Goal: Task Accomplishment & Management: Complete application form

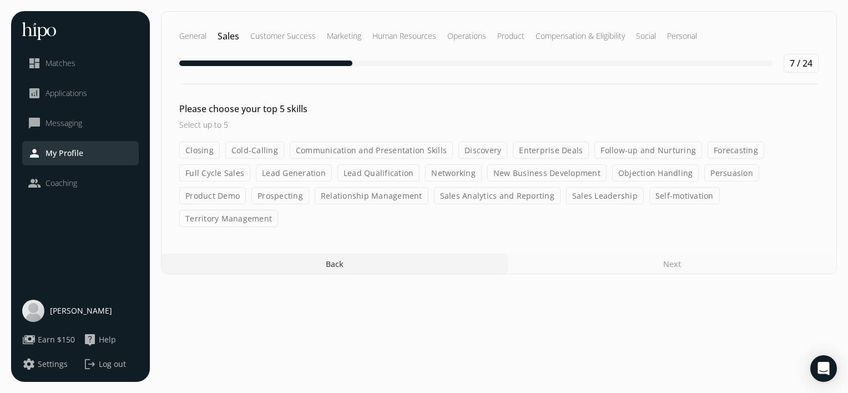
click at [248, 150] on label "Cold-Calling" at bounding box center [254, 149] width 59 height 17
click at [0, 0] on input "Cold-Calling" at bounding box center [0, 0] width 0 height 0
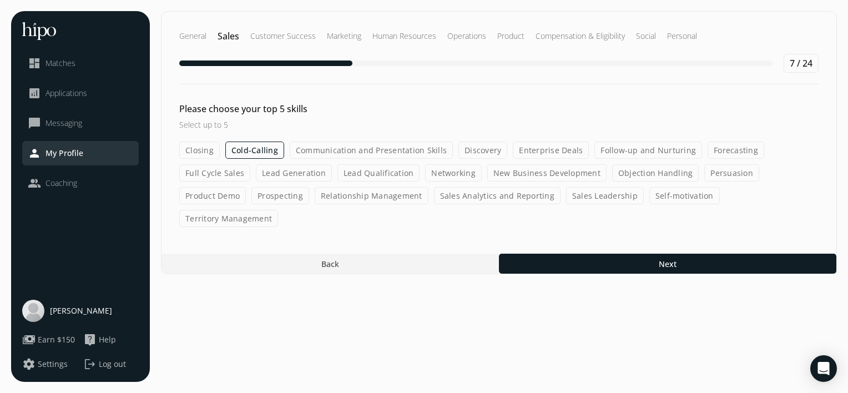
click at [386, 151] on label "Communication and Presentation Skills" at bounding box center [371, 149] width 163 height 17
click at [0, 0] on input "Communication and Presentation Skills" at bounding box center [0, 0] width 0 height 0
click at [639, 150] on label "Follow-up and Nurturing" at bounding box center [649, 149] width 108 height 17
click at [0, 0] on input "Follow-up and Nurturing" at bounding box center [0, 0] width 0 height 0
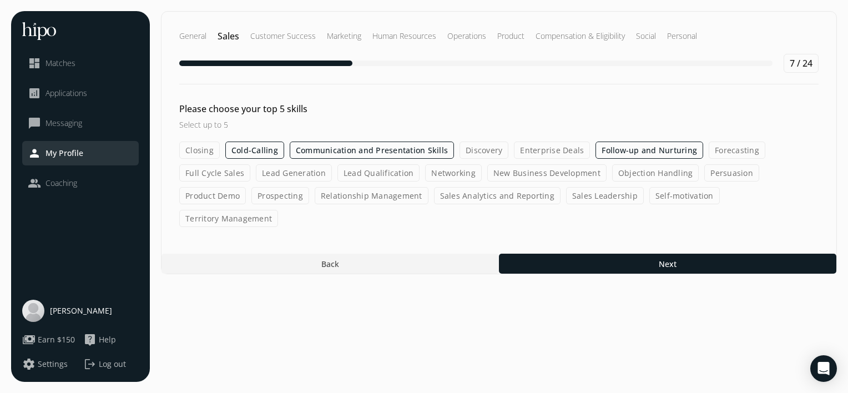
click at [297, 172] on label "Lead Generation" at bounding box center [294, 172] width 76 height 17
click at [0, 0] on input "Lead Generation" at bounding box center [0, 0] width 0 height 0
click at [251, 151] on label "Cold-Calling" at bounding box center [254, 149] width 59 height 17
click at [0, 0] on input "Cold-Calling" at bounding box center [0, 0] width 0 height 0
click at [645, 153] on label "Follow-up and Nurturing" at bounding box center [649, 149] width 108 height 17
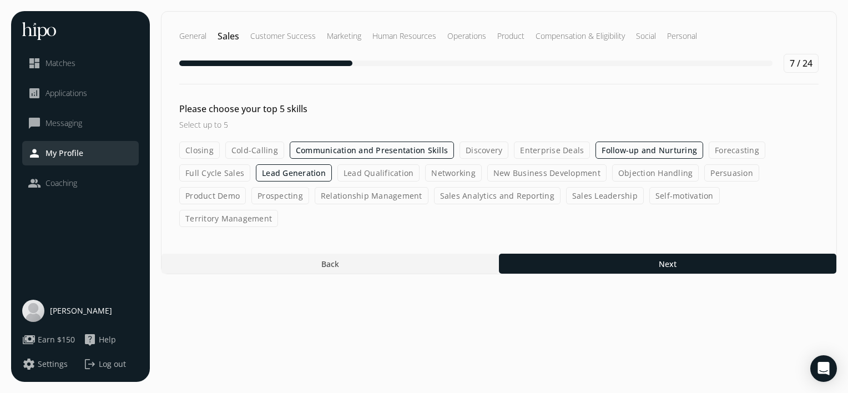
click at [0, 0] on input "Follow-up and Nurturing" at bounding box center [0, 0] width 0 height 0
click at [254, 150] on label "Cold-Calling" at bounding box center [254, 149] width 59 height 17
click at [0, 0] on input "Cold-Calling" at bounding box center [0, 0] width 0 height 0
click at [546, 176] on label "New Business Development" at bounding box center [546, 172] width 119 height 17
click at [0, 0] on input "New Business Development" at bounding box center [0, 0] width 0 height 0
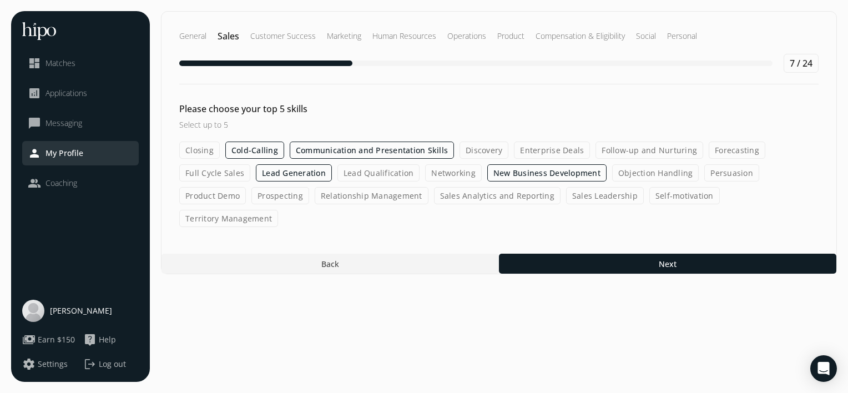
click at [251, 191] on label "Prospecting" at bounding box center [280, 195] width 58 height 17
click at [0, 0] on input "Prospecting" at bounding box center [0, 0] width 0 height 0
click at [315, 195] on label "Relationship Management" at bounding box center [372, 195] width 114 height 17
click at [0, 0] on input "Relationship Management" at bounding box center [0, 0] width 0 height 0
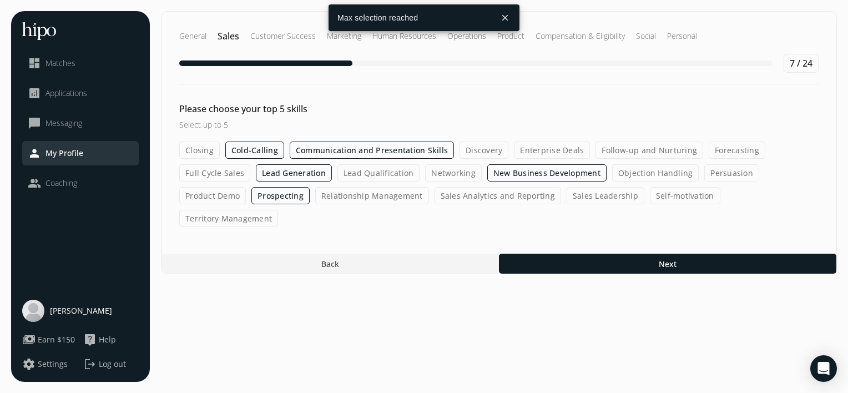
click at [566, 229] on div "General Sales Customer Success Marketing Human Resources Operations Product Com…" at bounding box center [499, 142] width 676 height 263
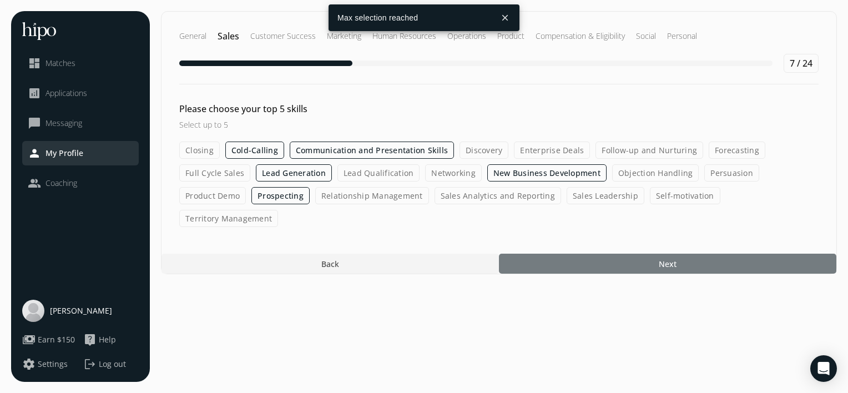
click at [581, 253] on div at bounding box center [667, 263] width 337 height 20
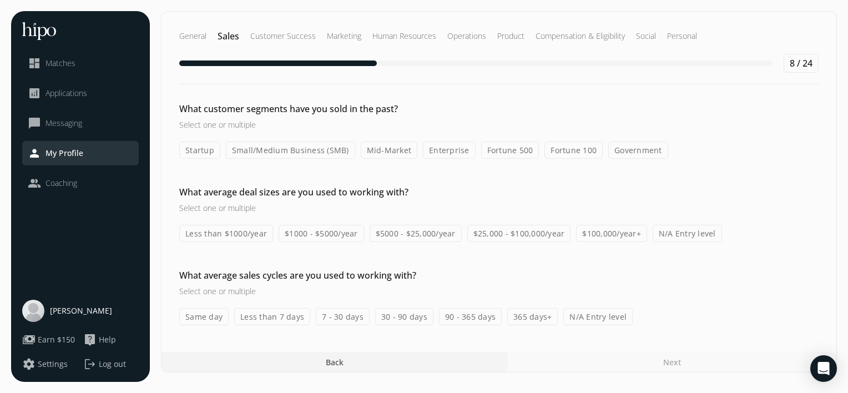
click at [504, 158] on div "What customer segments have you sold in the past? Select one or multiple Startu…" at bounding box center [498, 213] width 674 height 223
click at [503, 153] on label "Fortune 500" at bounding box center [510, 149] width 58 height 17
click at [0, 0] on input "Fortune 500" at bounding box center [0, 0] width 0 height 0
click at [564, 155] on label "Fortune 100" at bounding box center [573, 149] width 58 height 17
click at [0, 0] on input "Fortune 100" at bounding box center [0, 0] width 0 height 0
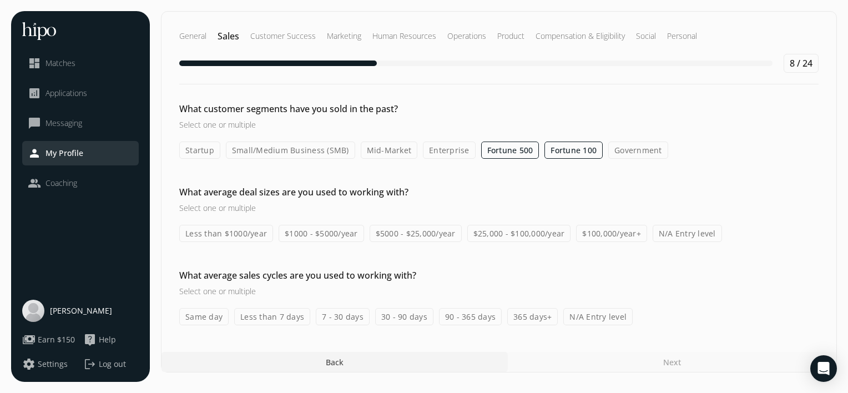
click at [510, 150] on label "Fortune 500" at bounding box center [510, 149] width 58 height 17
click at [0, 0] on input "Fortune 500" at bounding box center [0, 0] width 0 height 0
click at [446, 152] on label "Enterprise" at bounding box center [449, 149] width 53 height 17
click at [0, 0] on input "Enterprise" at bounding box center [0, 0] width 0 height 0
click at [394, 151] on label "Mid-Market" at bounding box center [389, 149] width 57 height 17
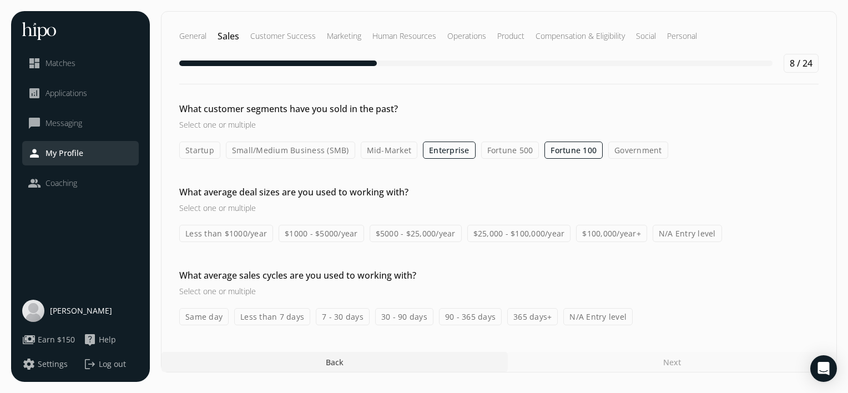
click at [0, 0] on input "Mid-Market" at bounding box center [0, 0] width 0 height 0
click at [615, 154] on label "Government" at bounding box center [638, 149] width 60 height 17
click at [0, 0] on input "Government" at bounding box center [0, 0] width 0 height 0
click at [595, 233] on label "$100,000/year+" at bounding box center [611, 233] width 71 height 17
click at [0, 0] on input "$100,000/year+" at bounding box center [0, 0] width 0 height 0
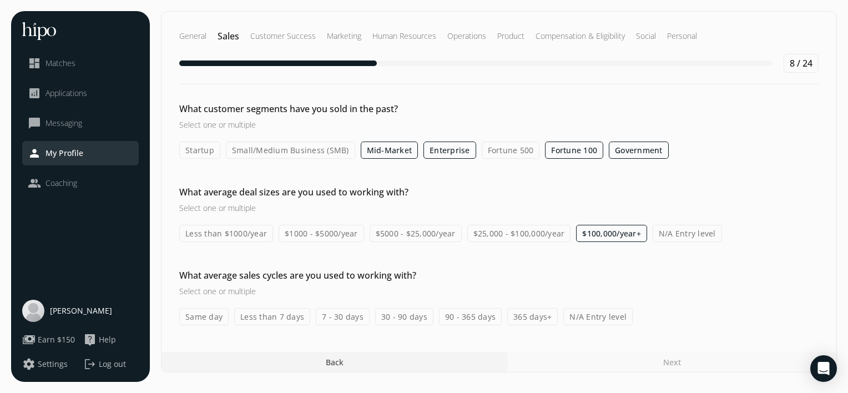
click at [539, 313] on label "365 days+" at bounding box center [532, 316] width 50 height 17
click at [0, 0] on input "365 days+" at bounding box center [0, 0] width 0 height 0
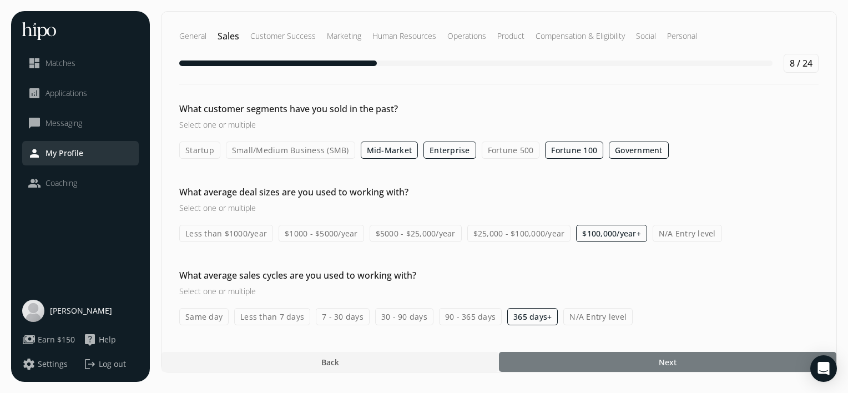
click at [647, 352] on div at bounding box center [667, 362] width 337 height 20
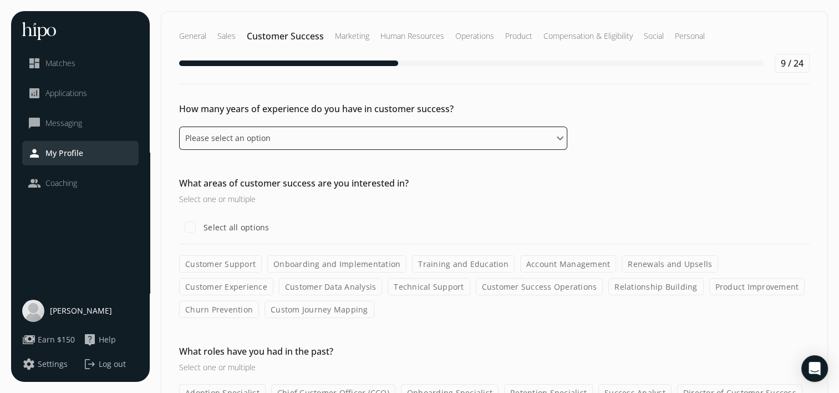
click at [417, 139] on select "Please select an option 0 - 1 years 2 - 3 years 4 - 5 years 6 - 8 years 9+ years" at bounding box center [373, 137] width 388 height 23
select select "four_five_years"
click at [179, 126] on select "Please select an option 0 - 1 years 2 - 3 years 4 - 5 years 6 - 8 years 9+ years" at bounding box center [373, 137] width 388 height 23
click at [326, 195] on h3 "Select one or multiple" at bounding box center [373, 199] width 388 height 12
click at [252, 219] on div "Select all options" at bounding box center [224, 227] width 90 height 22
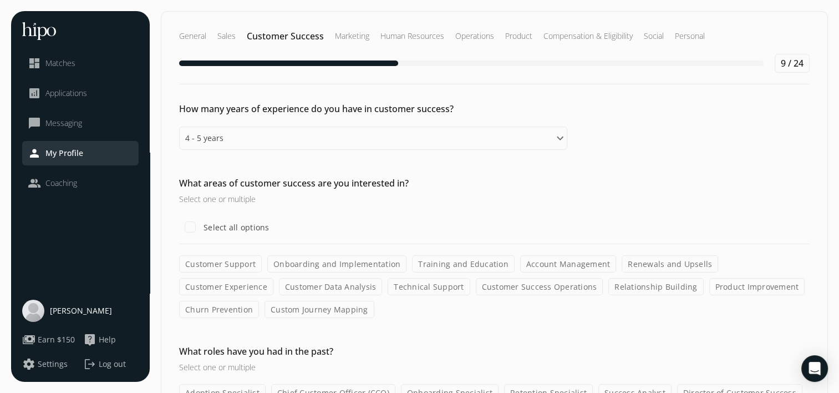
click at [235, 204] on h3 "Select one or multiple" at bounding box center [373, 199] width 388 height 12
click at [230, 203] on h3 "Select one or multiple" at bounding box center [373, 199] width 388 height 12
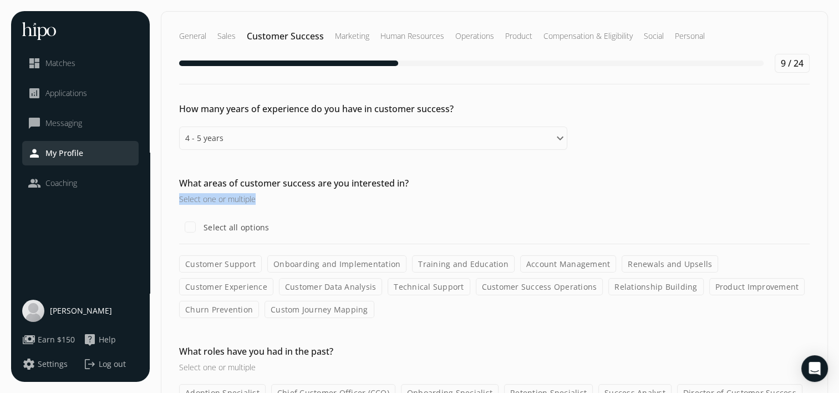
click at [230, 203] on h3 "Select one or multiple" at bounding box center [373, 199] width 388 height 12
click at [235, 222] on label "Select all options" at bounding box center [235, 227] width 68 height 12
click at [201, 222] on input "Select all options" at bounding box center [190, 227] width 22 height 22
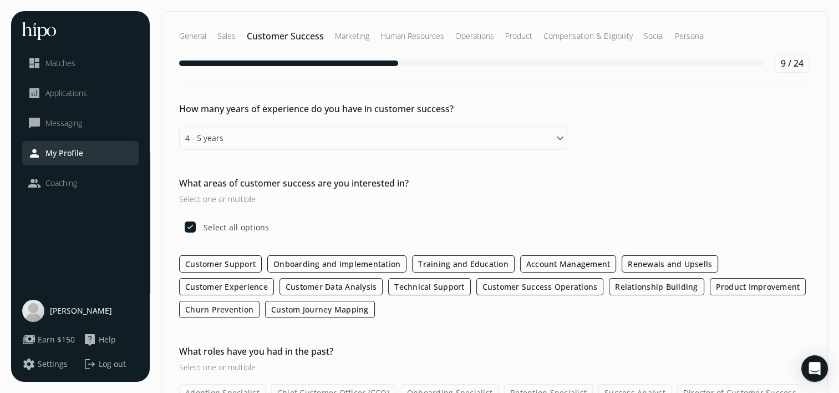
click at [609, 285] on label "Relationship Building" at bounding box center [656, 286] width 95 height 17
click at [0, 0] on input "Relationship Building" at bounding box center [0, 0] width 0 height 0
click at [237, 228] on label "Select all options" at bounding box center [235, 227] width 68 height 12
click at [201, 228] on input "Select all options" at bounding box center [190, 227] width 22 height 22
checkbox input "true"
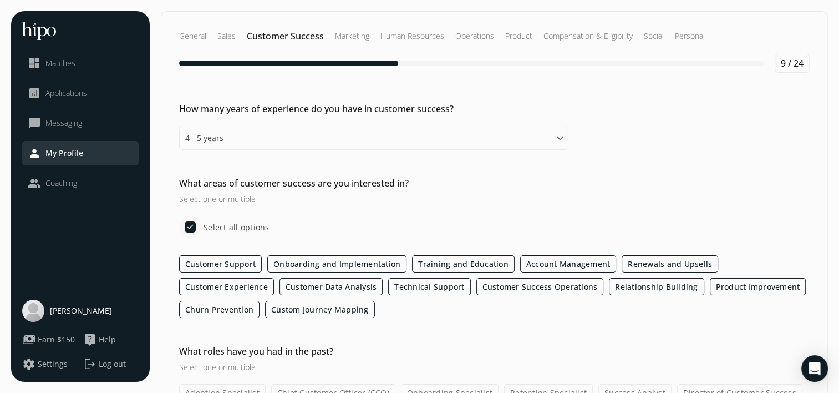
click at [434, 332] on div "How many years of experience do you have in customer success? Please select an …" at bounding box center [494, 274] width 666 height 344
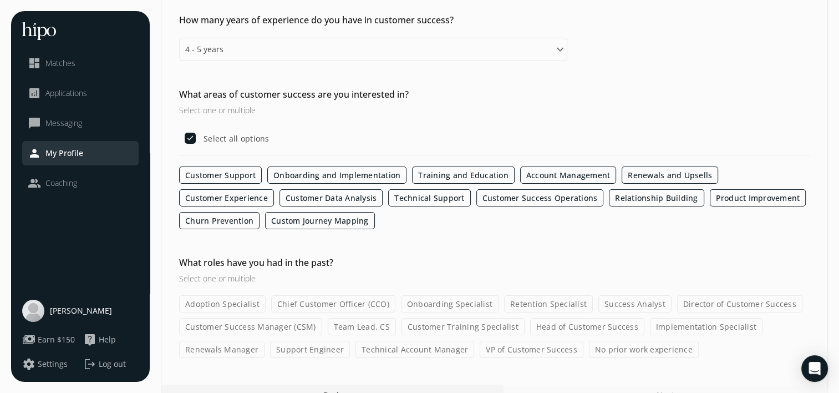
scroll to position [110, 0]
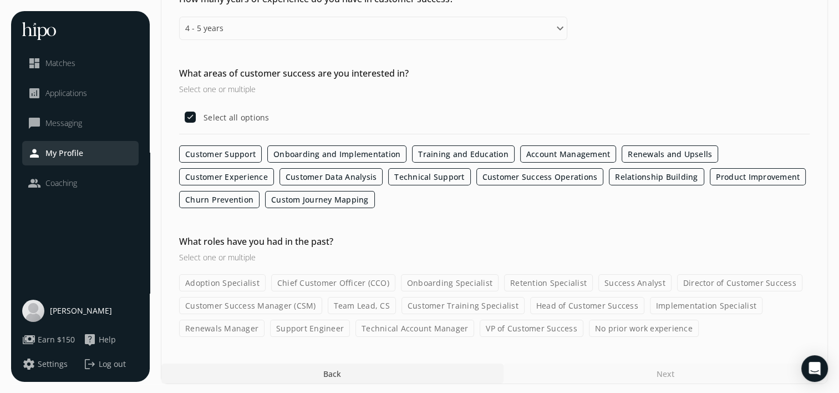
click at [368, 281] on label "Chief Customer Officer (CCO)" at bounding box center [333, 282] width 124 height 17
click at [0, 0] on input "Chief Customer Officer (CCO)" at bounding box center [0, 0] width 0 height 0
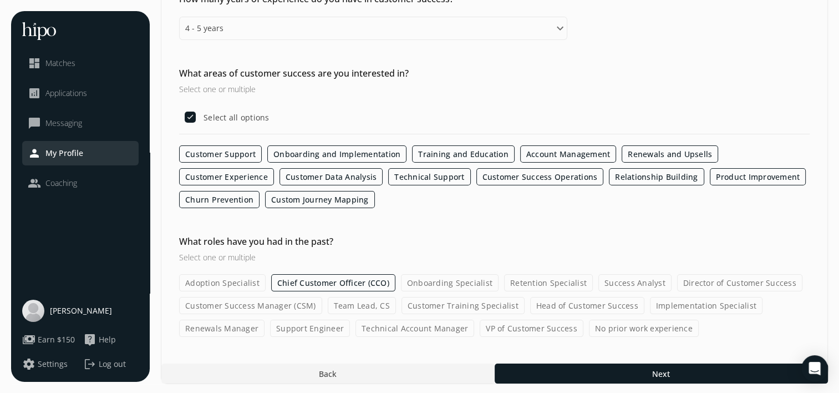
click at [428, 322] on label "Technical Account Manager" at bounding box center [415, 327] width 119 height 17
click at [0, 0] on input "Technical Account Manager" at bounding box center [0, 0] width 0 height 0
click at [559, 319] on label "VP of Customer Success" at bounding box center [532, 327] width 104 height 17
click at [0, 0] on input "VP of Customer Success" at bounding box center [0, 0] width 0 height 0
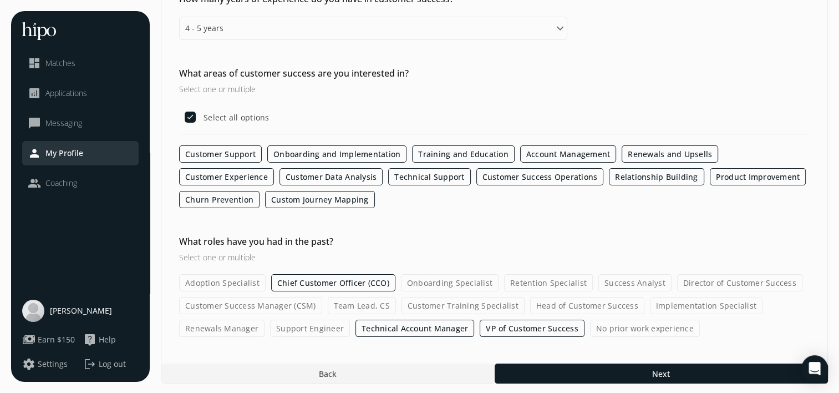
click at [706, 282] on label "Director of Customer Success" at bounding box center [739, 282] width 125 height 17
click at [0, 0] on input "Director of Customer Success" at bounding box center [0, 0] width 0 height 0
click at [475, 275] on label "Onboarding Specialist" at bounding box center [450, 282] width 98 height 17
click at [0, 0] on input "Onboarding Specialist" at bounding box center [0, 0] width 0 height 0
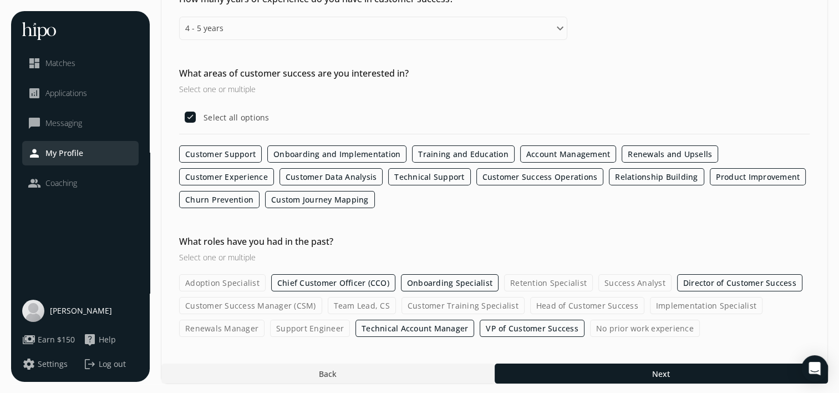
click at [256, 303] on label "Customer Success Manager (CSM)" at bounding box center [250, 305] width 143 height 17
click at [0, 0] on input "Customer Success Manager (CSM)" at bounding box center [0, 0] width 0 height 0
click at [356, 306] on label "Team Lead, CS" at bounding box center [362, 305] width 68 height 17
click at [0, 0] on input "Team Lead, CS" at bounding box center [0, 0] width 0 height 0
click at [446, 309] on label "Customer Training Specialist" at bounding box center [463, 305] width 123 height 17
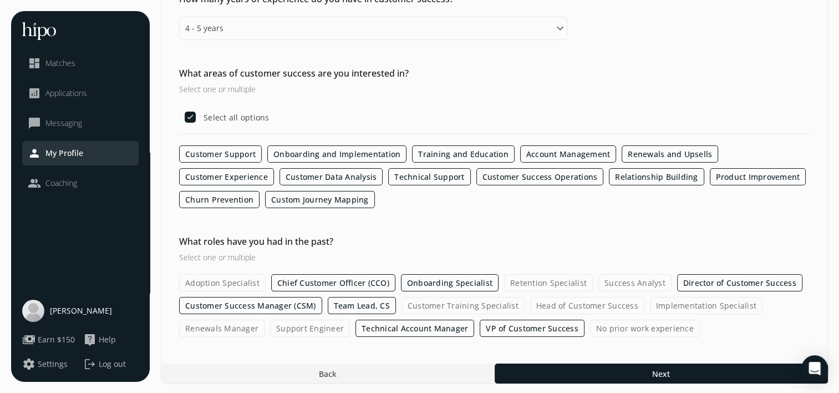
click at [0, 0] on input "Customer Training Specialist" at bounding box center [0, 0] width 0 height 0
click at [559, 310] on label "Head of Customer Success" at bounding box center [587, 305] width 114 height 17
click at [0, 0] on input "Head of Customer Success" at bounding box center [0, 0] width 0 height 0
click at [664, 300] on label "Implementation Specialist" at bounding box center [706, 305] width 113 height 17
click at [0, 0] on input "Implementation Specialist" at bounding box center [0, 0] width 0 height 0
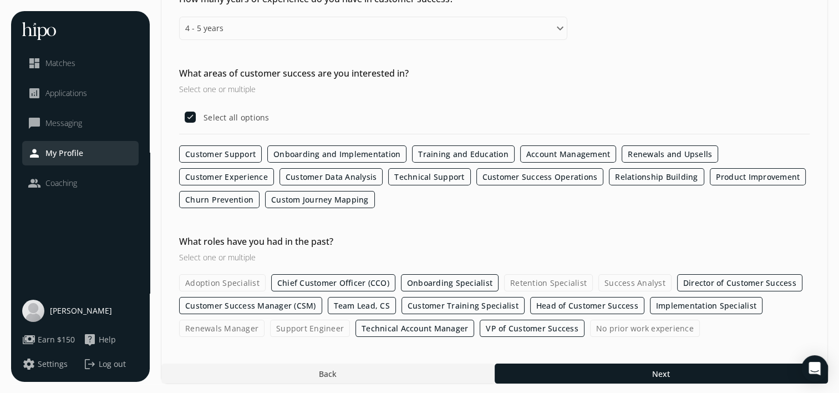
click at [224, 326] on label "Renewals Manager" at bounding box center [221, 327] width 85 height 17
click at [0, 0] on input "Renewals Manager" at bounding box center [0, 0] width 0 height 0
click at [293, 326] on label "Support Engineer" at bounding box center [310, 327] width 80 height 17
click at [0, 0] on input "Support Engineer" at bounding box center [0, 0] width 0 height 0
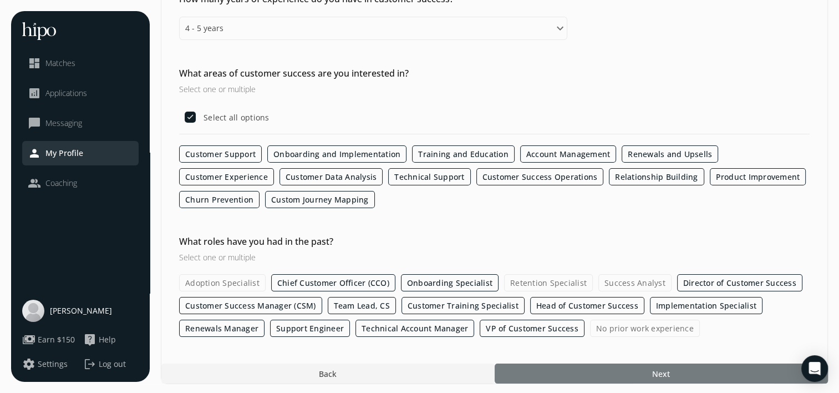
click at [530, 371] on div at bounding box center [661, 373] width 333 height 20
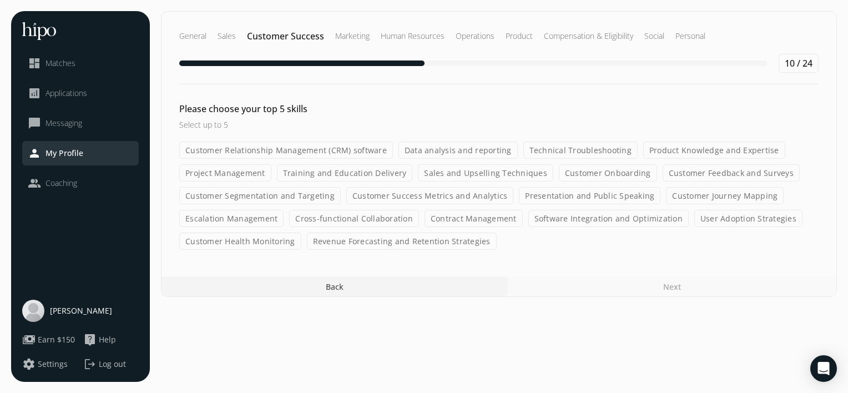
click at [351, 156] on label "Customer Relationship Management (CRM) software" at bounding box center [286, 149] width 214 height 17
click at [0, 0] on input "Customer Relationship Management (CRM) software" at bounding box center [0, 0] width 0 height 0
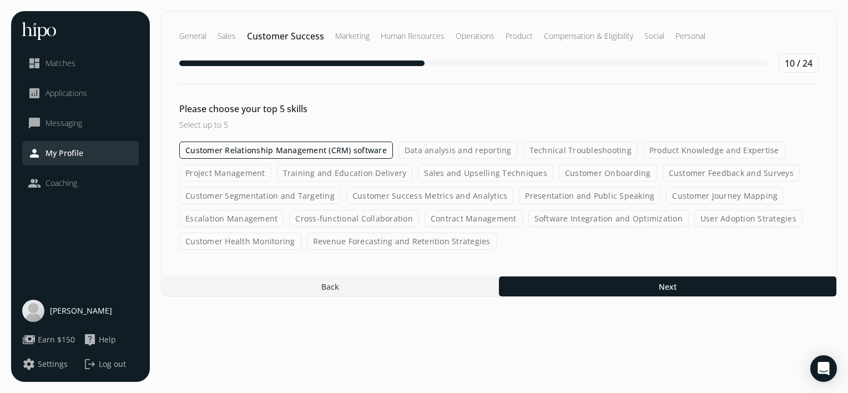
click at [476, 159] on div "Customer Relationship Management (CRM) software Data analysis and reporting Tec…" at bounding box center [498, 195] width 639 height 108
click at [488, 151] on label "Data analysis and reporting" at bounding box center [457, 149] width 119 height 17
click at [0, 0] on input "Data analysis and reporting" at bounding box center [0, 0] width 0 height 0
click at [552, 157] on label "Technical Troubleshooting" at bounding box center [580, 149] width 114 height 17
click at [0, 0] on input "Technical Troubleshooting" at bounding box center [0, 0] width 0 height 0
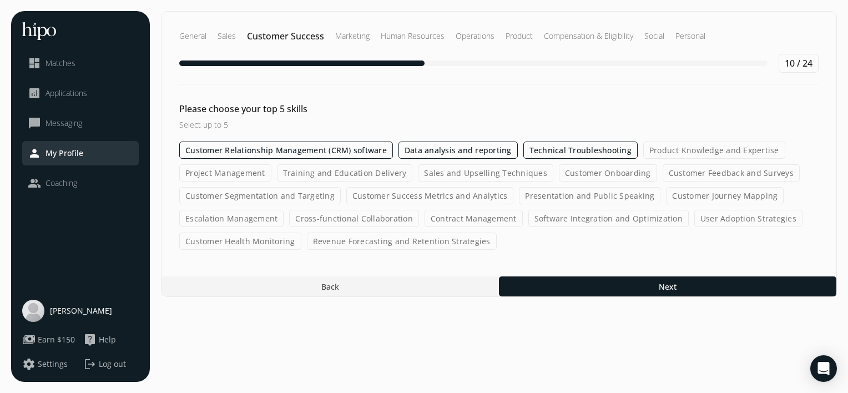
click at [593, 169] on label "Customer Onboarding" at bounding box center [608, 172] width 98 height 17
click at [0, 0] on input "Customer Onboarding" at bounding box center [0, 0] width 0 height 0
click at [510, 175] on label "Sales and Upselling Techniques" at bounding box center [485, 172] width 135 height 17
click at [0, 0] on input "Sales and Upselling Techniques" at bounding box center [0, 0] width 0 height 0
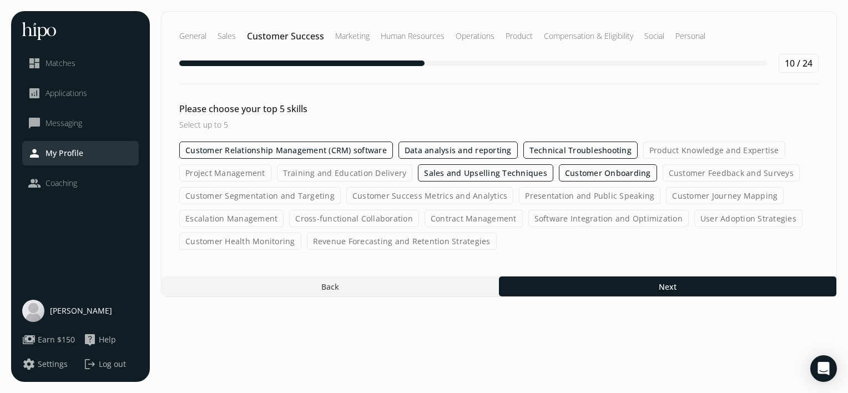
click at [374, 197] on label "Customer Success Metrics and Analytics" at bounding box center [430, 195] width 168 height 17
click at [0, 0] on input "Customer Success Metrics and Analytics" at bounding box center [0, 0] width 0 height 0
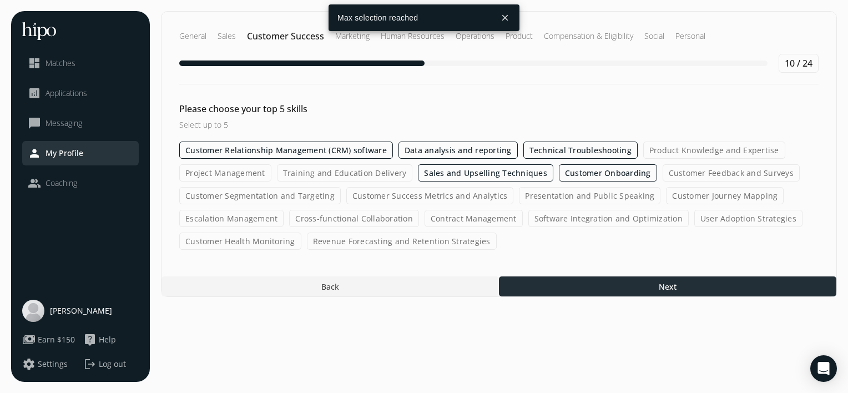
click at [595, 290] on div at bounding box center [667, 286] width 337 height 20
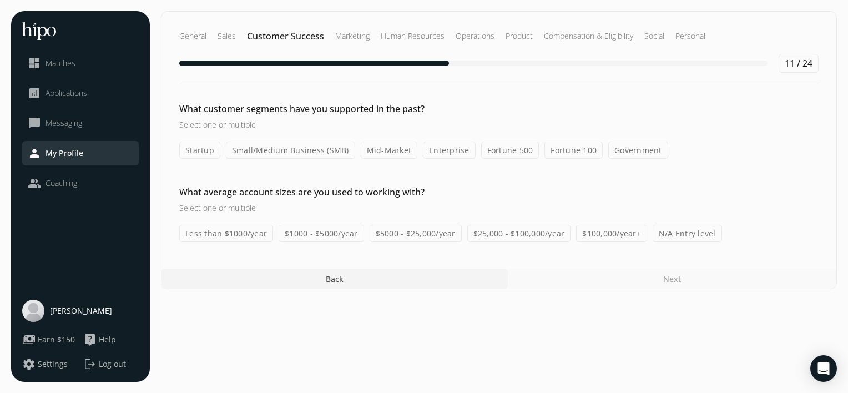
click at [562, 152] on label "Fortune 100" at bounding box center [573, 149] width 58 height 17
click at [0, 0] on input "Fortune 100" at bounding box center [0, 0] width 0 height 0
click at [598, 231] on label "$100,000/year+" at bounding box center [611, 233] width 71 height 17
click at [0, 0] on input "$100,000/year+" at bounding box center [0, 0] width 0 height 0
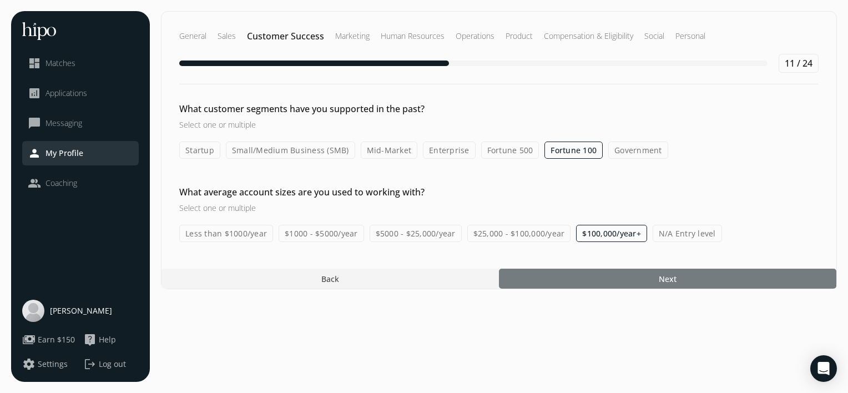
click at [628, 271] on div at bounding box center [667, 278] width 337 height 20
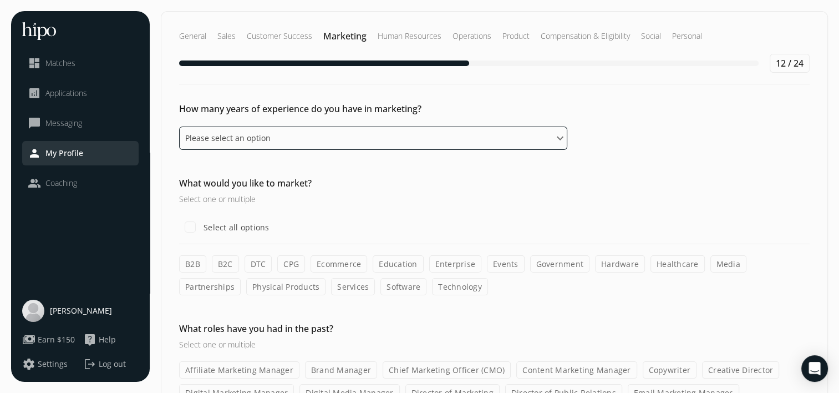
click at [315, 139] on select "Please select an option 0 - 1 years 2 - 3 years 4 - 5 years 6 - 8 years 9+ years" at bounding box center [373, 137] width 388 height 23
select select "six_eight_years"
click at [179, 126] on select "Please select an option 0 - 1 years 2 - 3 years 4 - 5 years 6 - 8 years 9+ years" at bounding box center [373, 137] width 388 height 23
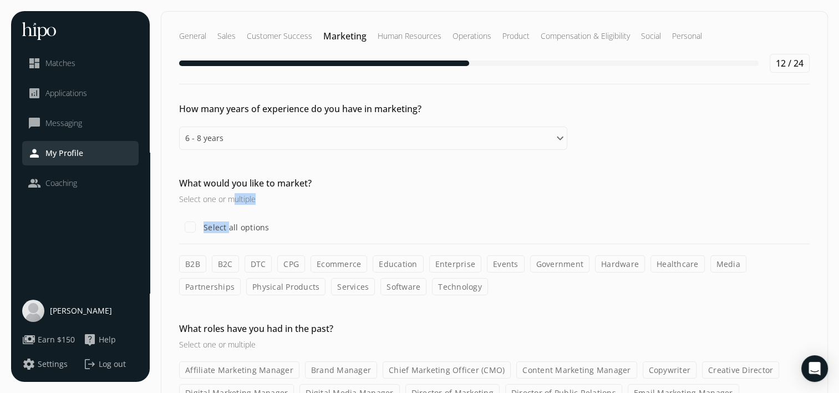
drag, startPoint x: 234, startPoint y: 191, endPoint x: 229, endPoint y: 219, distance: 28.2
click at [229, 219] on div "What would you like to market? Select one or multiple Select all options B2B B2…" at bounding box center [494, 235] width 666 height 119
click at [229, 219] on div "Select all options" at bounding box center [224, 227] width 90 height 22
click at [192, 265] on label "B2B" at bounding box center [192, 263] width 27 height 17
click at [0, 0] on input "B2B" at bounding box center [0, 0] width 0 height 0
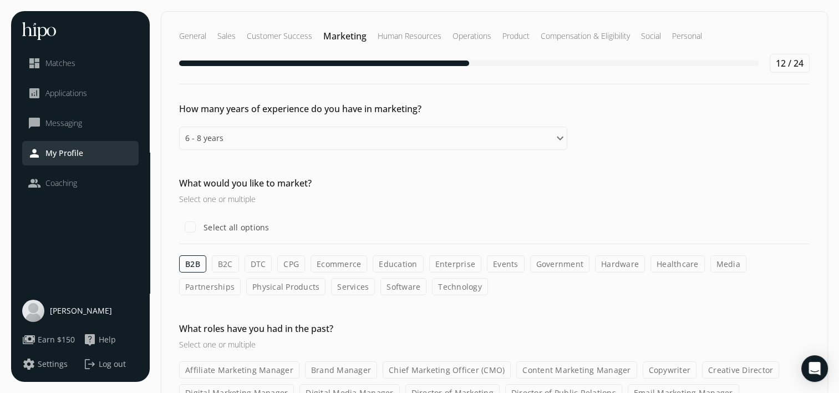
click at [337, 256] on label "Ecommerce" at bounding box center [339, 263] width 57 height 17
click at [0, 0] on input "Ecommerce" at bounding box center [0, 0] width 0 height 0
click at [432, 284] on label "Technology" at bounding box center [460, 286] width 56 height 17
click at [0, 0] on input "Technology" at bounding box center [0, 0] width 0 height 0
click at [380, 286] on label "Software" at bounding box center [403, 286] width 46 height 17
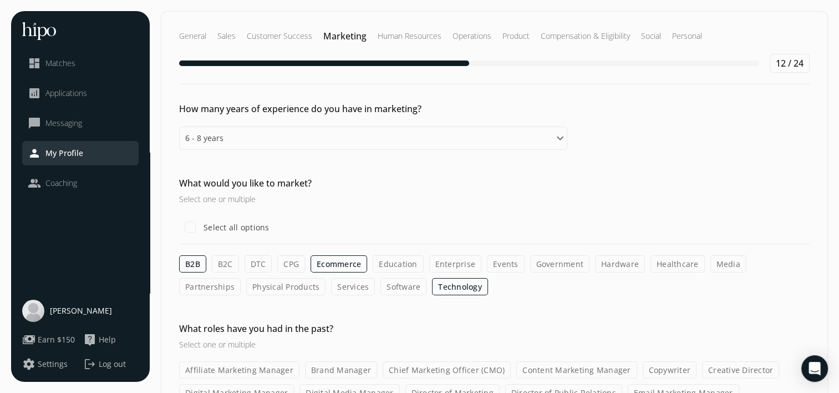
click at [0, 0] on input "Software" at bounding box center [0, 0] width 0 height 0
click at [246, 288] on label "Physical Products" at bounding box center [285, 286] width 79 height 17
click at [0, 0] on input "Physical Products" at bounding box center [0, 0] width 0 height 0
click at [546, 266] on label "Government" at bounding box center [560, 263] width 60 height 17
click at [0, 0] on input "Government" at bounding box center [0, 0] width 0 height 0
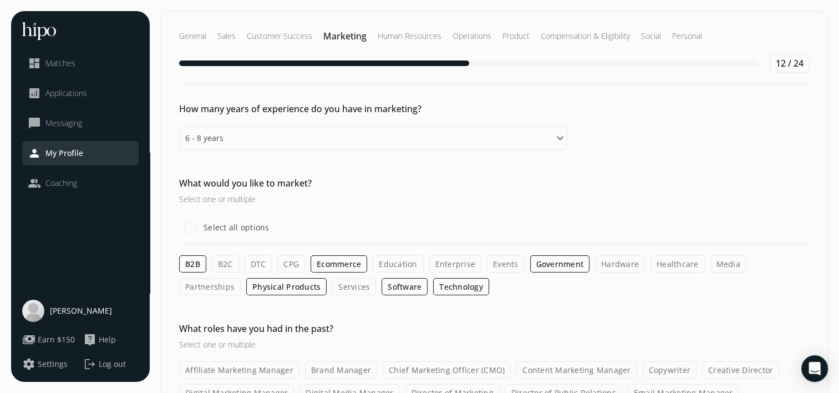
click at [474, 303] on div "How many years of experience do you have in marketing? Please select an option …" at bounding box center [494, 297] width 666 height 390
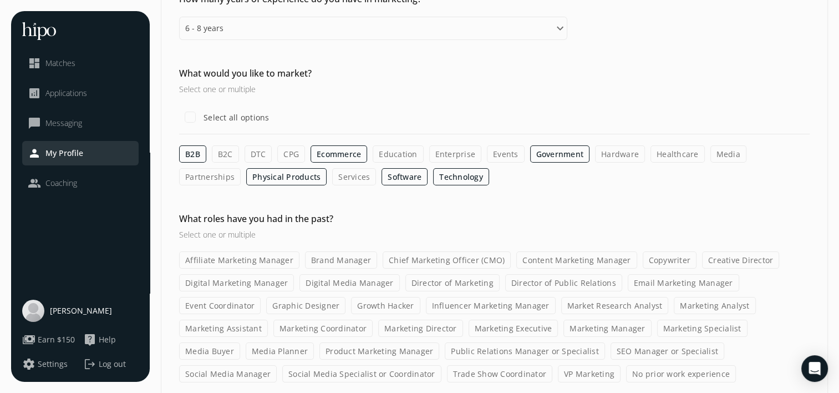
scroll to position [111, 0]
click at [243, 105] on div "Select all options" at bounding box center [224, 116] width 90 height 22
click at [248, 115] on label "Select all options" at bounding box center [235, 116] width 68 height 12
click at [201, 115] on input "Select all options" at bounding box center [190, 116] width 22 height 22
checkbox input "true"
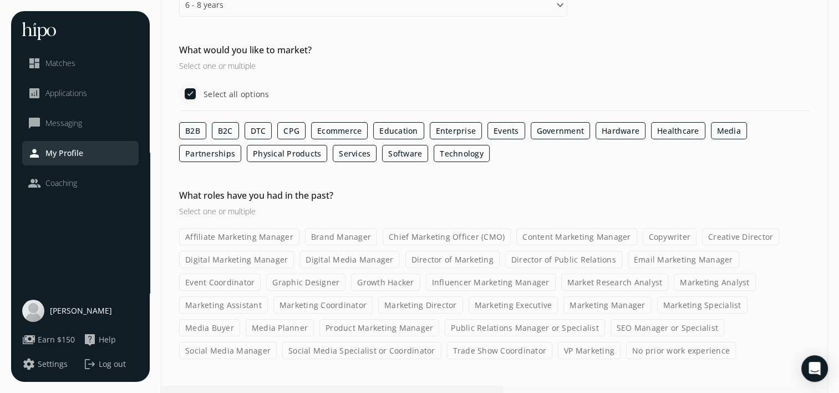
scroll to position [155, 0]
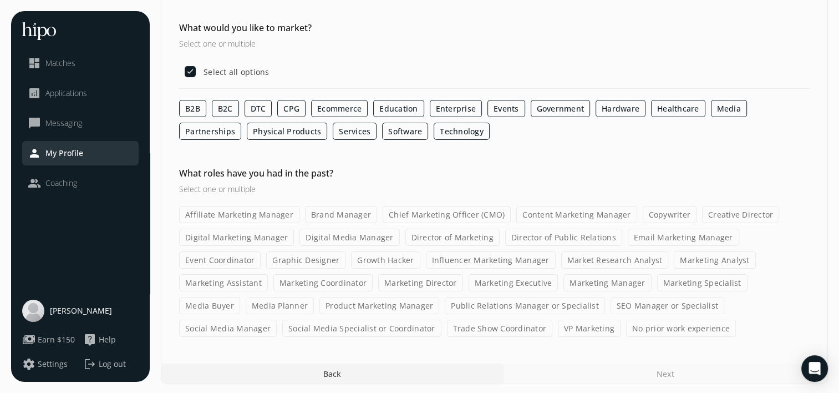
click at [346, 214] on label "Brand Manager" at bounding box center [341, 214] width 72 height 17
click at [0, 0] on input "Brand Manager" at bounding box center [0, 0] width 0 height 0
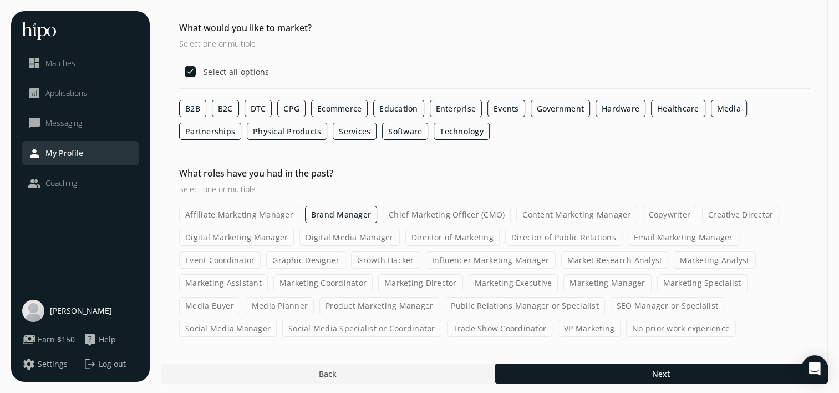
click at [428, 214] on label "Chief Marketing Officer (CMO)" at bounding box center [447, 214] width 128 height 17
click at [0, 0] on input "Chief Marketing Officer (CMO)" at bounding box center [0, 0] width 0 height 0
click at [240, 232] on label "Digital Marketing Manager" at bounding box center [236, 237] width 115 height 17
click at [0, 0] on input "Digital Marketing Manager" at bounding box center [0, 0] width 0 height 0
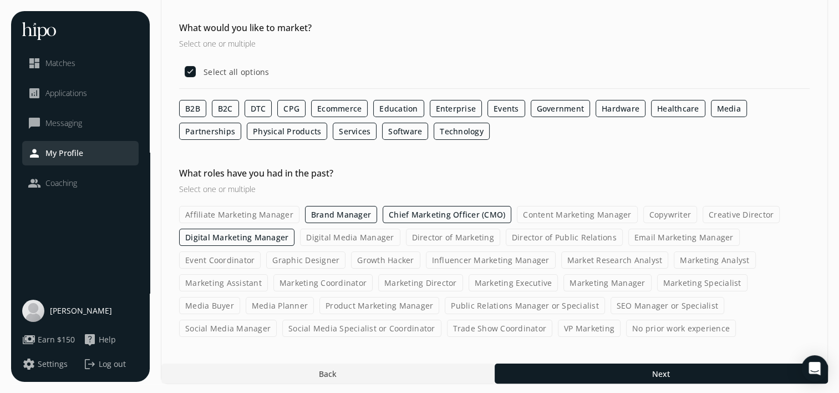
click at [230, 259] on label "Event Coordinator" at bounding box center [220, 259] width 82 height 17
click at [0, 0] on input "Event Coordinator" at bounding box center [0, 0] width 0 height 0
click at [429, 286] on label "Marketing Director" at bounding box center [420, 282] width 85 height 17
click at [0, 0] on input "Marketing Director" at bounding box center [0, 0] width 0 height 0
click at [600, 358] on div "General Sales Customer Success Marketing Human Resources Operations Product Com…" at bounding box center [494, 120] width 667 height 528
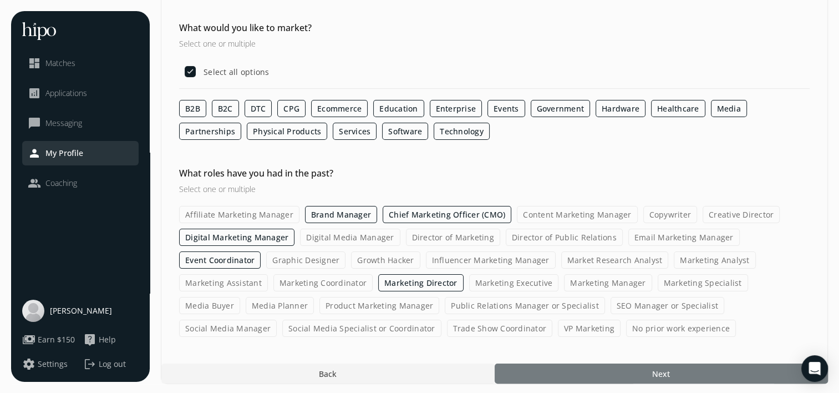
click at [602, 366] on div at bounding box center [661, 373] width 333 height 20
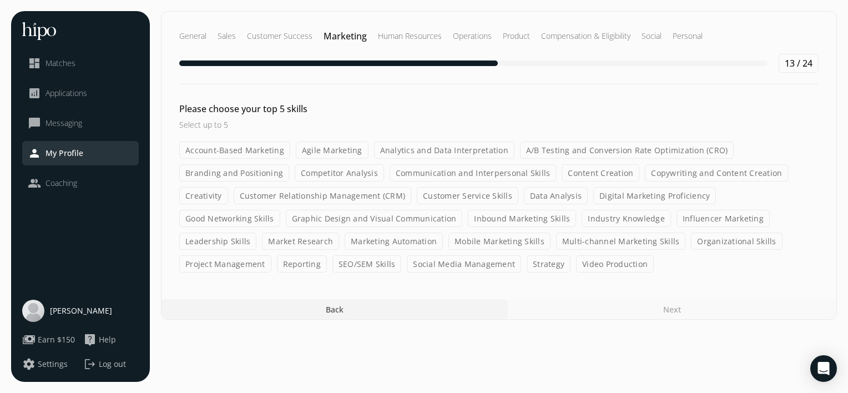
click at [341, 199] on label "Customer Relationship Management (CRM)" at bounding box center [323, 195] width 178 height 17
click at [0, 0] on input "Customer Relationship Management (CRM)" at bounding box center [0, 0] width 0 height 0
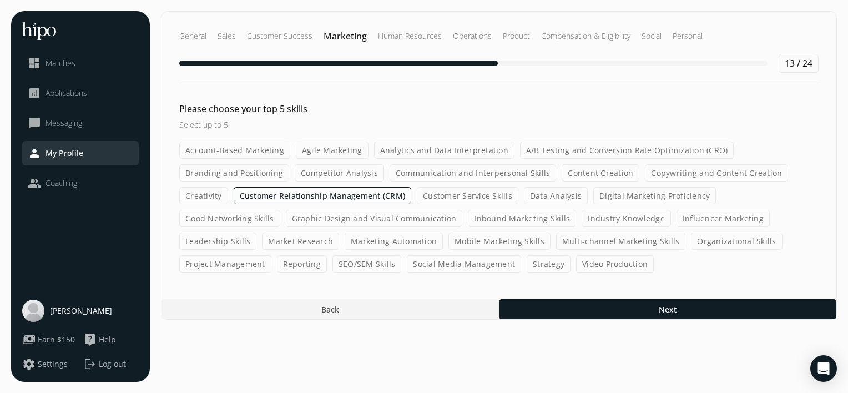
click at [464, 215] on div "Account-Based Marketing Agile Marketing Analytics and Data Interpretation A/B T…" at bounding box center [498, 206] width 639 height 131
click at [471, 195] on label "Customer Service Skills" at bounding box center [468, 195] width 102 height 17
click at [0, 0] on input "Customer Service Skills" at bounding box center [0, 0] width 0 height 0
click at [691, 239] on label "Organizational Skills" at bounding box center [736, 240] width 91 height 17
click at [0, 0] on input "Organizational Skills" at bounding box center [0, 0] width 0 height 0
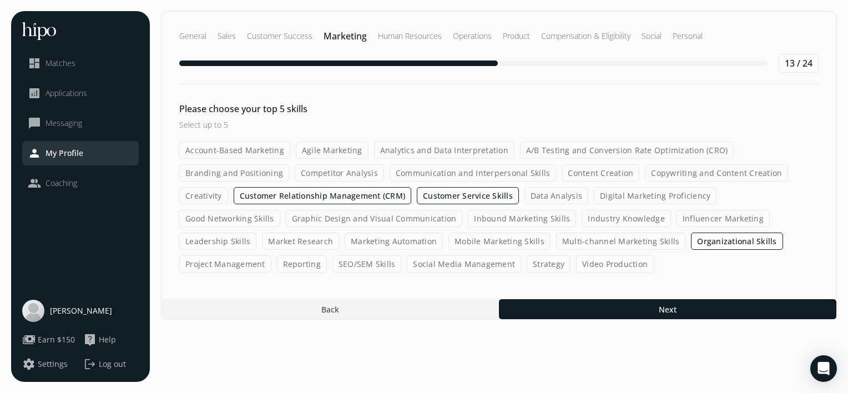
click at [556, 238] on label "Multi-channel Marketing Skills" at bounding box center [621, 240] width 130 height 17
click at [0, 0] on input "Multi-channel Marketing Skills" at bounding box center [0, 0] width 0 height 0
click at [576, 259] on label "Video Production" at bounding box center [615, 263] width 78 height 17
click at [0, 0] on input "Video Production" at bounding box center [0, 0] width 0 height 0
click at [448, 243] on label "Mobile Marketing Skills" at bounding box center [499, 240] width 102 height 17
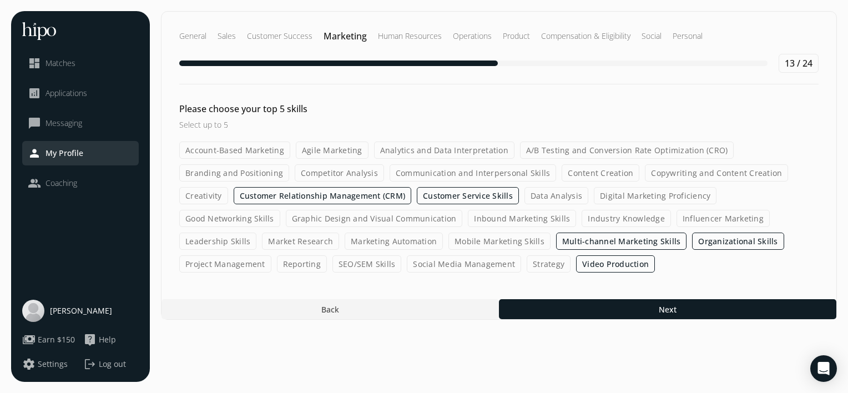
click at [0, 0] on input "Mobile Marketing Skills" at bounding box center [0, 0] width 0 height 0
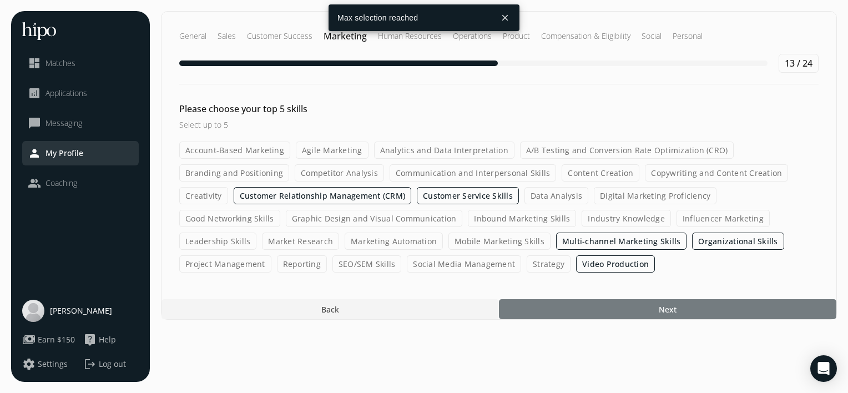
click at [609, 304] on div at bounding box center [667, 309] width 337 height 20
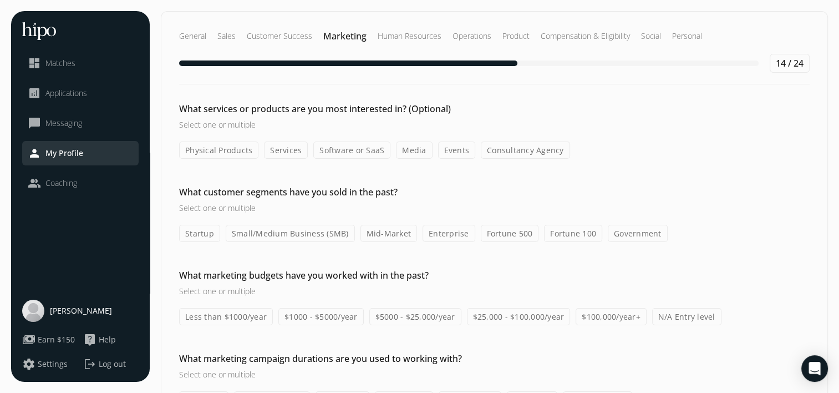
click at [506, 152] on label "Consultancy Agency" at bounding box center [525, 149] width 89 height 17
click at [0, 0] on input "Consultancy Agency" at bounding box center [0, 0] width 0 height 0
click at [224, 208] on h3 "Select one or multiple" at bounding box center [373, 208] width 388 height 12
click at [210, 232] on label "Startup" at bounding box center [199, 233] width 41 height 17
click at [0, 0] on input "Startup" at bounding box center [0, 0] width 0 height 0
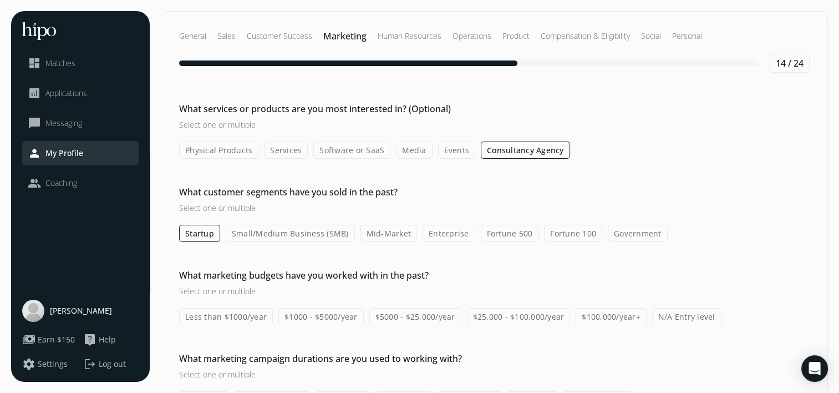
click at [385, 237] on label "Mid-Market" at bounding box center [389, 233] width 57 height 17
click at [0, 0] on input "Mid-Market" at bounding box center [0, 0] width 0 height 0
click at [481, 230] on label "Fortune 500" at bounding box center [510, 233] width 58 height 17
click at [0, 0] on input "Fortune 500" at bounding box center [0, 0] width 0 height 0
click at [331, 236] on label "Small/Medium Business (SMB)" at bounding box center [290, 233] width 129 height 17
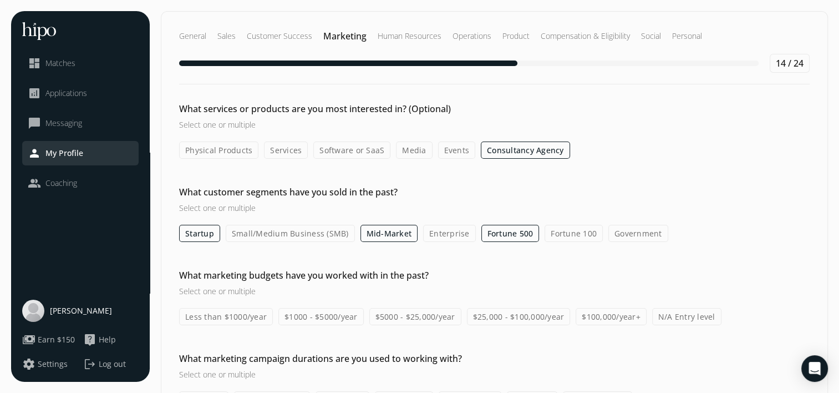
click at [0, 0] on input "Small/Medium Business (SMB)" at bounding box center [0, 0] width 0 height 0
click at [577, 313] on label "$100,000/year+" at bounding box center [611, 316] width 71 height 17
click at [0, 0] on input "$100,000/year+" at bounding box center [0, 0] width 0 height 0
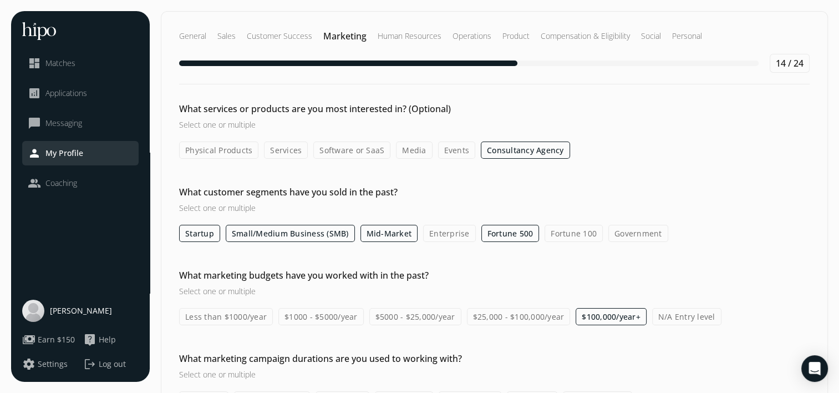
click at [529, 343] on div "What services or products are you most interested in? (Optional) Select one or …" at bounding box center [494, 255] width 666 height 306
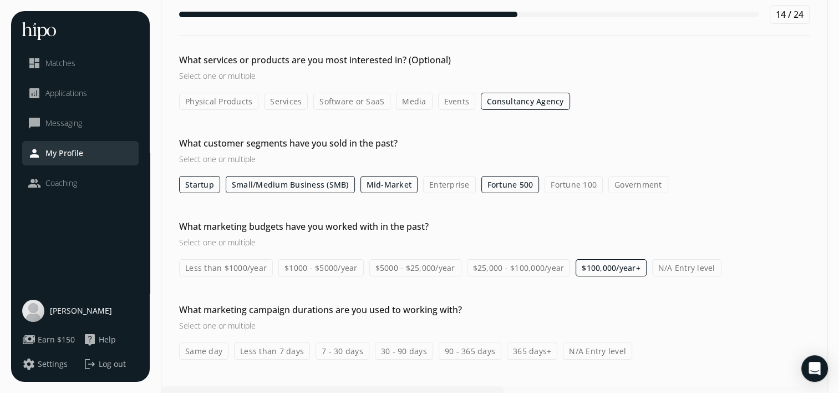
scroll to position [72, 0]
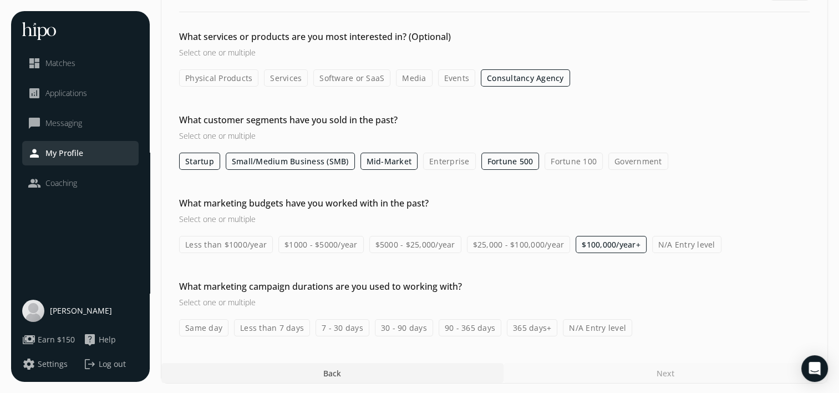
click at [521, 333] on label "365 days+" at bounding box center [532, 327] width 50 height 17
click at [0, 0] on input "365 days+" at bounding box center [0, 0] width 0 height 0
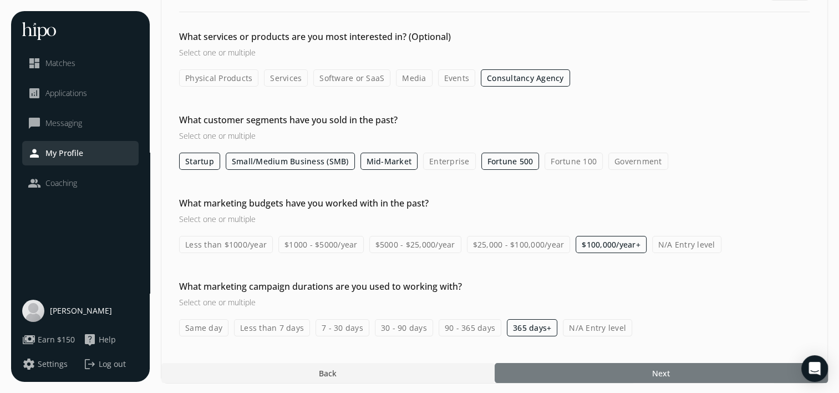
click at [625, 366] on div at bounding box center [661, 373] width 333 height 20
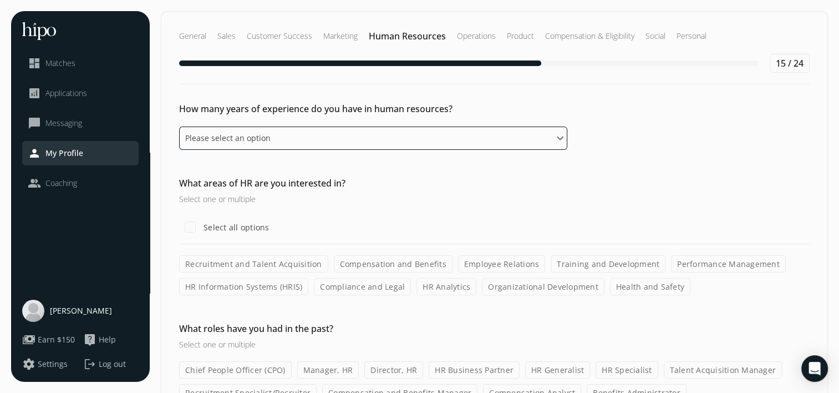
click at [314, 144] on select "Please select an option 0 - 1 years 2 - 3 years 4 - 5 years 6 - 8 years 9+ years" at bounding box center [373, 137] width 388 height 23
select select "six_eight_years"
click at [179, 126] on select "Please select an option 0 - 1 years 2 - 3 years 4 - 5 years 6 - 8 years 9+ years" at bounding box center [373, 137] width 388 height 23
click at [235, 223] on label "Select all options" at bounding box center [235, 227] width 68 height 12
click at [201, 223] on input "Select all options" at bounding box center [190, 227] width 22 height 22
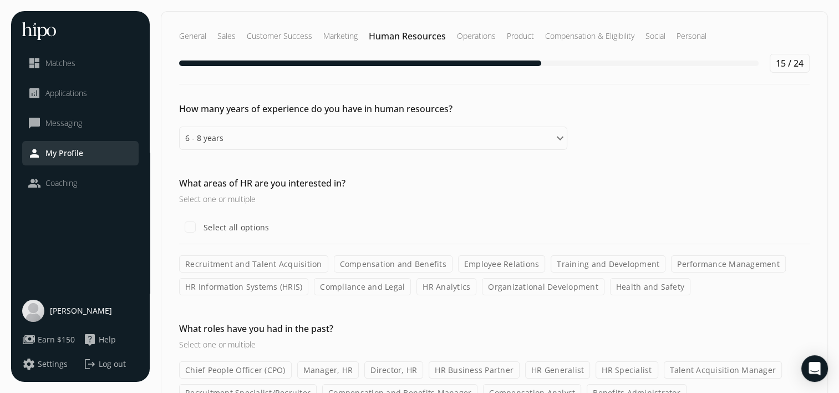
checkbox input "true"
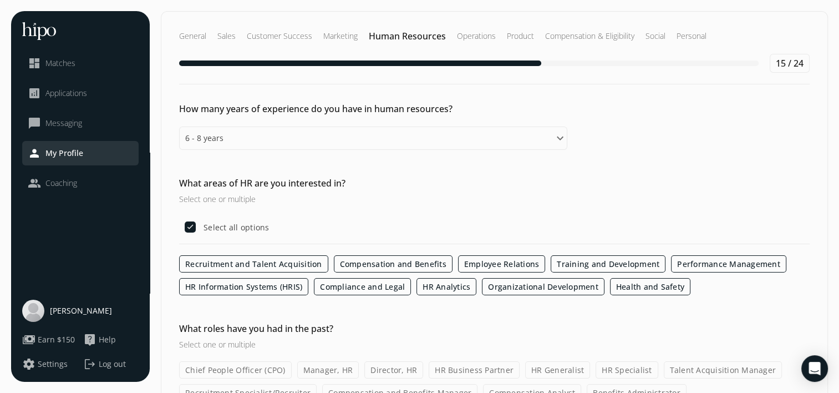
click at [410, 226] on div "Select all options" at bounding box center [494, 227] width 631 height 22
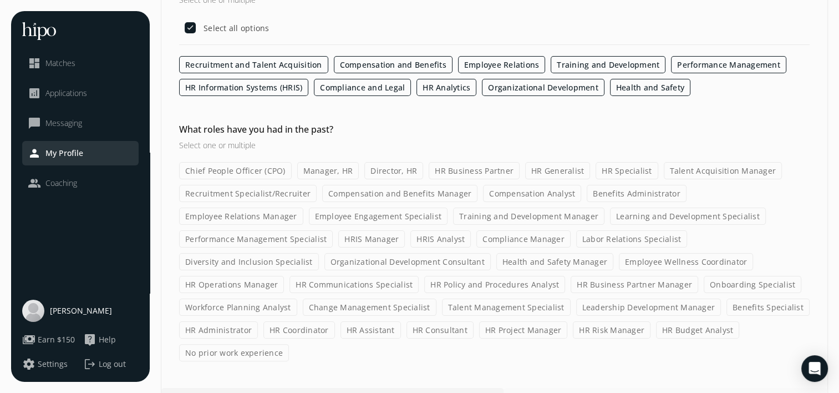
scroll to position [200, 0]
click at [405, 165] on label "Director, HR" at bounding box center [393, 169] width 59 height 17
click at [0, 0] on input "Director, HR" at bounding box center [0, 0] width 0 height 0
click at [470, 169] on label "HR Business Partner" at bounding box center [474, 169] width 91 height 17
click at [0, 0] on input "HR Business Partner" at bounding box center [0, 0] width 0 height 0
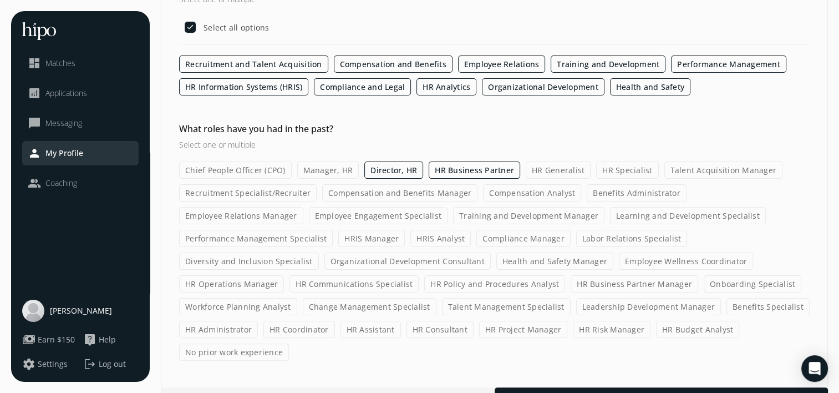
click at [571, 275] on label "HR Business Partner Manager" at bounding box center [635, 283] width 128 height 17
click at [0, 0] on input "HR Business Partner Manager" at bounding box center [0, 0] width 0 height 0
click at [576, 308] on label "Leadership Development Manager" at bounding box center [648, 306] width 145 height 17
click at [0, 0] on input "Leadership Development Manager" at bounding box center [0, 0] width 0 height 0
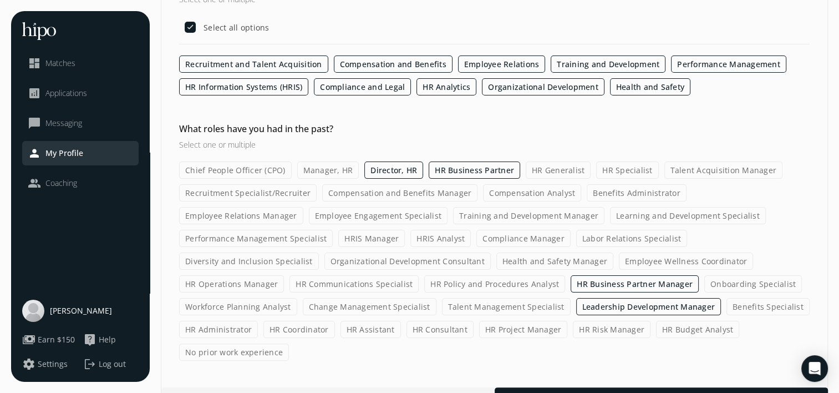
click at [219, 196] on label "Recruitment Specialist/Recruiter" at bounding box center [248, 192] width 138 height 17
click at [0, 0] on input "Recruitment Specialist/Recruiter" at bounding box center [0, 0] width 0 height 0
click at [317, 172] on label "Manager, HR" at bounding box center [328, 169] width 62 height 17
click at [0, 0] on input "Manager, HR" at bounding box center [0, 0] width 0 height 0
click at [536, 162] on label "HR Generalist" at bounding box center [558, 169] width 65 height 17
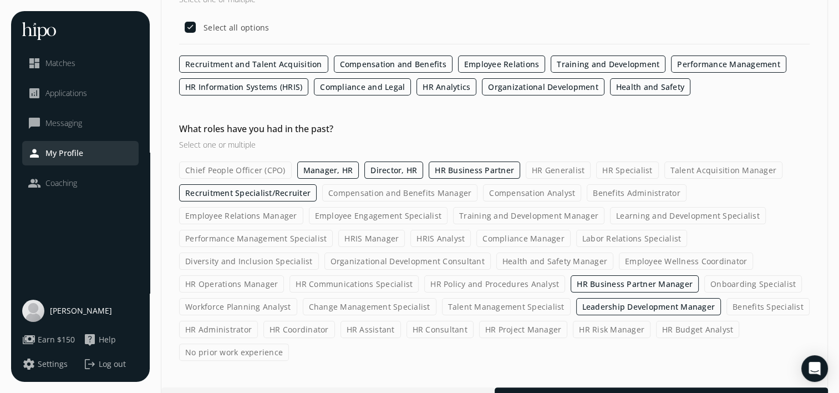
click at [0, 0] on input "HR Generalist" at bounding box center [0, 0] width 0 height 0
click at [629, 165] on label "HR Specialist" at bounding box center [627, 169] width 62 height 17
click at [0, 0] on input "HR Specialist" at bounding box center [0, 0] width 0 height 0
click at [707, 164] on label "Talent Acquisition Manager" at bounding box center [723, 169] width 119 height 17
click at [0, 0] on input "Talent Acquisition Manager" at bounding box center [0, 0] width 0 height 0
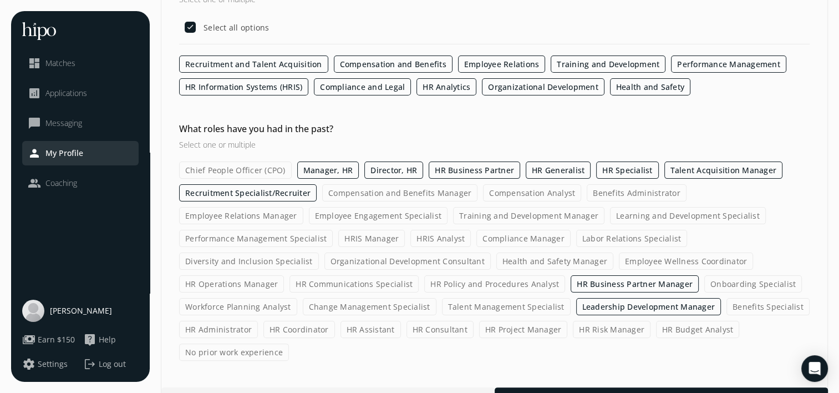
click at [437, 185] on label "Compensation and Benefits Manager" at bounding box center [399, 192] width 155 height 17
click at [0, 0] on input "Compensation and Benefits Manager" at bounding box center [0, 0] width 0 height 0
click at [503, 191] on label "Compensation Analyst" at bounding box center [532, 192] width 98 height 17
click at [0, 0] on input "Compensation Analyst" at bounding box center [0, 0] width 0 height 0
click at [590, 192] on label "Benefits Administrator" at bounding box center [637, 192] width 100 height 17
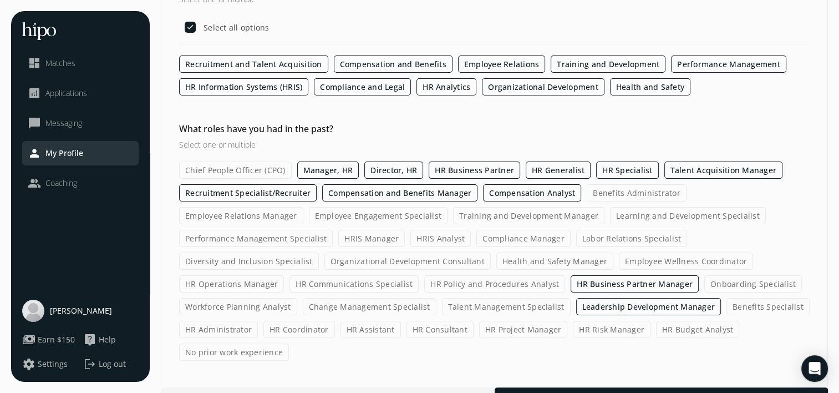
click at [0, 0] on input "Benefits Administrator" at bounding box center [0, 0] width 0 height 0
click at [303, 207] on label "Employee Relations Manager" at bounding box center [241, 215] width 124 height 17
click at [0, 0] on input "Employee Relations Manager" at bounding box center [0, 0] width 0 height 0
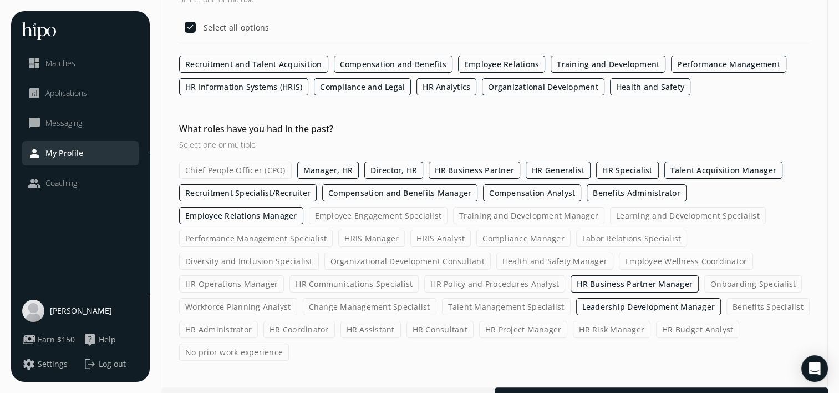
click at [669, 222] on div "Chief People Officer (CPO) Manager, HR Director, HR HR Business Partner HR Gene…" at bounding box center [494, 260] width 631 height 199
click at [333, 230] on label "Performance Management Specialist" at bounding box center [256, 238] width 154 height 17
click at [0, 0] on input "Performance Management Specialist" at bounding box center [0, 0] width 0 height 0
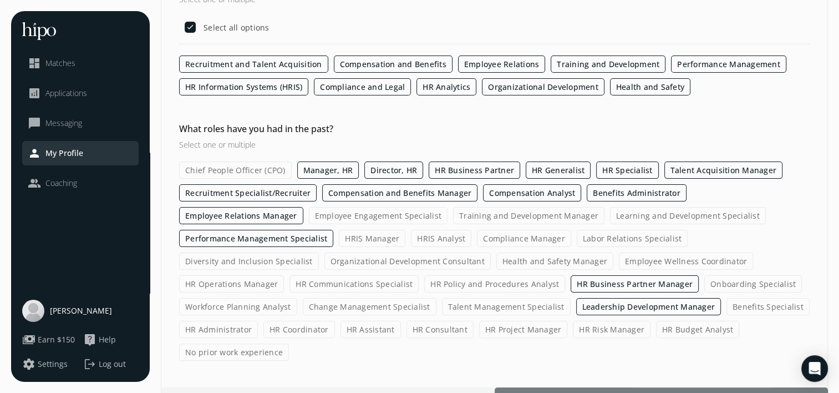
click at [635, 387] on div at bounding box center [661, 397] width 333 height 20
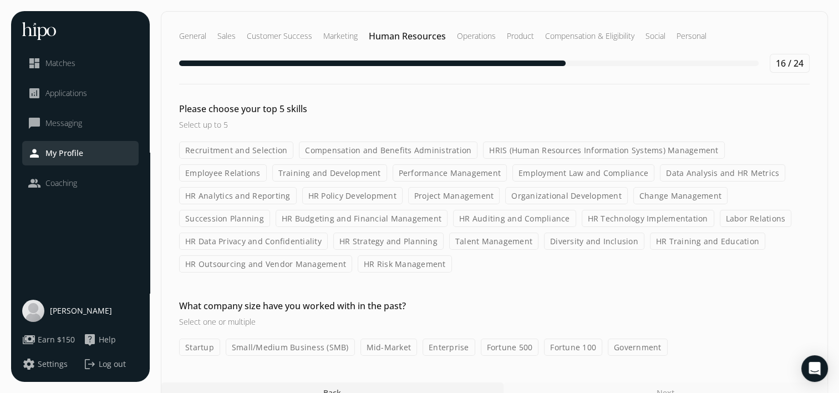
click at [378, 151] on label "Compensation and Benefits Administration" at bounding box center [388, 149] width 179 height 17
click at [0, 0] on input "Compensation and Benefits Administration" at bounding box center [0, 0] width 0 height 0
click at [393, 171] on label "Performance Management" at bounding box center [450, 172] width 115 height 17
click at [0, 0] on input "Performance Management" at bounding box center [0, 0] width 0 height 0
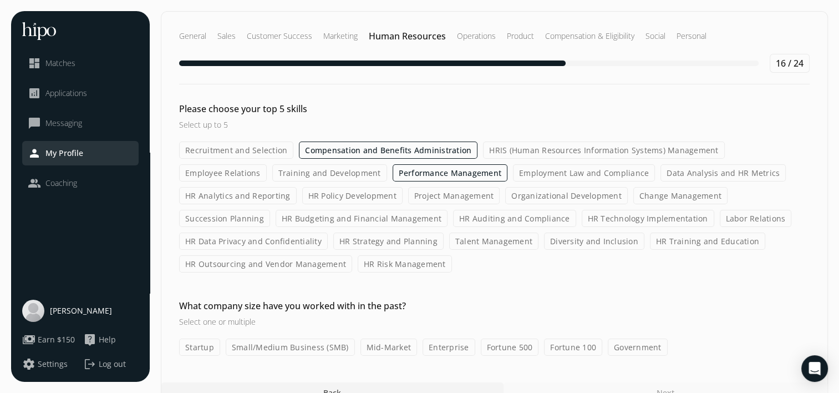
click at [505, 191] on label "Organizational Development" at bounding box center [566, 195] width 123 height 17
click at [0, 0] on input "Organizational Development" at bounding box center [0, 0] width 0 height 0
click at [453, 219] on label "HR Auditing and Compliance" at bounding box center [514, 218] width 123 height 17
click at [0, 0] on input "HR Auditing and Compliance" at bounding box center [0, 0] width 0 height 0
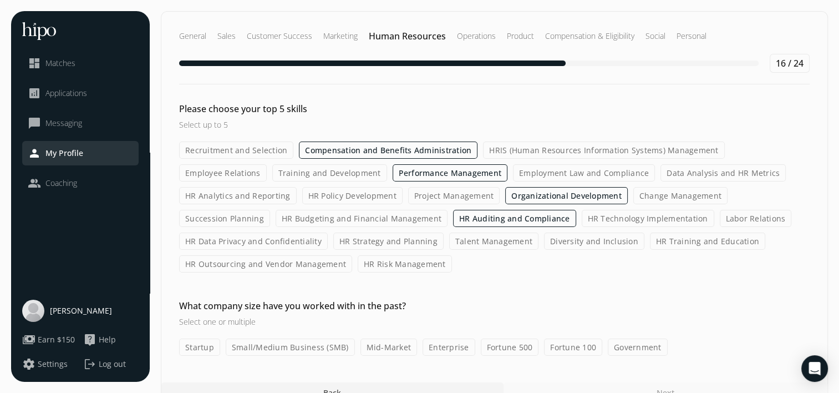
click at [478, 243] on label "Talent Management" at bounding box center [493, 240] width 89 height 17
click at [0, 0] on input "Talent Management" at bounding box center [0, 0] width 0 height 0
click at [402, 264] on label "HR Risk Management" at bounding box center [405, 263] width 94 height 17
click at [0, 0] on input "HR Risk Management" at bounding box center [0, 0] width 0 height 0
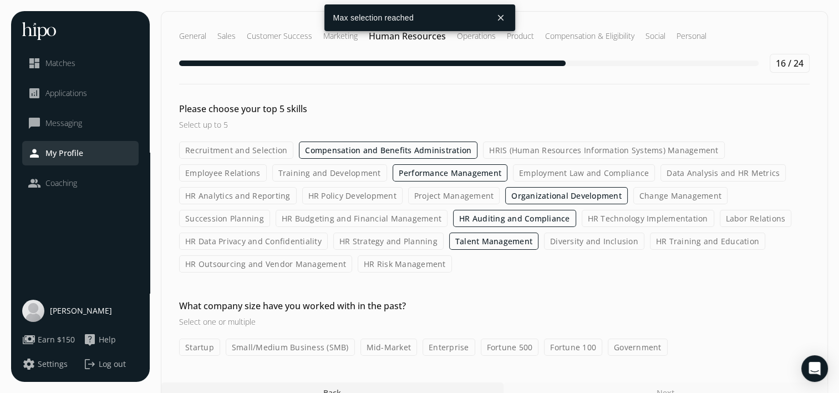
click at [573, 340] on label "Fortune 100" at bounding box center [573, 346] width 58 height 17
click at [0, 0] on input "Fortune 100" at bounding box center [0, 0] width 0 height 0
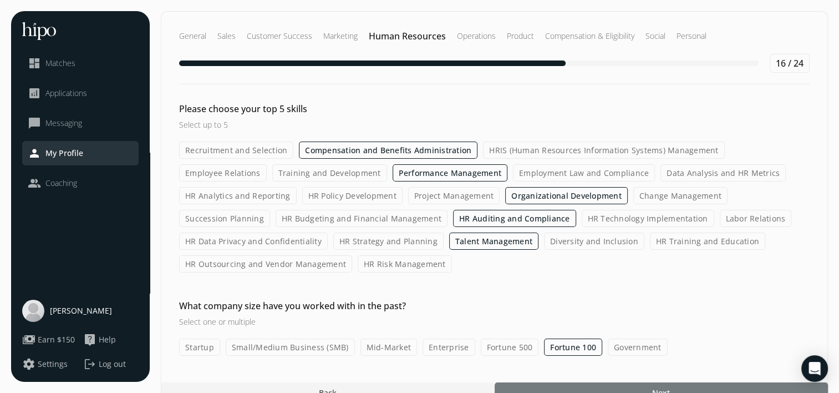
click at [667, 387] on span "Next" at bounding box center [661, 393] width 18 height 12
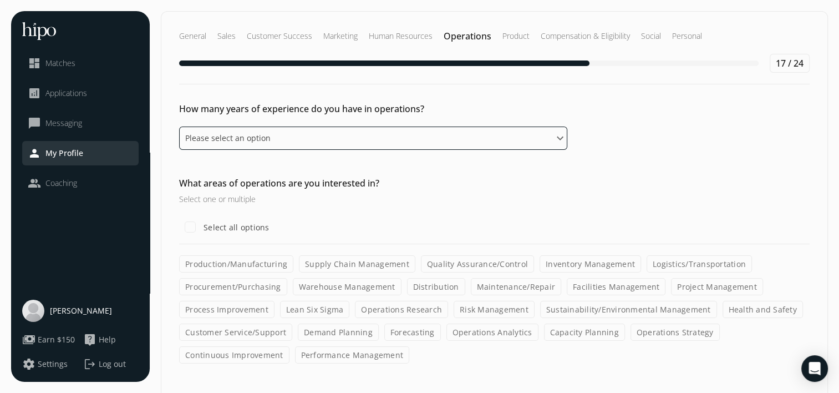
click at [315, 142] on select "Please select an option 0 - 1 years 2 - 3 years 4 - 5 years 6 - 8 years 9+ years" at bounding box center [373, 137] width 388 height 23
select select "six_eight_years"
click at [179, 126] on select "Please select an option 0 - 1 years 2 - 3 years 4 - 5 years 6 - 8 years 9+ years" at bounding box center [373, 137] width 388 height 23
click at [258, 223] on label "Select all options" at bounding box center [235, 227] width 68 height 12
click at [201, 223] on input "Select all options" at bounding box center [190, 227] width 22 height 22
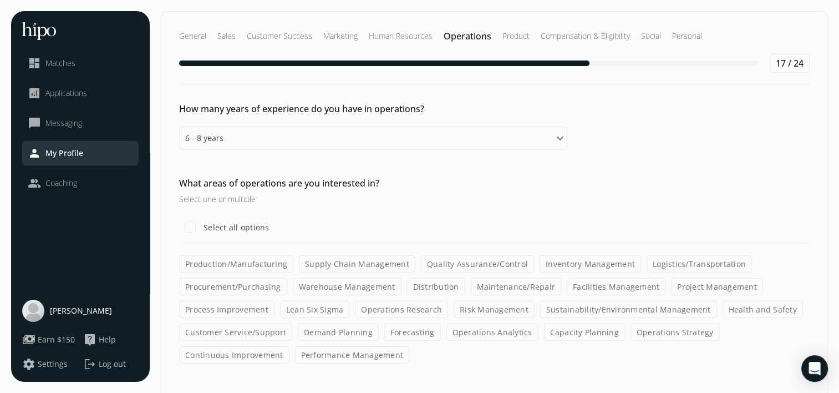
checkbox input "true"
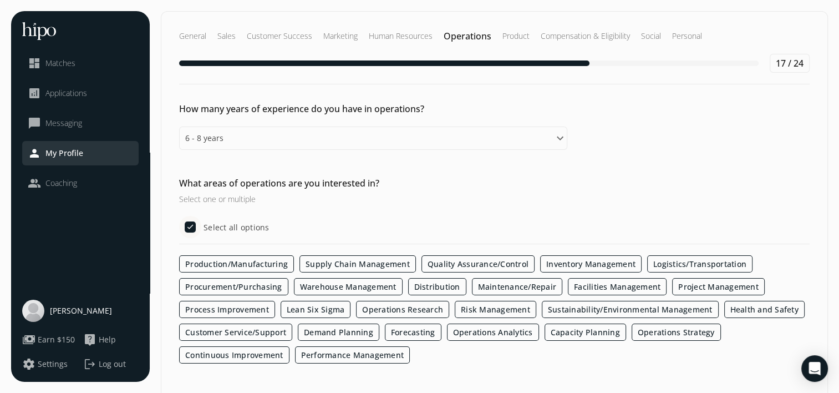
scroll to position [245, 0]
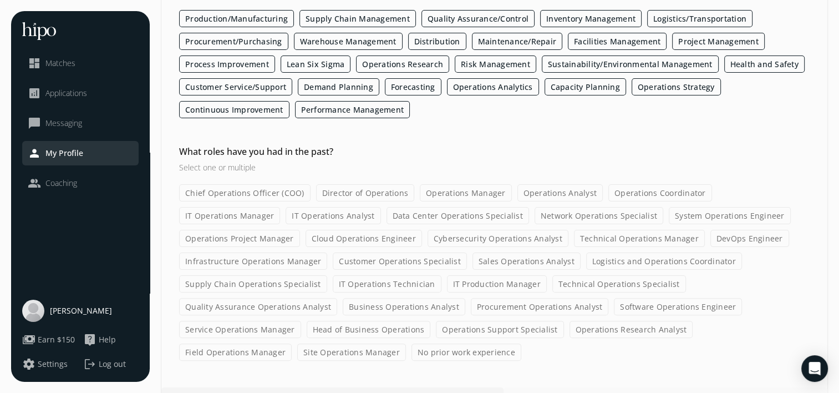
click at [552, 275] on label "Technical Operations Specialist" at bounding box center [619, 283] width 134 height 17
click at [0, 0] on input "Technical Operations Specialist" at bounding box center [0, 0] width 0 height 0
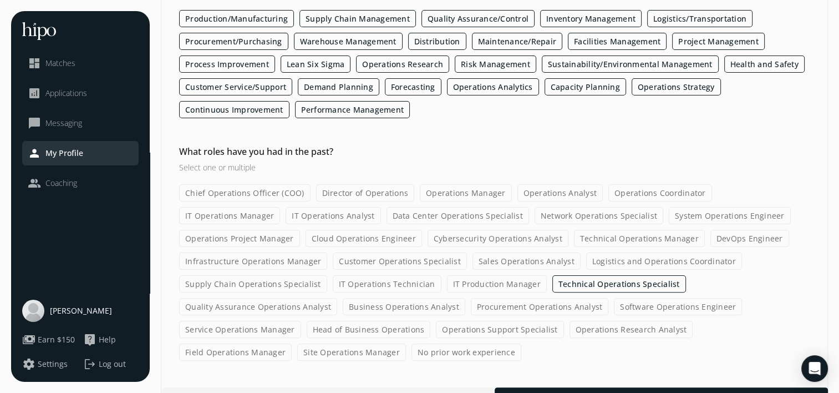
click at [337, 298] on label "Quality Assurance Operations Analyst" at bounding box center [258, 306] width 158 height 17
click at [0, 0] on input "Quality Assurance Operations Analyst" at bounding box center [0, 0] width 0 height 0
click at [301, 321] on label "Service Operations Manager" at bounding box center [240, 329] width 122 height 17
click at [0, 0] on input "Service Operations Manager" at bounding box center [0, 0] width 0 height 0
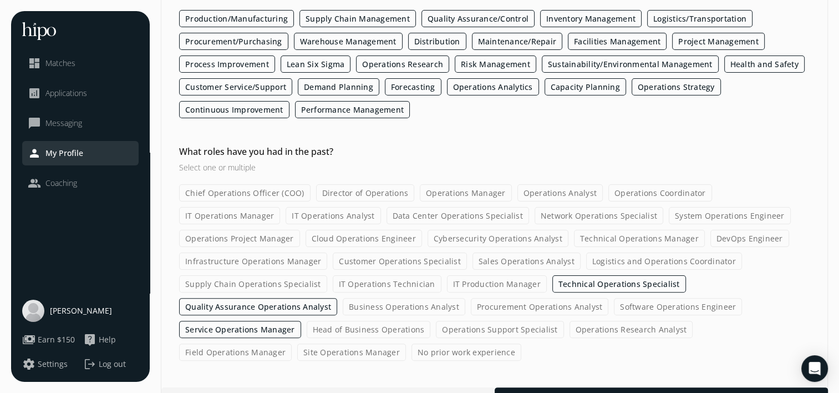
click at [391, 226] on div "Chief Operations Officer (COO) Director of Operations Operations Manager Operat…" at bounding box center [494, 272] width 631 height 176
click at [428, 230] on label "Cybersecurity Operations Analyst" at bounding box center [498, 238] width 141 height 17
click at [0, 0] on input "Cybersecurity Operations Analyst" at bounding box center [0, 0] width 0 height 0
click at [387, 215] on label "Data Center Operations Specialist" at bounding box center [458, 215] width 143 height 17
click at [0, 0] on input "Data Center Operations Specialist" at bounding box center [0, 0] width 0 height 0
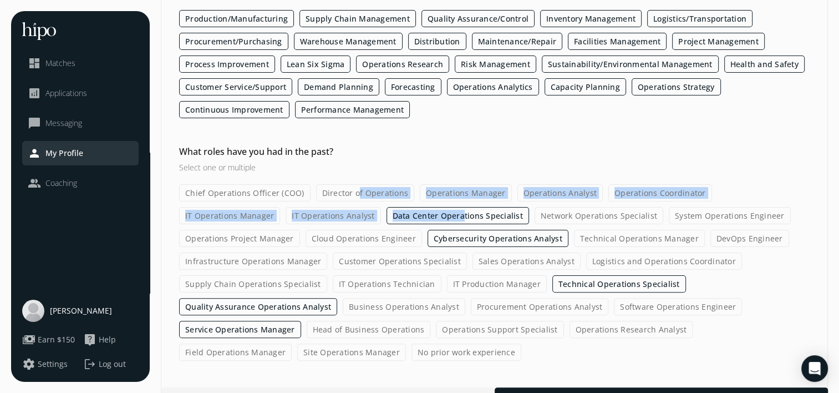
drag, startPoint x: 352, startPoint y: 202, endPoint x: 357, endPoint y: 191, distance: 12.7
click at [357, 191] on div "Chief Operations Officer (COO) Director of Operations Operations Manager Operat…" at bounding box center [494, 272] width 631 height 176
click at [357, 191] on label "Director of Operations" at bounding box center [365, 192] width 99 height 17
click at [0, 0] on input "Director of Operations" at bounding box center [0, 0] width 0 height 0
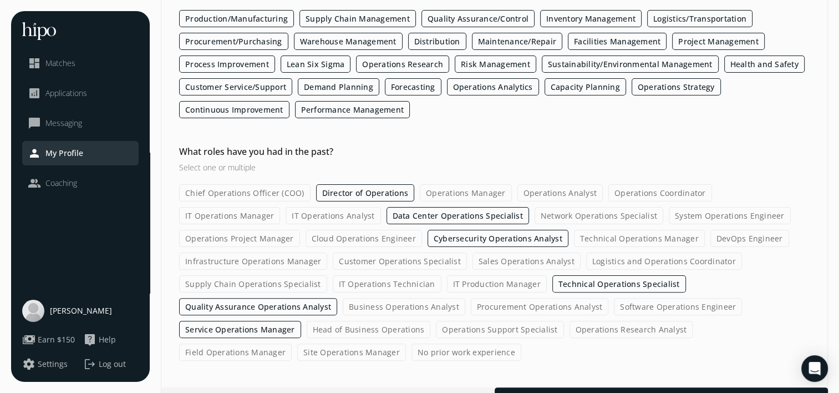
click at [469, 196] on label "Operations Manager" at bounding box center [466, 192] width 92 height 17
click at [0, 0] on input "Operations Manager" at bounding box center [0, 0] width 0 height 0
click at [541, 196] on label "Operations Analyst" at bounding box center [560, 192] width 86 height 17
click at [0, 0] on input "Operations Analyst" at bounding box center [0, 0] width 0 height 0
click at [631, 193] on label "Operations Coordinator" at bounding box center [660, 192] width 104 height 17
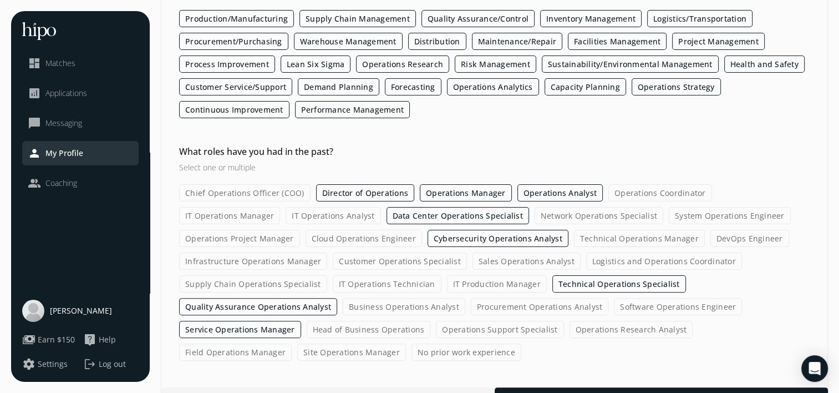
click at [0, 0] on input "Operations Coordinator" at bounding box center [0, 0] width 0 height 0
click at [669, 209] on label "System Operations Engineer" at bounding box center [730, 215] width 122 height 17
click at [0, 0] on input "System Operations Engineer" at bounding box center [0, 0] width 0 height 0
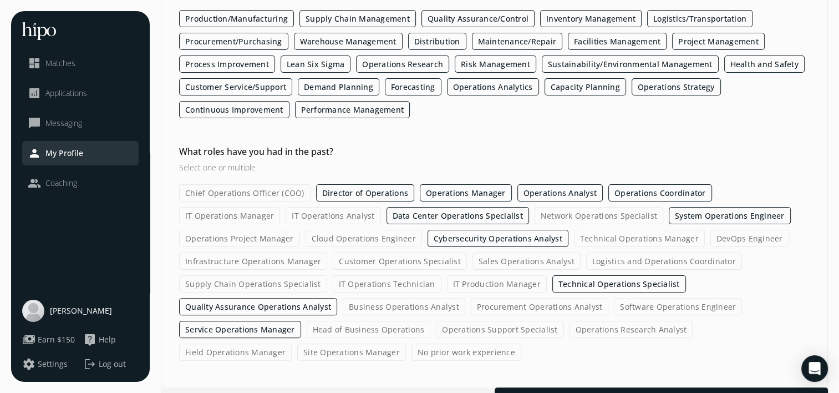
click at [327, 252] on label "Infrastructure Operations Manager" at bounding box center [253, 260] width 148 height 17
click at [0, 0] on input "Infrastructure Operations Manager" at bounding box center [0, 0] width 0 height 0
click at [327, 275] on label "Supply Chain Operations Specialist" at bounding box center [253, 283] width 148 height 17
click at [0, 0] on input "Supply Chain Operations Specialist" at bounding box center [0, 0] width 0 height 0
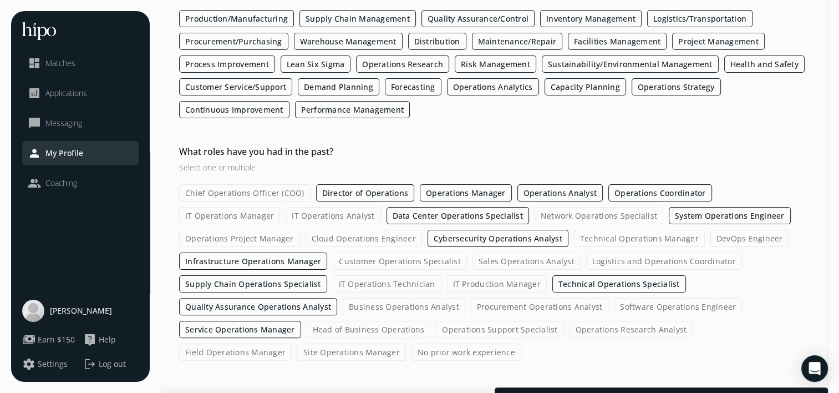
click at [465, 298] on label "Business Operations Analyst" at bounding box center [404, 306] width 123 height 17
click at [0, 0] on input "Business Operations Analyst" at bounding box center [0, 0] width 0 height 0
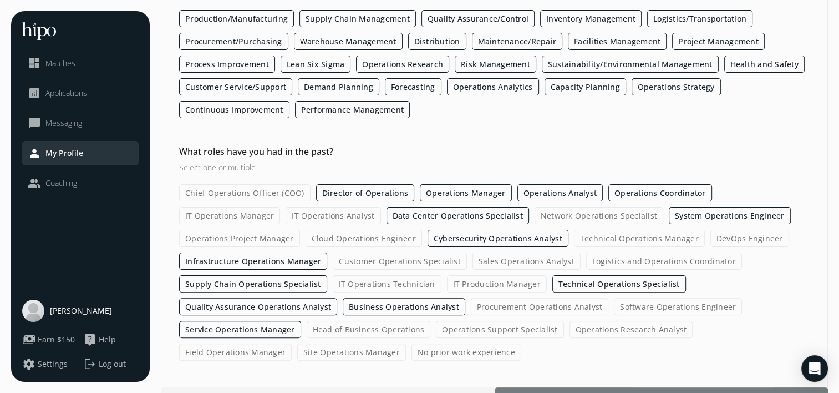
click at [656, 387] on div at bounding box center [661, 397] width 333 height 20
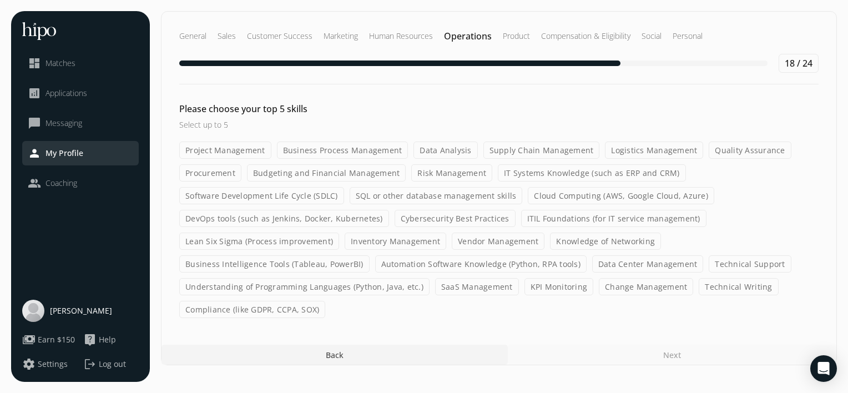
click at [555, 176] on label "IT Systems Knowledge (such as ERP and CRM)" at bounding box center [592, 172] width 188 height 17
click at [0, 0] on input "IT Systems Knowledge (such as ERP and CRM)" at bounding box center [0, 0] width 0 height 0
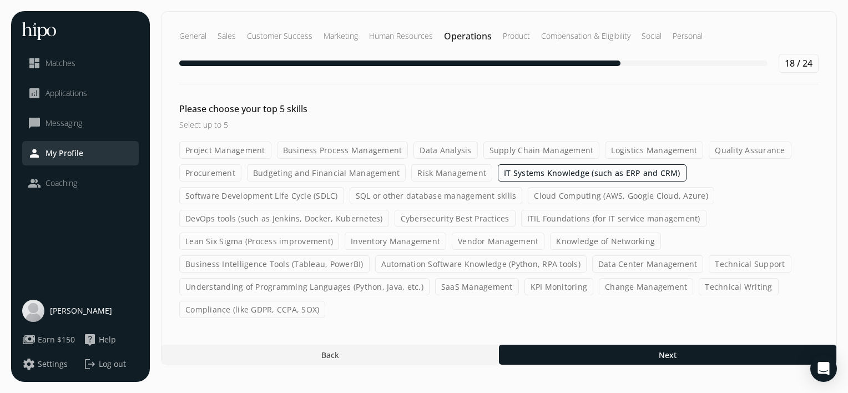
click at [556, 187] on label "Cloud Computing (AWS, Google Cloud, Azure)" at bounding box center [620, 195] width 186 height 17
click at [0, 0] on input "Cloud Computing (AWS, Google Cloud, Azure)" at bounding box center [0, 0] width 0 height 0
click at [560, 216] on label "ITIL Foundations (for IT service management)" at bounding box center [613, 218] width 185 height 17
click at [0, 0] on input "ITIL Foundations (for IT service management)" at bounding box center [0, 0] width 0 height 0
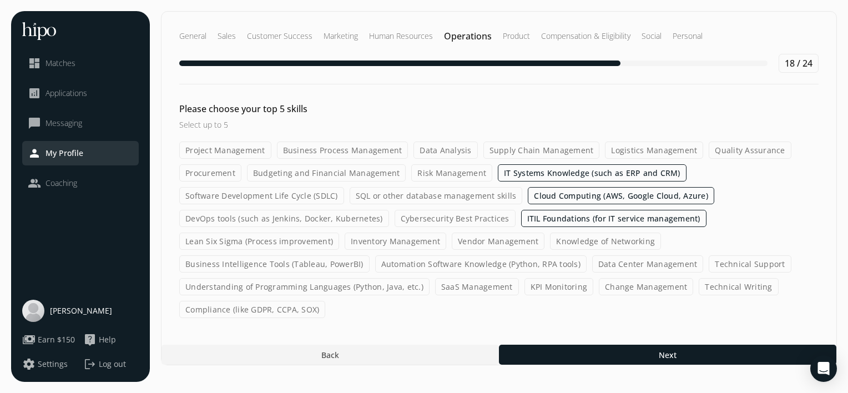
click at [478, 237] on label "Vendor Management" at bounding box center [497, 240] width 93 height 17
click at [0, 0] on input "Vendor Management" at bounding box center [0, 0] width 0 height 0
click at [410, 237] on label "Inventory Management" at bounding box center [395, 240] width 102 height 17
click at [0, 0] on input "Inventory Management" at bounding box center [0, 0] width 0 height 0
click at [312, 236] on label "Lean Six Sigma (Process improvement)" at bounding box center [259, 240] width 160 height 17
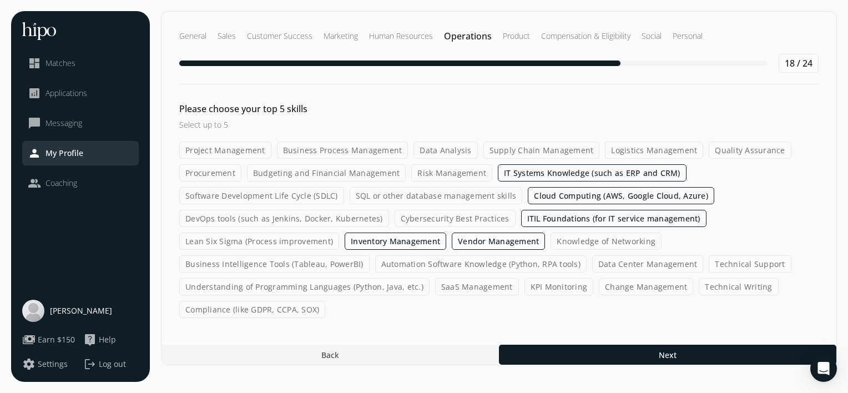
click at [0, 0] on input "Lean Six Sigma (Process improvement)" at bounding box center [0, 0] width 0 height 0
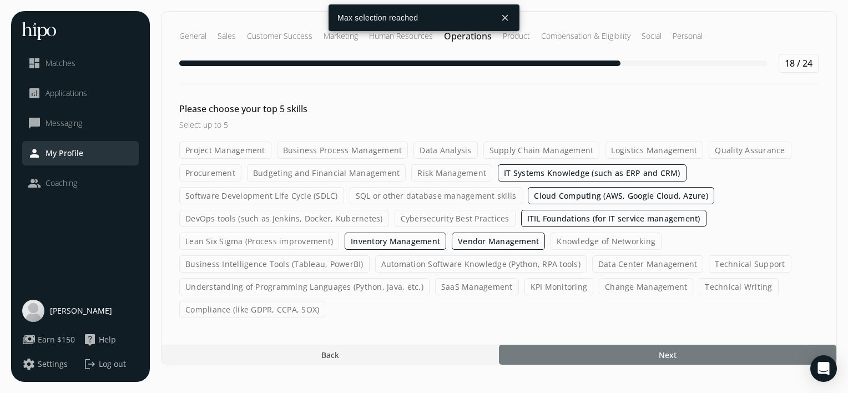
click at [610, 356] on div at bounding box center [667, 354] width 337 height 20
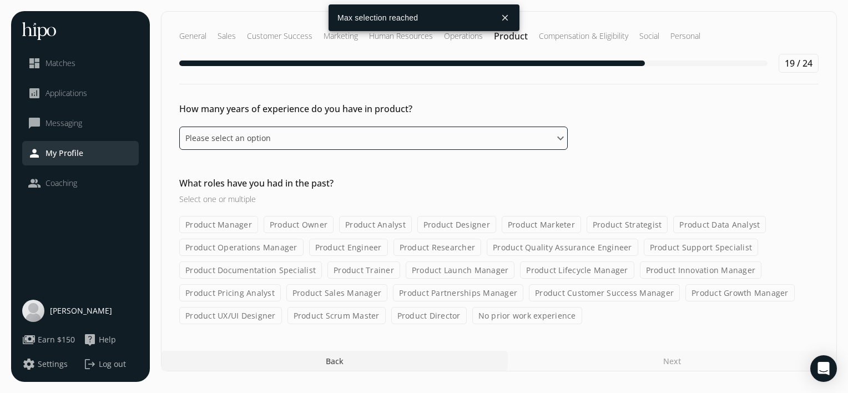
click at [305, 133] on select "Please select an option 0 - 1 years 2 - 3 years 4 - 5 years 6 - 8 years 9+ years" at bounding box center [373, 137] width 388 height 23
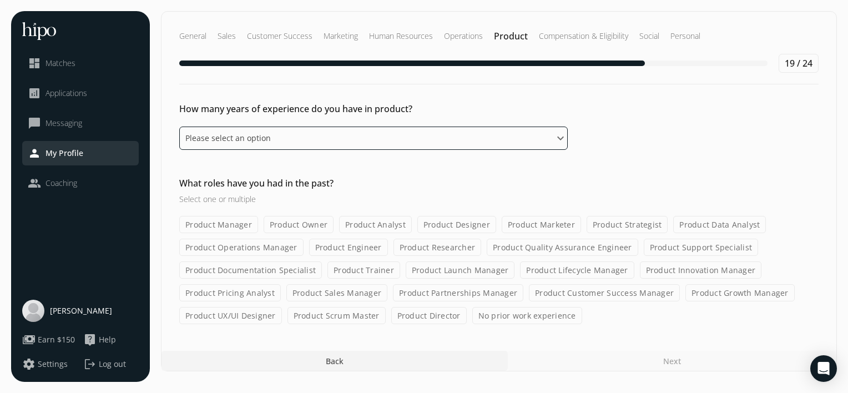
select select "six_eight_years"
click at [179, 126] on select "Please select an option 0 - 1 years 2 - 3 years 4 - 5 years 6 - 8 years 9+ years" at bounding box center [373, 137] width 388 height 23
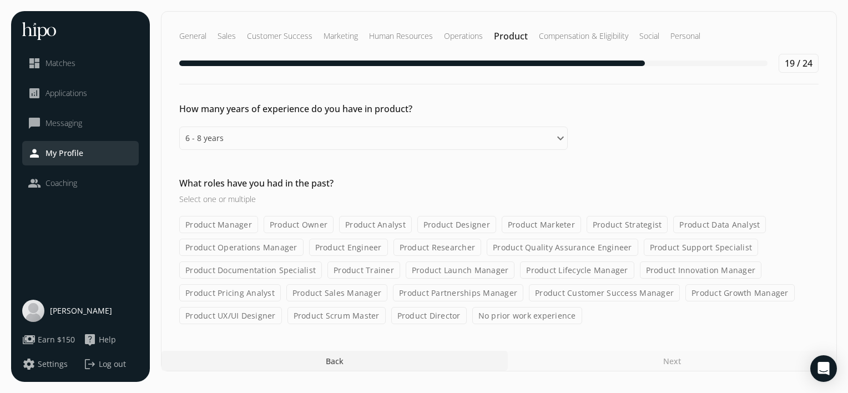
click at [459, 220] on label "Product Designer" at bounding box center [456, 224] width 79 height 17
click at [0, 0] on input "Product Designer" at bounding box center [0, 0] width 0 height 0
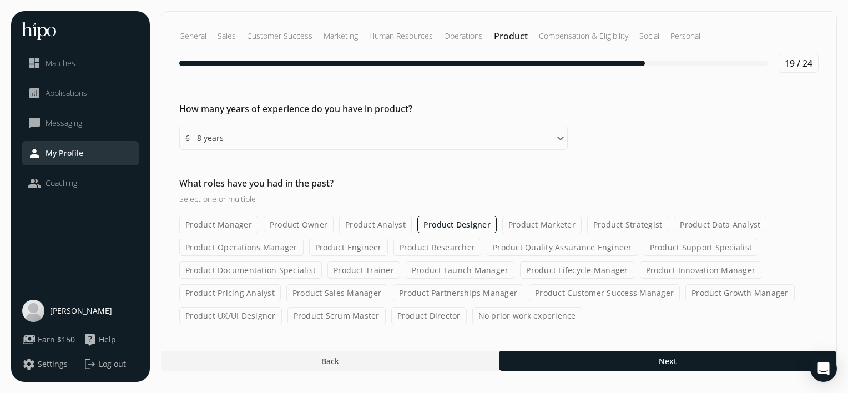
click at [535, 243] on label "Product Quality Assurance Engineer" at bounding box center [561, 246] width 151 height 17
click at [0, 0] on input "Product Quality Assurance Engineer" at bounding box center [0, 0] width 0 height 0
click at [541, 275] on label "Product Lifecycle Manager" at bounding box center [577, 269] width 114 height 17
click at [0, 0] on input "Product Lifecycle Manager" at bounding box center [0, 0] width 0 height 0
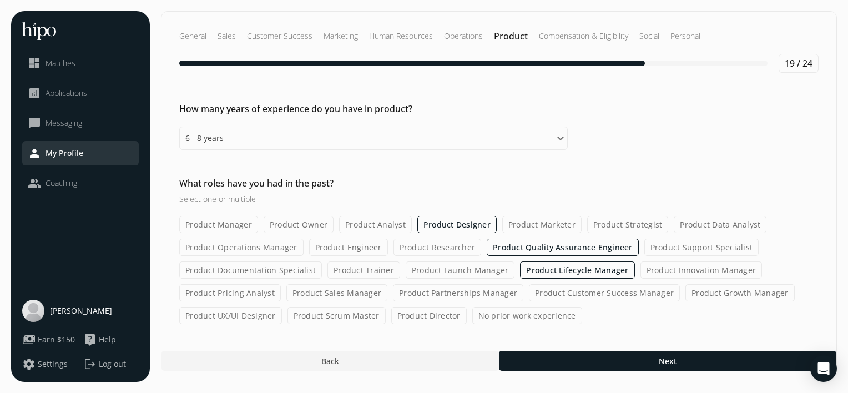
click at [545, 293] on label "Product Customer Success Manager" at bounding box center [604, 292] width 151 height 17
click at [0, 0] on input "Product Customer Success Manager" at bounding box center [0, 0] width 0 height 0
click at [469, 293] on label "Product Partnerships Manager" at bounding box center [458, 292] width 130 height 17
click at [0, 0] on input "Product Partnerships Manager" at bounding box center [0, 0] width 0 height 0
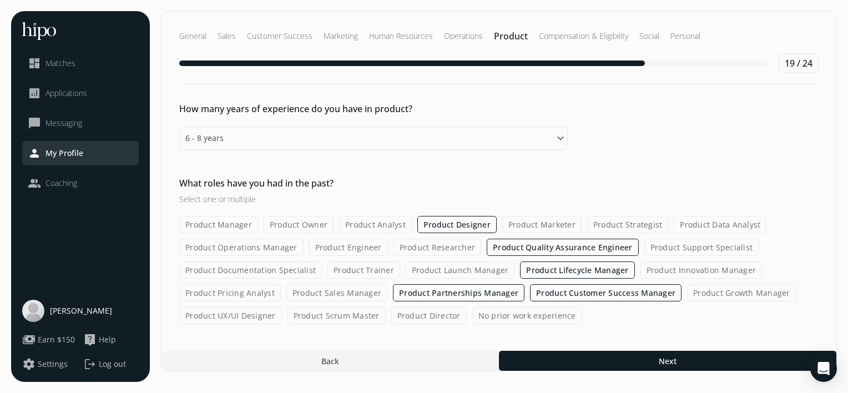
click at [450, 265] on label "Product Launch Manager" at bounding box center [459, 269] width 109 height 17
click at [0, 0] on input "Product Launch Manager" at bounding box center [0, 0] width 0 height 0
click at [248, 242] on label "Product Operations Manager" at bounding box center [241, 246] width 124 height 17
click at [0, 0] on input "Product Operations Manager" at bounding box center [0, 0] width 0 height 0
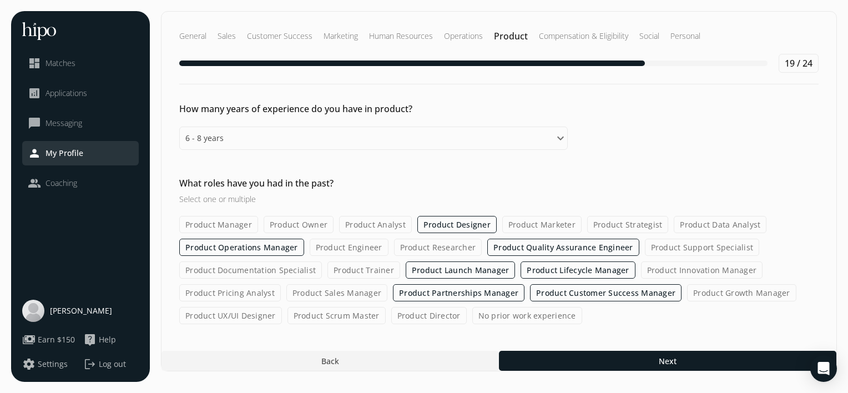
click at [216, 275] on label "Product Documentation Specialist" at bounding box center [250, 269] width 143 height 17
click at [0, 0] on input "Product Documentation Specialist" at bounding box center [0, 0] width 0 height 0
click at [213, 295] on label "Product Pricing Analyst" at bounding box center [230, 292] width 102 height 17
click at [0, 0] on input "Product Pricing Analyst" at bounding box center [0, 0] width 0 height 0
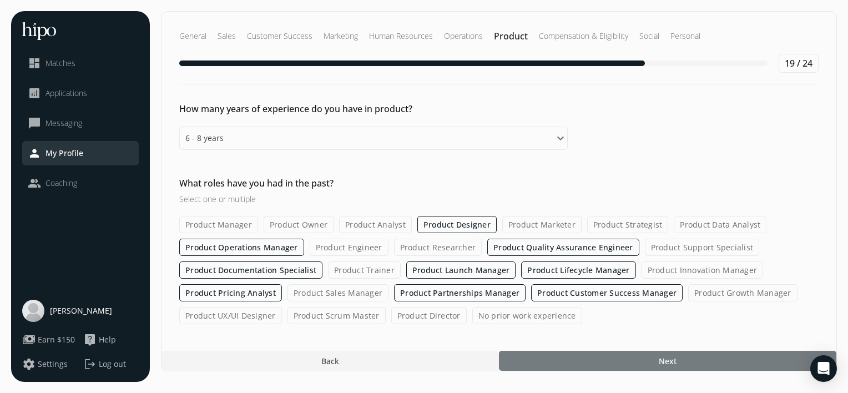
click at [588, 360] on div at bounding box center [667, 361] width 337 height 20
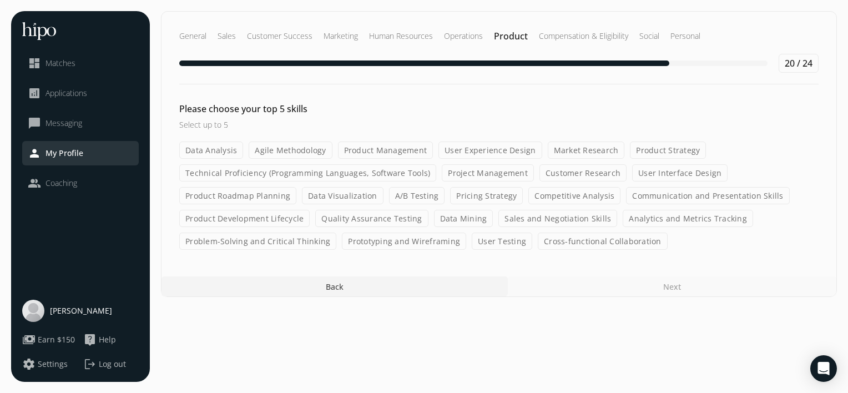
click at [493, 162] on div "Data Analysis Agile Methodology Product Management User Experience Design Marke…" at bounding box center [498, 195] width 639 height 108
click at [493, 170] on label "Project Management" at bounding box center [488, 172] width 92 height 17
click at [0, 0] on input "Project Management" at bounding box center [0, 0] width 0 height 0
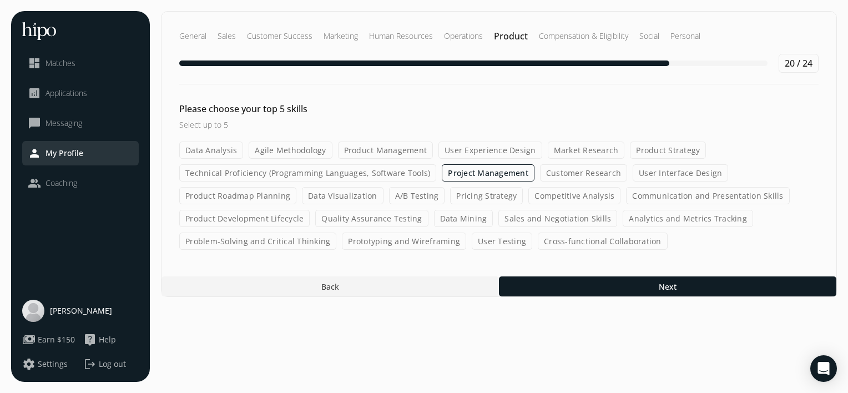
click at [494, 192] on label "Pricing Strategy" at bounding box center [486, 195] width 73 height 17
click at [0, 0] on input "Pricing Strategy" at bounding box center [0, 0] width 0 height 0
drag, startPoint x: 559, startPoint y: 205, endPoint x: 546, endPoint y: 194, distance: 17.0
click at [546, 194] on div "Data Analysis Agile Methodology Product Management User Experience Design Marke…" at bounding box center [498, 195] width 639 height 108
click at [546, 194] on label "Competitive Analysis" at bounding box center [575, 195] width 92 height 17
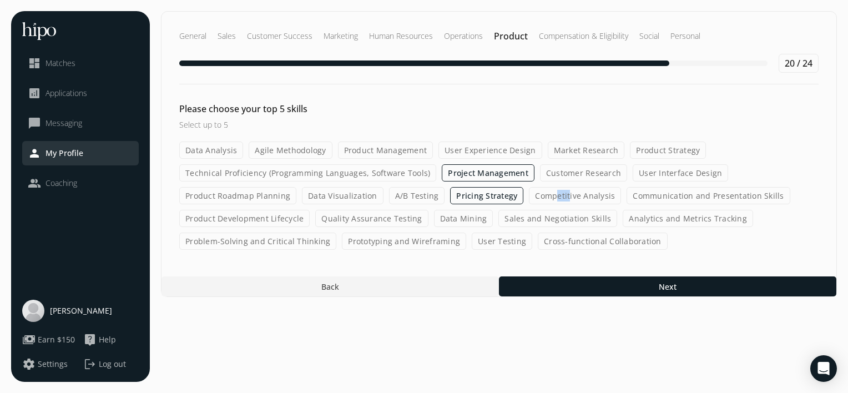
click at [0, 0] on input "Competitive Analysis" at bounding box center [0, 0] width 0 height 0
click at [292, 151] on label "Agile Methodology" at bounding box center [289, 149] width 83 height 17
click at [0, 0] on input "Agile Methodology" at bounding box center [0, 0] width 0 height 0
click at [232, 145] on label "Data Analysis" at bounding box center [211, 149] width 64 height 17
click at [0, 0] on input "Data Analysis" at bounding box center [0, 0] width 0 height 0
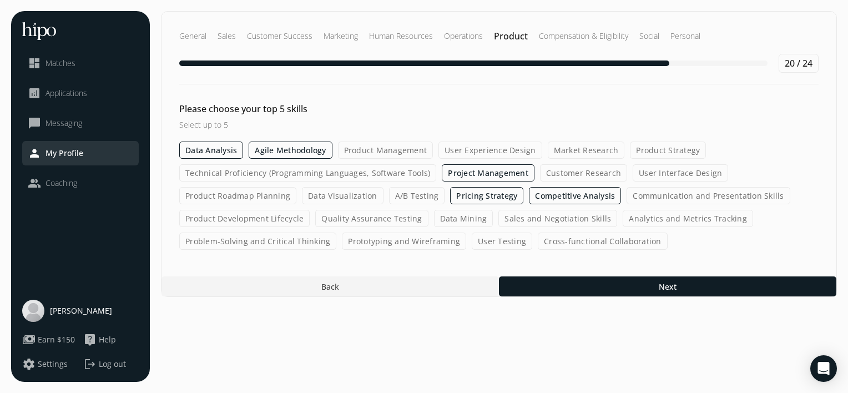
click at [554, 217] on label "Sales and Negotiation Skills" at bounding box center [557, 218] width 119 height 17
click at [0, 0] on input "Sales and Negotiation Skills" at bounding box center [0, 0] width 0 height 0
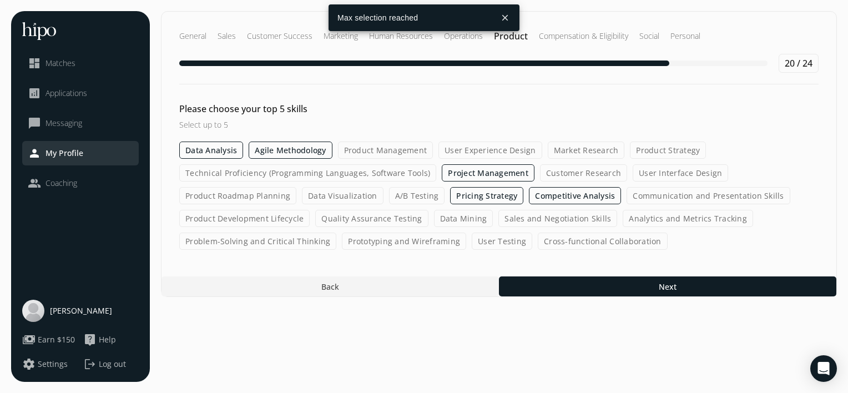
click at [289, 148] on label "Agile Methodology" at bounding box center [289, 149] width 83 height 17
click at [0, 0] on input "Agile Methodology" at bounding box center [0, 0] width 0 height 0
click at [222, 149] on label "Data Analysis" at bounding box center [211, 149] width 64 height 17
click at [0, 0] on input "Data Analysis" at bounding box center [0, 0] width 0 height 0
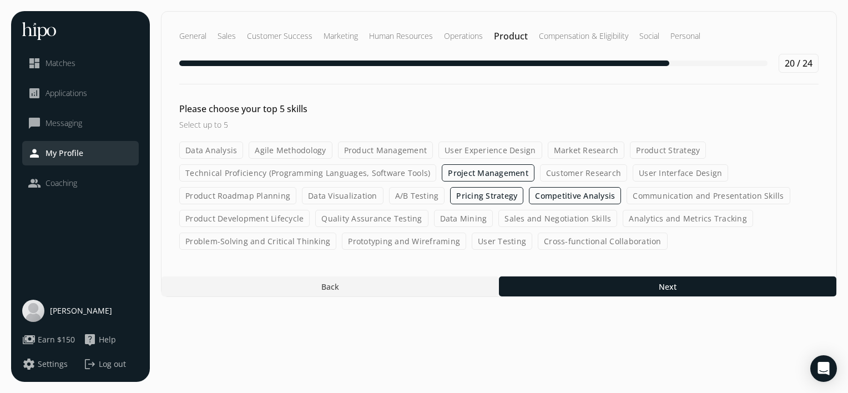
click at [553, 216] on label "Sales and Negotiation Skills" at bounding box center [557, 218] width 119 height 17
click at [0, 0] on input "Sales and Negotiation Skills" at bounding box center [0, 0] width 0 height 0
click at [659, 225] on label "Analytics and Metrics Tracking" at bounding box center [688, 218] width 130 height 17
click at [0, 0] on input "Analytics and Metrics Tracking" at bounding box center [0, 0] width 0 height 0
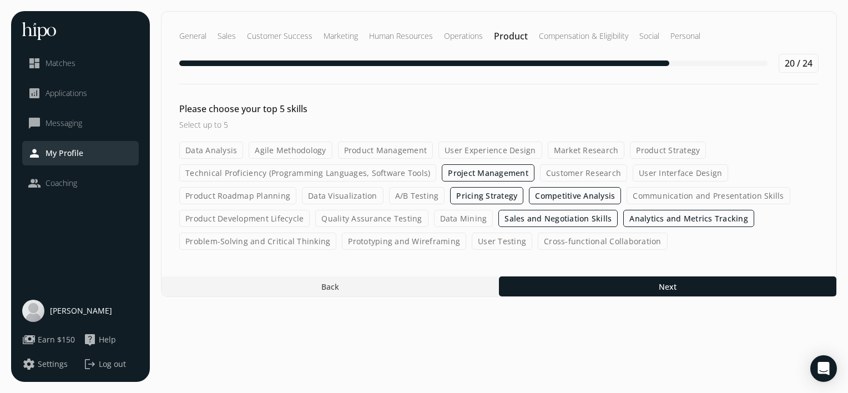
click at [459, 201] on label "Pricing Strategy" at bounding box center [486, 195] width 73 height 17
click at [0, 0] on input "Pricing Strategy" at bounding box center [0, 0] width 0 height 0
click at [571, 143] on label "Market Research" at bounding box center [585, 149] width 77 height 17
click at [0, 0] on input "Market Research" at bounding box center [0, 0] width 0 height 0
click at [547, 239] on label "Cross-functional Collaboration" at bounding box center [602, 240] width 130 height 17
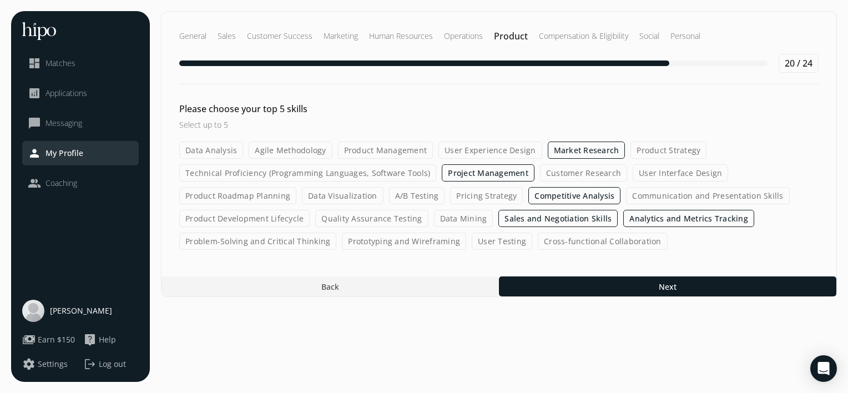
click at [0, 0] on input "Cross-functional Collaboration" at bounding box center [0, 0] width 0 height 0
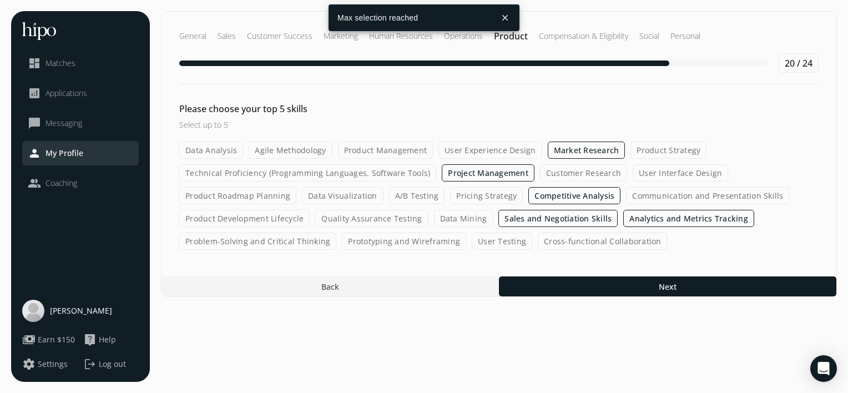
click at [572, 190] on label "Competitive Analysis" at bounding box center [574, 195] width 92 height 17
click at [0, 0] on input "Competitive Analysis" at bounding box center [0, 0] width 0 height 0
click at [578, 247] on label "Cross-functional Collaboration" at bounding box center [602, 240] width 130 height 17
click at [0, 0] on input "Cross-functional Collaboration" at bounding box center [0, 0] width 0 height 0
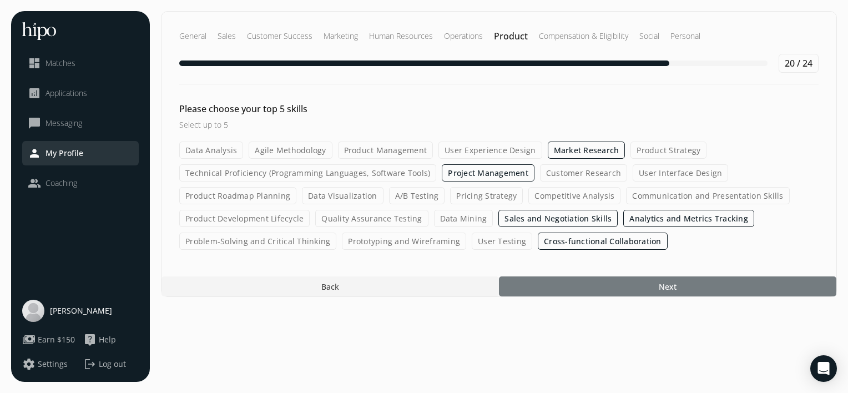
click at [590, 285] on div at bounding box center [667, 286] width 337 height 20
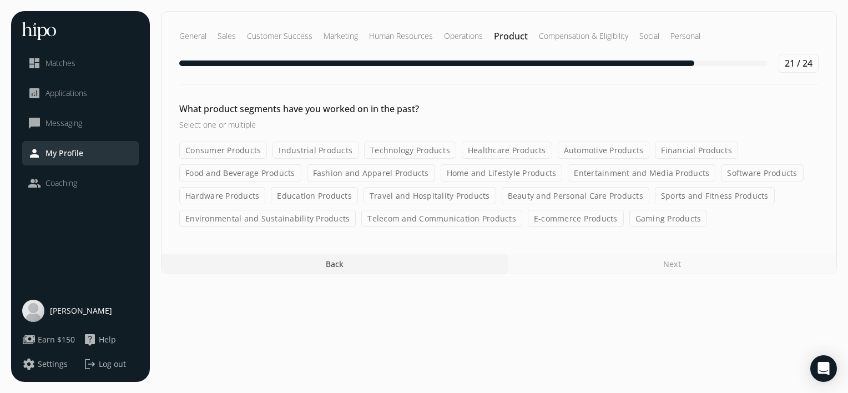
click at [262, 154] on label "Consumer Products" at bounding box center [223, 149] width 88 height 17
click at [0, 0] on input "Consumer Products" at bounding box center [0, 0] width 0 height 0
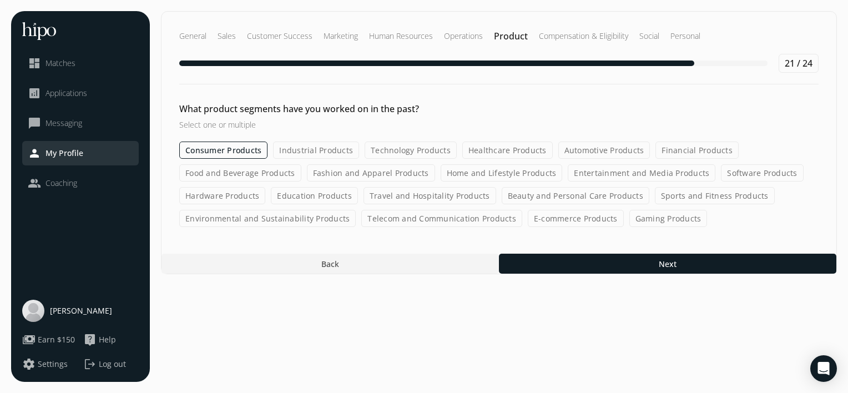
click at [328, 149] on label "Industrial Products" at bounding box center [316, 149] width 86 height 17
click at [0, 0] on input "Industrial Products" at bounding box center [0, 0] width 0 height 0
click at [401, 150] on label "Technology Products" at bounding box center [411, 149] width 92 height 17
click at [0, 0] on input "Technology Products" at bounding box center [0, 0] width 0 height 0
click at [486, 153] on label "Healthcare Products" at bounding box center [508, 149] width 90 height 17
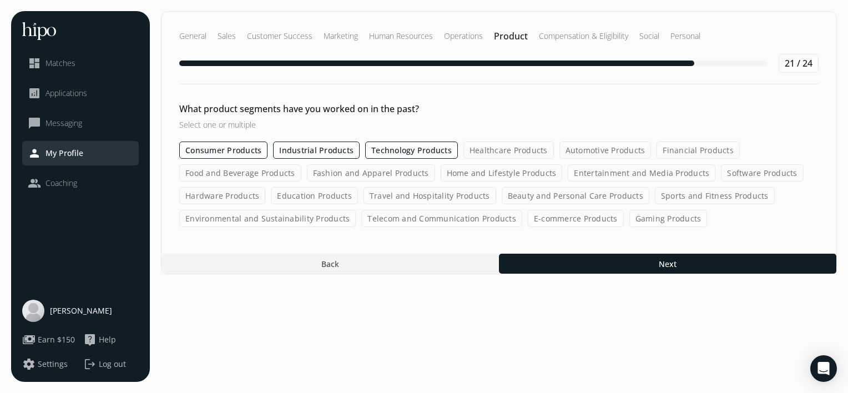
click at [0, 0] on input "Healthcare Products" at bounding box center [0, 0] width 0 height 0
click at [588, 145] on label "Automotive Products" at bounding box center [606, 149] width 92 height 17
click at [0, 0] on input "Automotive Products" at bounding box center [0, 0] width 0 height 0
click at [663, 150] on label "Financial Products" at bounding box center [698, 149] width 83 height 17
click at [0, 0] on input "Financial Products" at bounding box center [0, 0] width 0 height 0
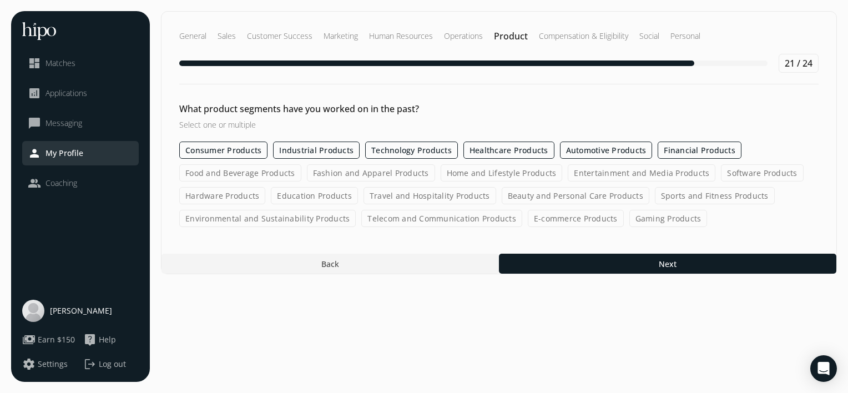
click at [277, 173] on label "Food and Beverage Products" at bounding box center [240, 172] width 122 height 17
click at [0, 0] on input "Food and Beverage Products" at bounding box center [0, 0] width 0 height 0
click at [351, 171] on label "Fashion and Apparel Products" at bounding box center [371, 172] width 128 height 17
click at [0, 0] on input "Fashion and Apparel Products" at bounding box center [0, 0] width 0 height 0
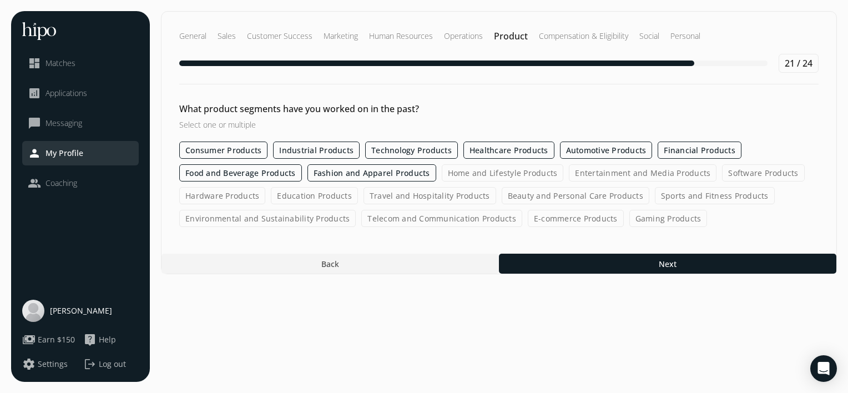
click at [456, 171] on label "Home and Lifestyle Products" at bounding box center [503, 172] width 122 height 17
click at [0, 0] on input "Home and Lifestyle Products" at bounding box center [0, 0] width 0 height 0
click at [577, 175] on label "Entertainment and Media Products" at bounding box center [643, 172] width 148 height 17
click at [0, 0] on input "Entertainment and Media Products" at bounding box center [0, 0] width 0 height 0
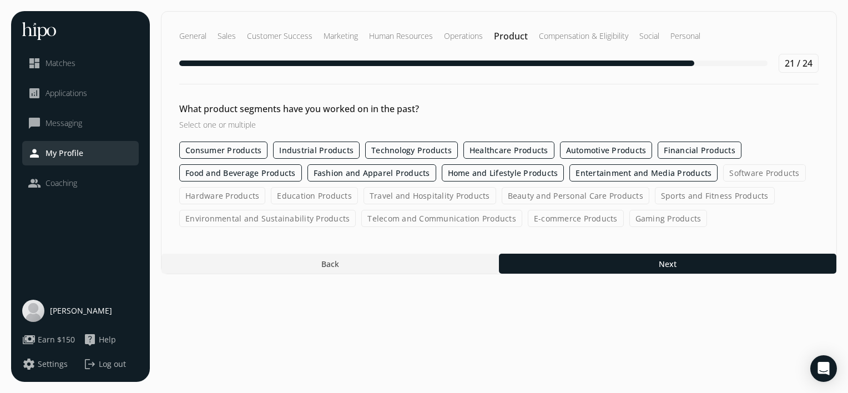
click at [712, 169] on div "Consumer Products Industrial Products Technology Products Healthcare Products A…" at bounding box center [498, 183] width 639 height 85
click at [733, 170] on label "Software Products" at bounding box center [764, 172] width 82 height 17
click at [0, 0] on input "Software Products" at bounding box center [0, 0] width 0 height 0
click at [228, 195] on label "Hardware Products" at bounding box center [222, 195] width 86 height 17
click at [0, 0] on input "Hardware Products" at bounding box center [0, 0] width 0 height 0
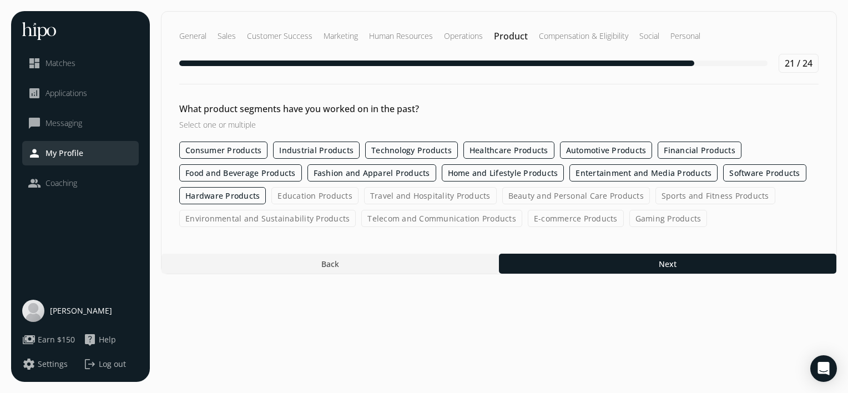
click at [311, 194] on label "Education Products" at bounding box center [314, 195] width 87 height 17
click at [0, 0] on input "Education Products" at bounding box center [0, 0] width 0 height 0
click at [404, 197] on label "Travel and Hospitality Products" at bounding box center [430, 195] width 133 height 17
click at [0, 0] on input "Travel and Hospitality Products" at bounding box center [0, 0] width 0 height 0
click at [404, 197] on label "Travel and Hospitality Products" at bounding box center [430, 195] width 133 height 17
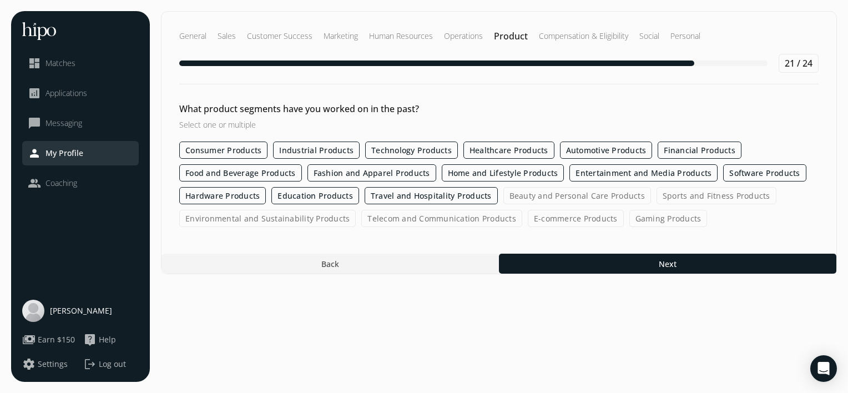
click at [0, 0] on input "Travel and Hospitality Products" at bounding box center [0, 0] width 0 height 0
click at [547, 195] on label "Beauty and Personal Care Products" at bounding box center [577, 195] width 148 height 17
click at [0, 0] on input "Beauty and Personal Care Products" at bounding box center [0, 0] width 0 height 0
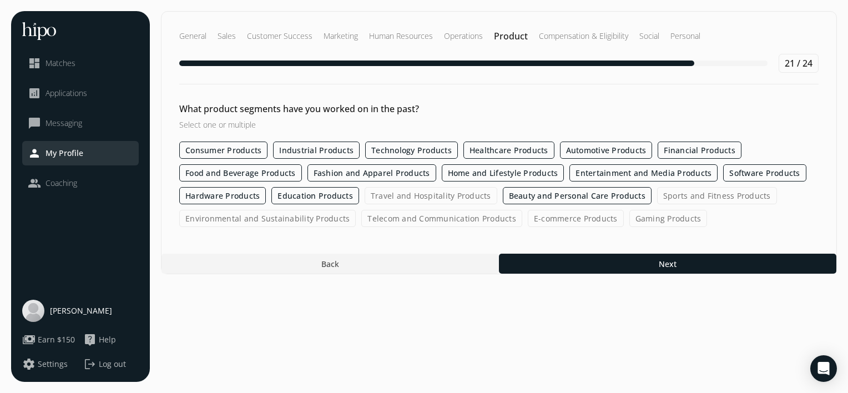
click at [667, 192] on label "Sports and Fitness Products" at bounding box center [717, 195] width 120 height 17
click at [0, 0] on input "Sports and Fitness Products" at bounding box center [0, 0] width 0 height 0
click at [313, 213] on label "Environmental and Sustainability Products" at bounding box center [267, 218] width 176 height 17
click at [0, 0] on input "Environmental and Sustainability Products" at bounding box center [0, 0] width 0 height 0
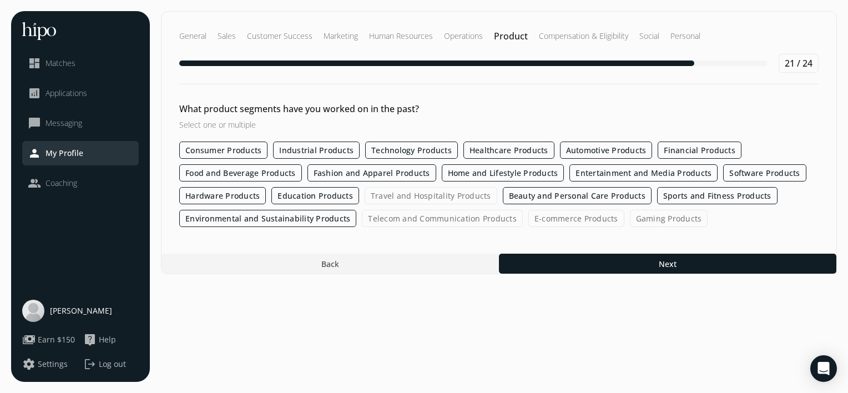
click at [435, 195] on label "Travel and Hospitality Products" at bounding box center [430, 195] width 133 height 17
click at [0, 0] on input "Travel and Hospitality Products" at bounding box center [0, 0] width 0 height 0
click at [466, 217] on label "Telecom and Communication Products" at bounding box center [442, 218] width 161 height 17
click at [0, 0] on input "Telecom and Communication Products" at bounding box center [0, 0] width 0 height 0
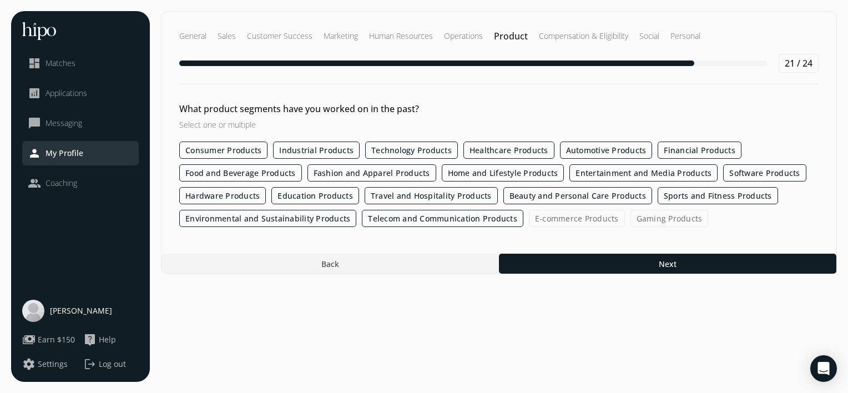
click at [540, 224] on label "E-commerce Products" at bounding box center [577, 218] width 96 height 17
click at [0, 0] on input "E-commerce Products" at bounding box center [0, 0] width 0 height 0
click at [652, 217] on label "Gaming Products" at bounding box center [670, 218] width 78 height 17
click at [0, 0] on input "Gaming Products" at bounding box center [0, 0] width 0 height 0
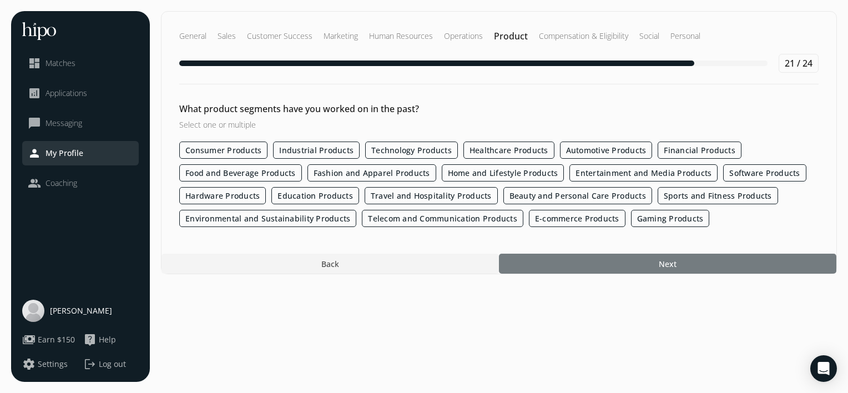
click at [643, 258] on div at bounding box center [667, 263] width 337 height 20
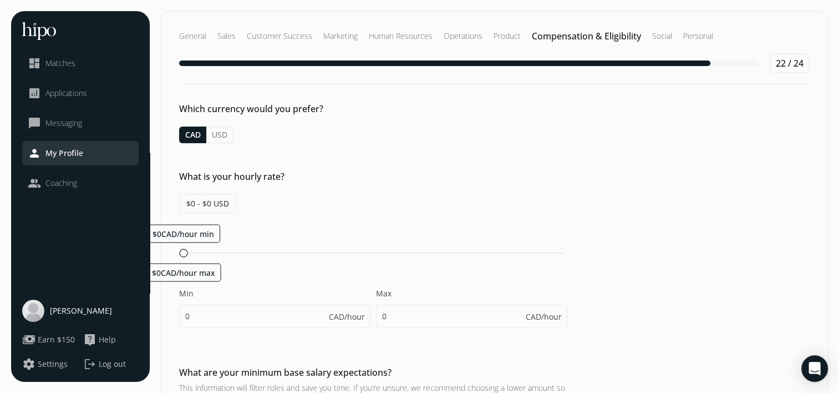
click at [195, 199] on span "$0 - $0 USD" at bounding box center [207, 203] width 57 height 19
click at [203, 200] on span "$0 - $0 USD" at bounding box center [207, 203] width 57 height 19
click at [195, 200] on span "$0 - $0 USD" at bounding box center [207, 203] width 57 height 19
click at [200, 202] on span "$0 - $0 USD" at bounding box center [207, 203] width 57 height 19
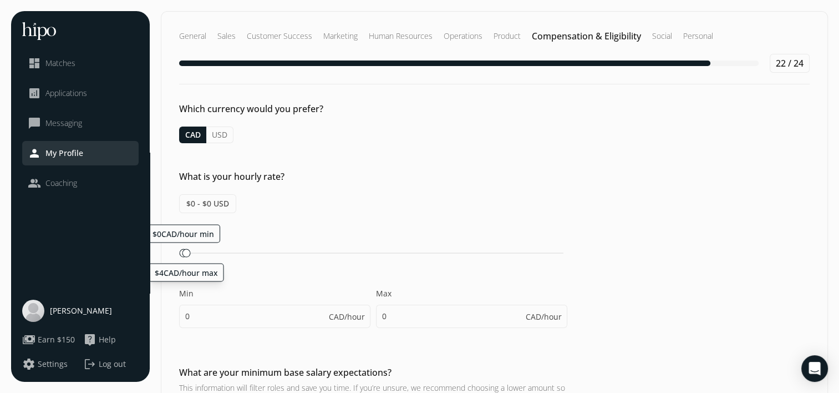
click at [182, 248] on div "$4CAD/hour max" at bounding box center [186, 252] width 8 height 8
click at [197, 252] on div "$0CAD/hour min $24CAD/hour max" at bounding box center [374, 252] width 380 height 1
click at [208, 252] on div "$0CAD/hour min $37CAD/hour max" at bounding box center [374, 252] width 380 height 1
click at [203, 252] on div "$0CAD/hour min $37CAD/hour max" at bounding box center [374, 252] width 380 height 1
click at [201, 252] on div "$0CAD/hour min $28CAD/hour max" at bounding box center [374, 252] width 380 height 1
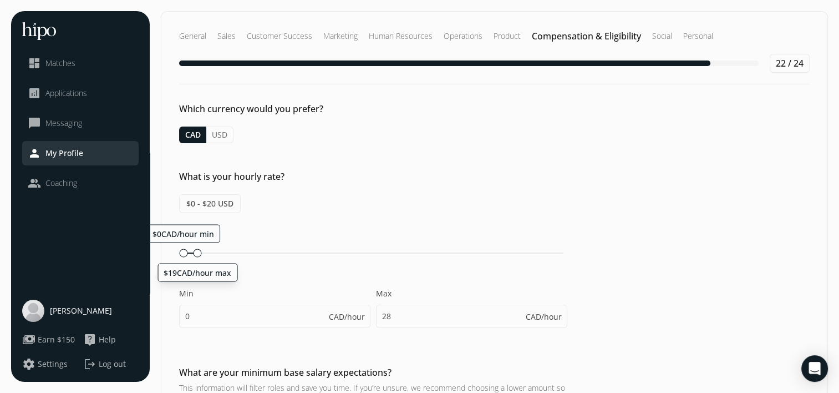
click at [194, 250] on div "$0CAD/hour min $19CAD/hour max" at bounding box center [373, 253] width 388 height 11
click at [191, 250] on div "$0CAD/hour min $15CAD/hour max" at bounding box center [373, 253] width 388 height 11
click at [191, 250] on div at bounding box center [195, 252] width 8 height 8
click at [204, 252] on div "$0CAD/hour min $32CAD/hour max" at bounding box center [374, 252] width 380 height 1
click at [197, 252] on div "$0CAD/hour min $24CAD/hour max" at bounding box center [374, 252] width 380 height 1
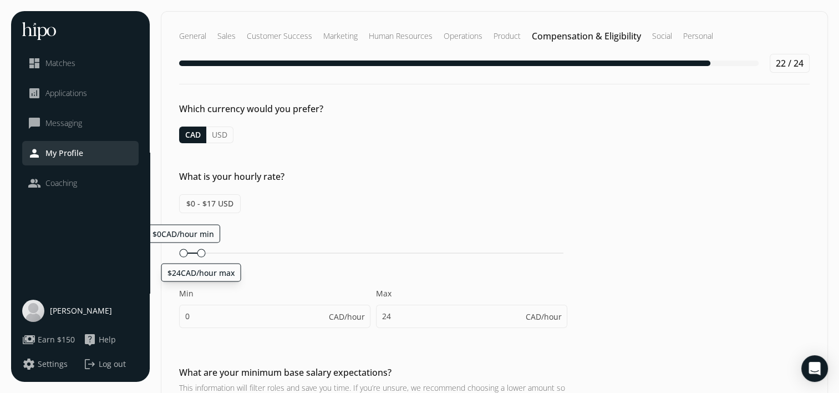
click at [197, 251] on div at bounding box center [201, 252] width 8 height 8
click at [193, 250] on div "$0CAD/hour min $18CAD/hour max" at bounding box center [373, 253] width 388 height 11
click at [194, 250] on div at bounding box center [198, 252] width 8 height 8
type input "19"
click at [275, 219] on div "$0 - $14 USD $0CAD/hour min $19CAD/hour max Min 0 CAD/hour Max 19 CAD/hour" at bounding box center [373, 266] width 388 height 145
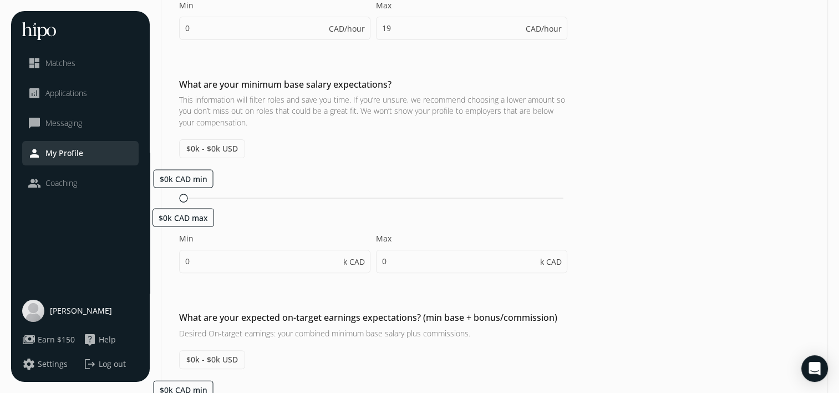
scroll to position [288, 0]
click at [180, 192] on div "$0k CAD min $5k CAD max" at bounding box center [373, 197] width 388 height 11
click at [196, 193] on div at bounding box center [200, 197] width 8 height 8
click at [202, 194] on div at bounding box center [206, 197] width 8 height 8
click at [195, 197] on div "$0k CAD min $10k CAD max" at bounding box center [374, 197] width 380 height 1
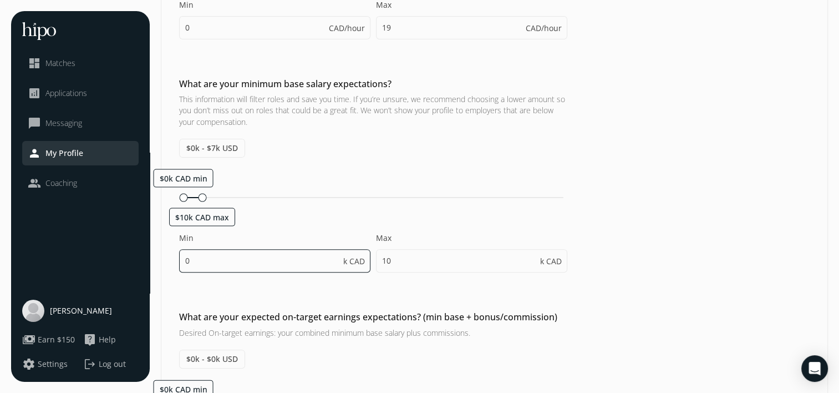
click at [249, 256] on input "0" at bounding box center [274, 260] width 191 height 23
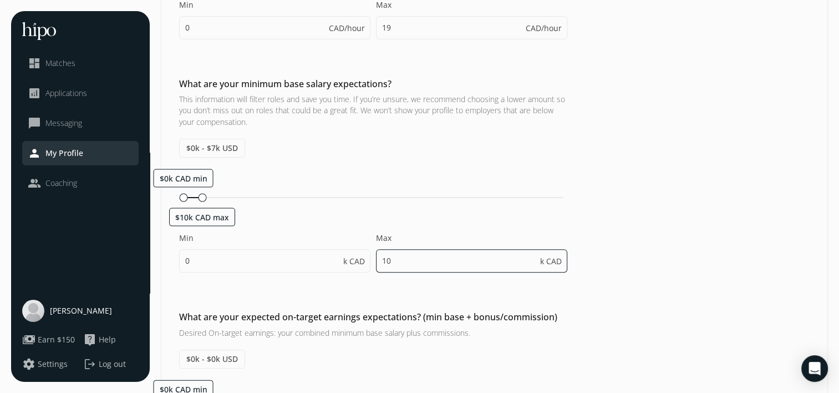
click at [430, 253] on input "10" at bounding box center [471, 260] width 191 height 23
type input "1"
type input "0"
click at [286, 290] on div "Which currency would you prefer? CAD USD What is your hourly rate? $0 - $14 USD…" at bounding box center [494, 226] width 666 height 824
drag, startPoint x: 353, startPoint y: 243, endPoint x: 440, endPoint y: 257, distance: 88.7
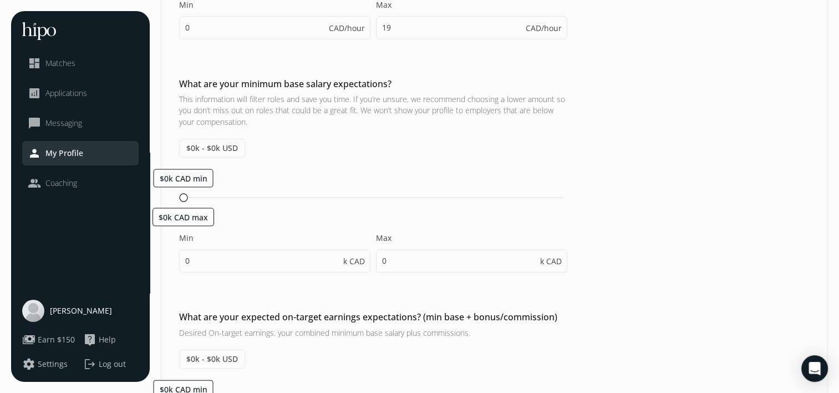
click at [440, 257] on div "Min 0 k CAD Max 0 k CAD" at bounding box center [373, 257] width 388 height 51
click at [440, 257] on input "0" at bounding box center [471, 260] width 191 height 23
type input "10"
click at [693, 226] on div "What are your minimum base salary expectations? This information will filter ro…" at bounding box center [494, 180] width 666 height 206
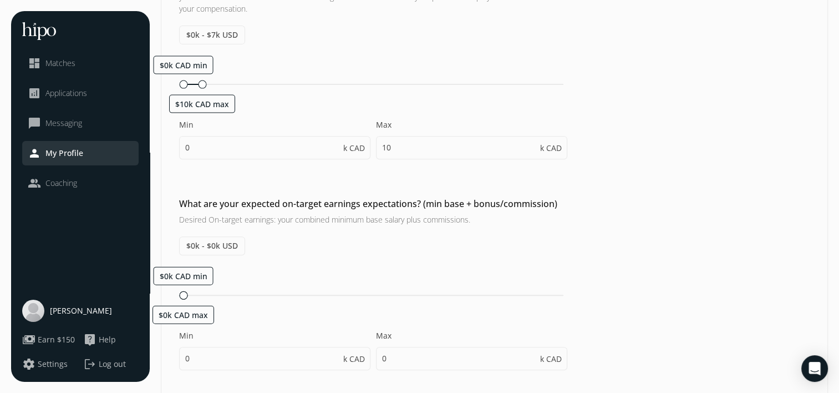
scroll to position [422, 0]
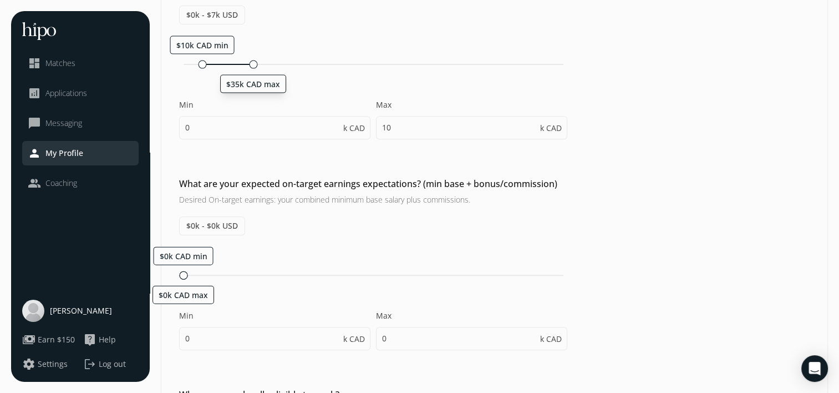
click at [251, 65] on div "$10k CAD min $35k CAD max" at bounding box center [373, 64] width 388 height 11
type input "10"
type input "35"
type input "10"
type input "15"
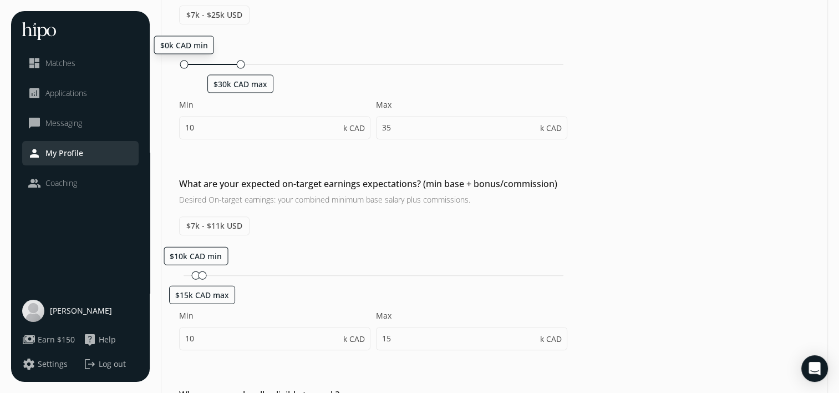
drag, startPoint x: 202, startPoint y: 62, endPoint x: 180, endPoint y: 64, distance: 22.2
click at [180, 64] on div at bounding box center [184, 64] width 8 height 8
type input "0"
type input "30"
click at [169, 83] on div "What are your minimum base salary expectations? This information will filter ro…" at bounding box center [494, 47] width 666 height 206
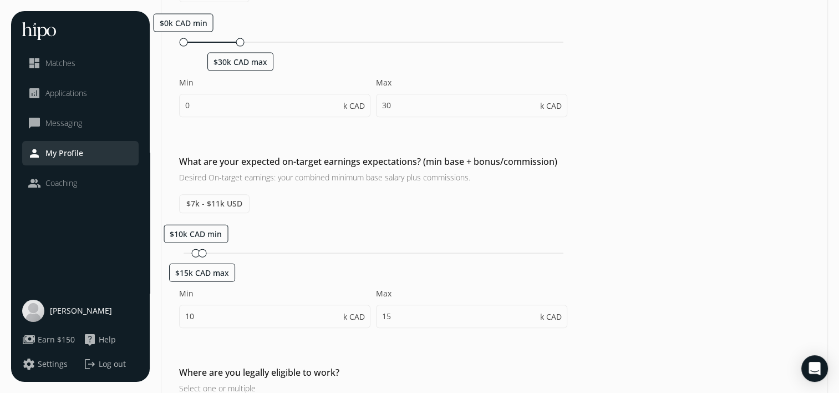
scroll to position [466, 0]
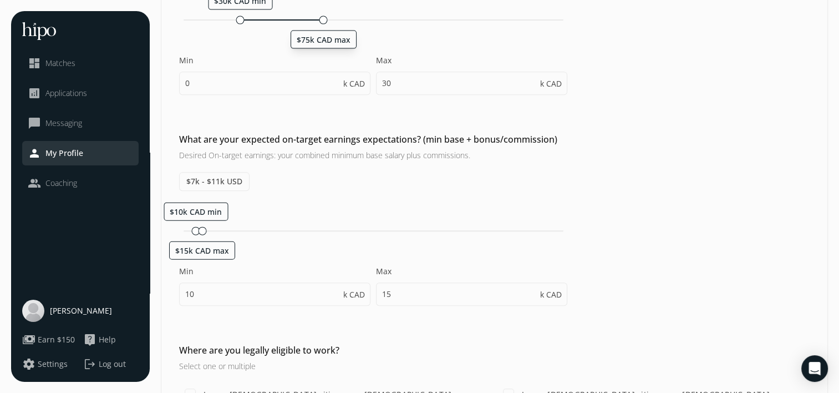
click at [322, 16] on div "$30k CAD min $75k CAD max" at bounding box center [373, 20] width 388 height 11
type input "45"
type input "75"
type input "45"
type input "50"
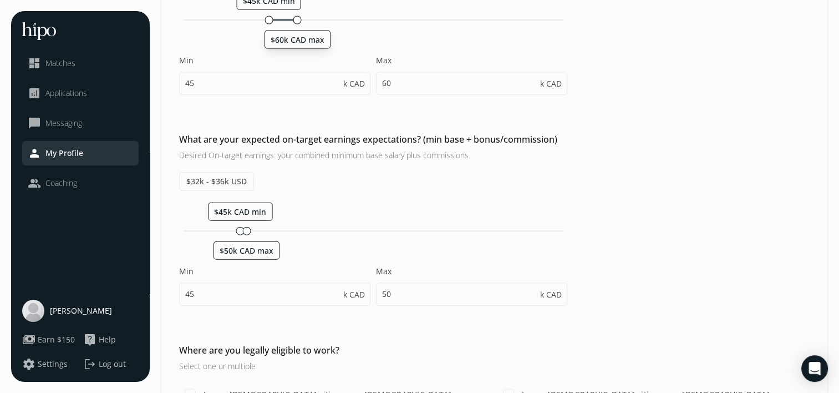
type input "55"
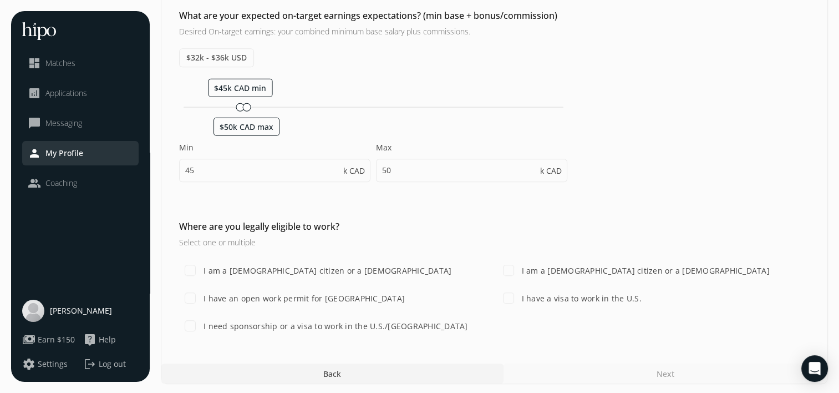
click at [348, 272] on label "I am a [DEMOGRAPHIC_DATA] citizen or a [DEMOGRAPHIC_DATA]" at bounding box center [326, 271] width 250 height 12
click at [201, 272] on input "I am a [DEMOGRAPHIC_DATA] citizen or a [DEMOGRAPHIC_DATA]" at bounding box center [190, 270] width 22 height 22
checkbox input "true"
click at [564, 295] on label "I have a visa to work in the U.S." at bounding box center [581, 298] width 122 height 12
click at [520, 295] on input "I have a visa to work in the U.S." at bounding box center [509, 298] width 22 height 22
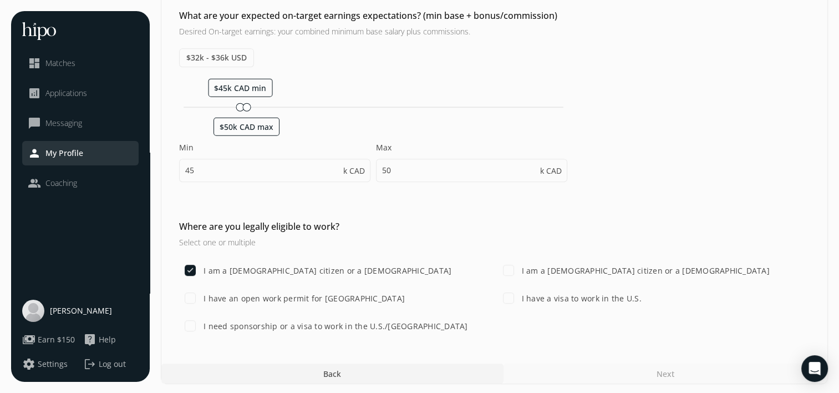
checkbox input "true"
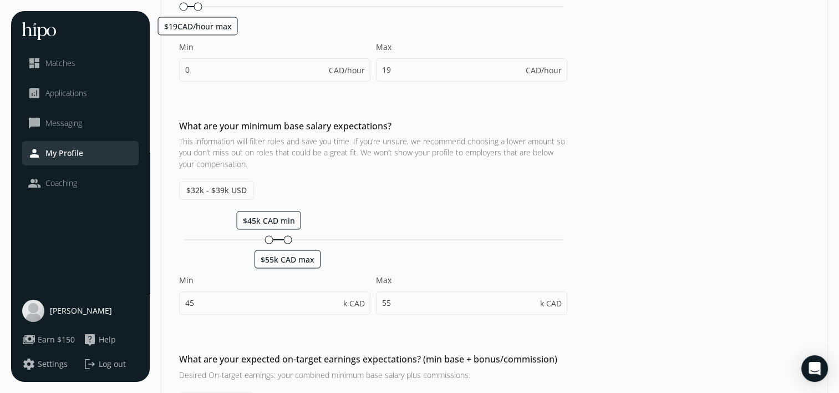
click at [832, 47] on div "“Strive not to be a success, but rather to be of value.” – [PERSON_NAME] menu c…" at bounding box center [419, 246] width 839 height 985
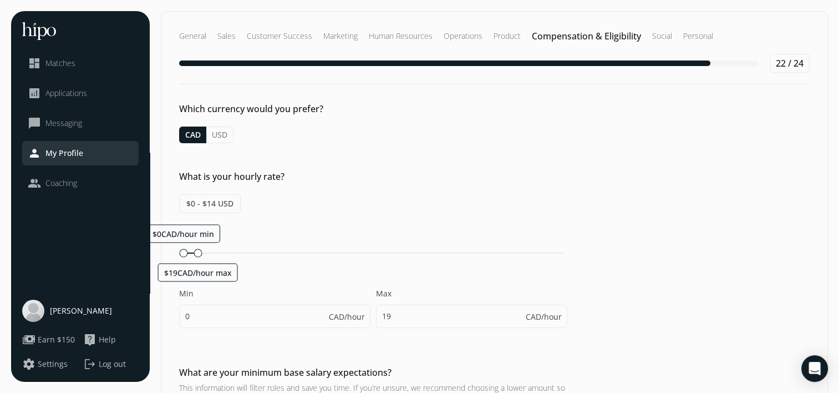
click at [233, 130] on button "USD" at bounding box center [219, 134] width 27 height 17
type input "14"
type input "30"
type input "40"
type input "30"
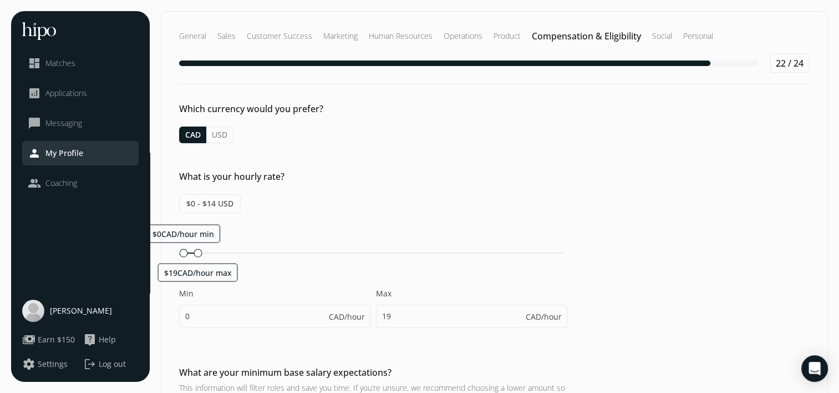
type input "35"
click at [337, 133] on div "CAD USD" at bounding box center [494, 134] width 631 height 17
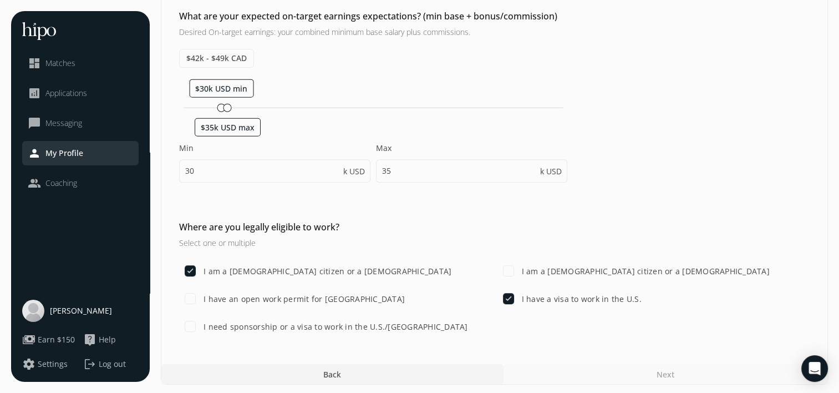
scroll to position [590, 0]
click at [194, 293] on input "I have an open work permit for [GEOGRAPHIC_DATA]" at bounding box center [190, 298] width 22 height 22
checkbox input "true"
click at [235, 237] on h3 "Select one or multiple" at bounding box center [373, 242] width 388 height 12
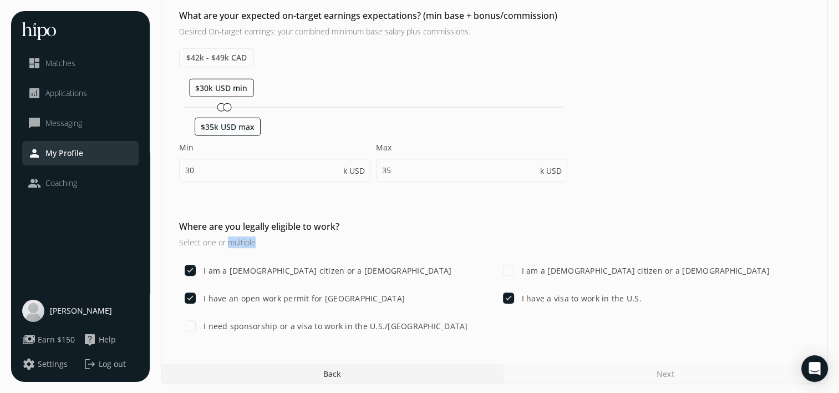
click at [235, 237] on h3 "Select one or multiple" at bounding box center [373, 242] width 388 height 12
click at [624, 189] on div "What are your expected on-target earnings expectations? (min base + bonus/commi…" at bounding box center [494, 101] width 666 height 184
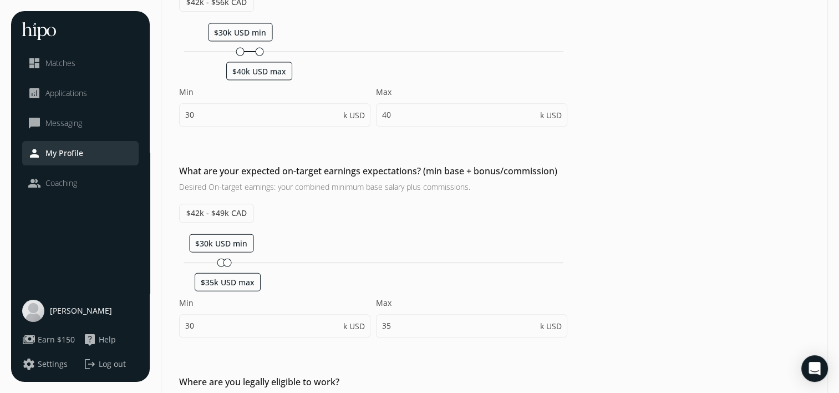
scroll to position [456, 0]
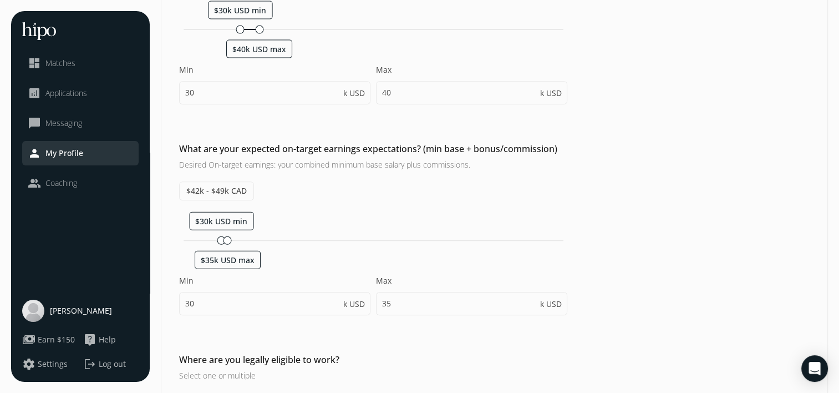
click at [311, 240] on div "$30k USD min $35k USD max" at bounding box center [374, 240] width 380 height 1
type input "72"
type input "102"
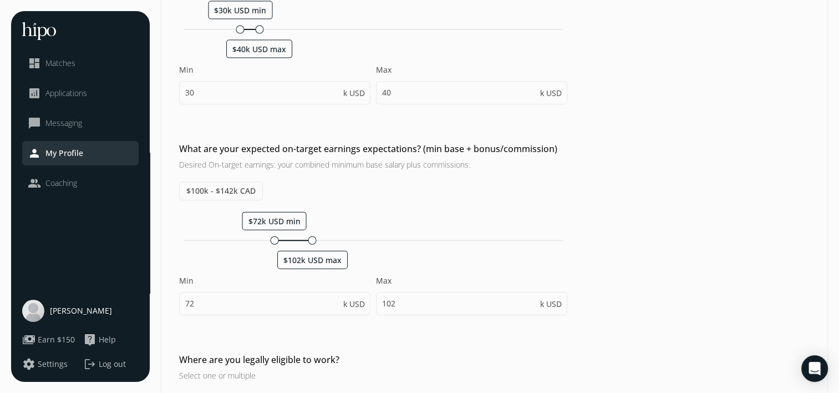
click at [587, 225] on div "What are your expected on-target earnings expectations? (min base + bonus/commi…" at bounding box center [494, 234] width 666 height 184
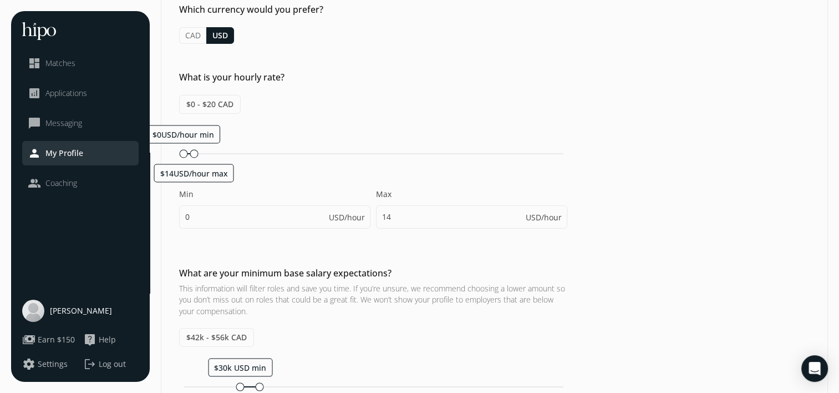
scroll to position [0, 0]
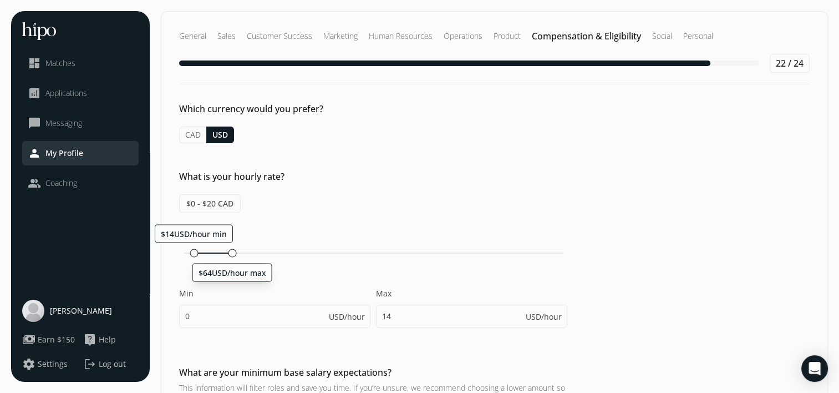
click at [229, 252] on div "$14USD/hour min $64USD/hour max" at bounding box center [374, 252] width 380 height 1
type input "14"
type input "64"
click at [408, 192] on div "What is your hourly rate? $20 - $89 CAD $14USD/hour min $64USD/hour max Min 14 …" at bounding box center [494, 254] width 666 height 169
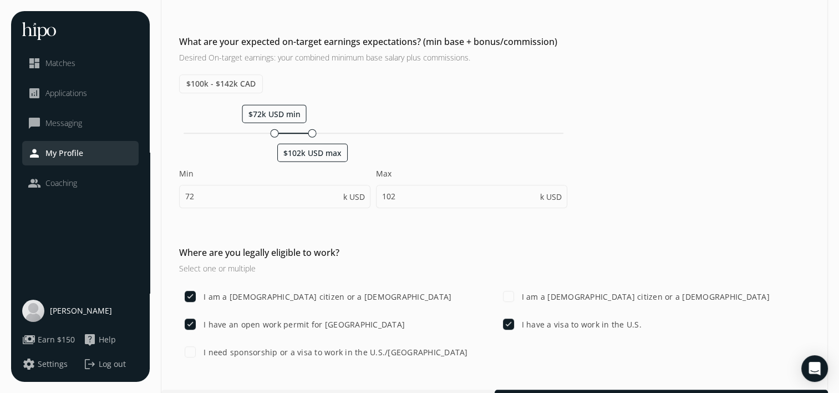
scroll to position [590, 0]
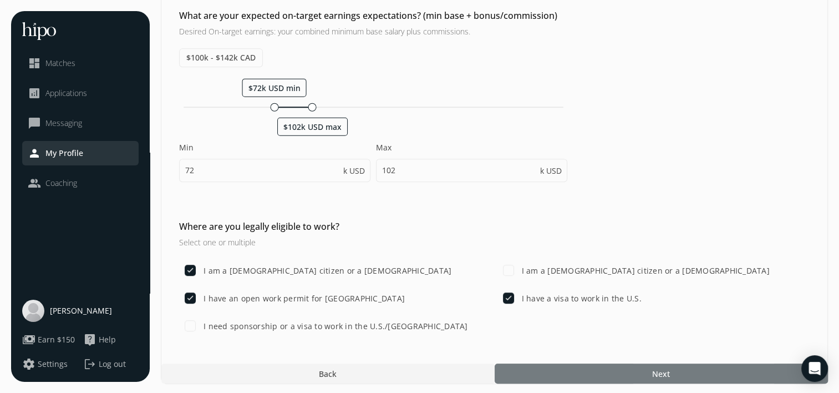
click at [661, 368] on span "Next" at bounding box center [661, 374] width 18 height 12
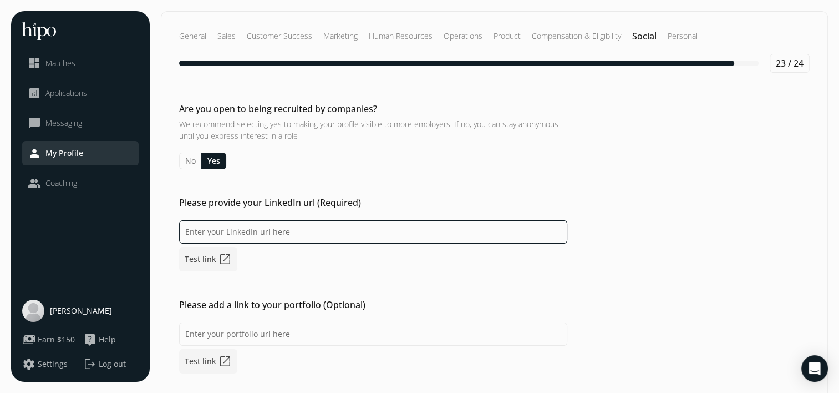
click at [215, 224] on input at bounding box center [373, 231] width 388 height 23
paste input "[URL][DOMAIN_NAME][PERSON_NAME]"
type input "[URL][DOMAIN_NAME][PERSON_NAME]"
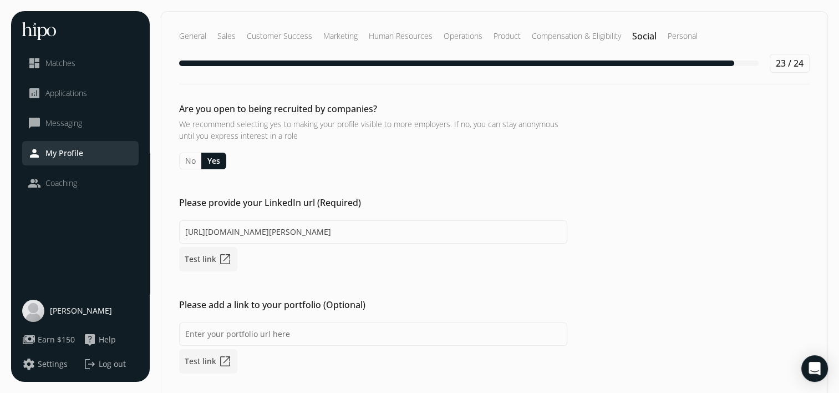
click at [351, 269] on div "[URL][DOMAIN_NAME][PERSON_NAME] Test link open_in_new" at bounding box center [373, 245] width 388 height 51
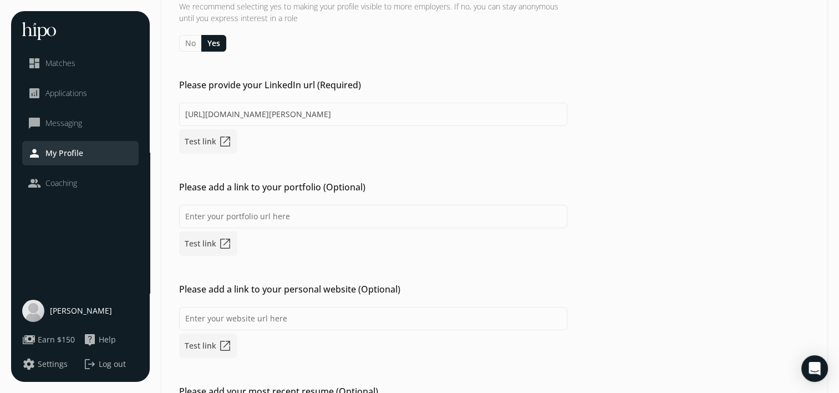
scroll to position [155, 0]
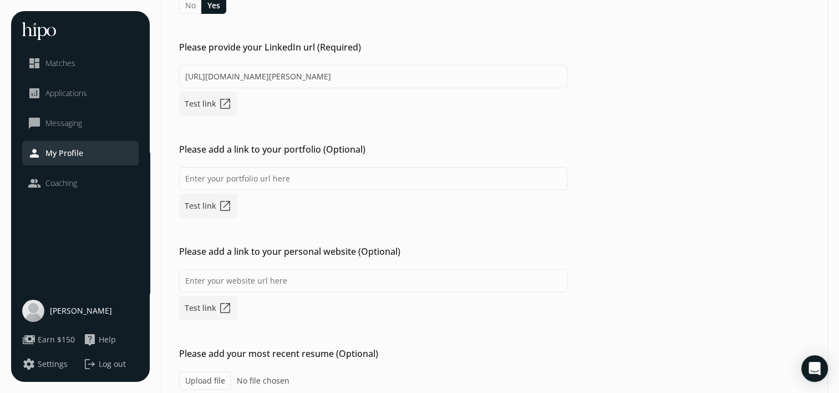
click at [319, 324] on div "Are you open to being recruited by companies? We recommend selecting yes to mak…" at bounding box center [494, 168] width 666 height 443
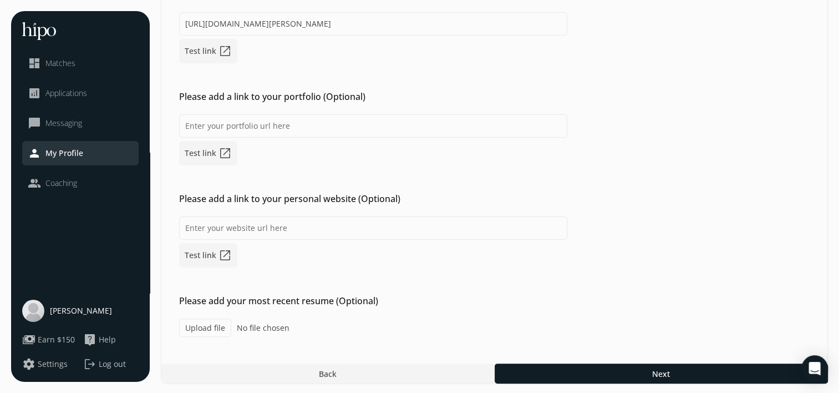
scroll to position [209, 0]
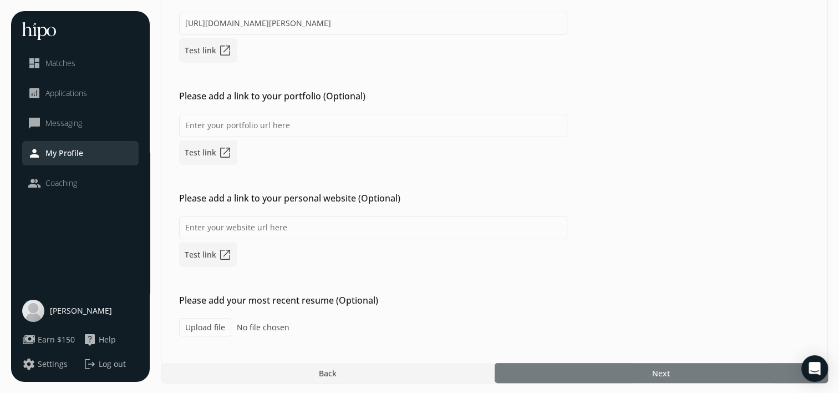
click at [656, 363] on div at bounding box center [661, 373] width 333 height 20
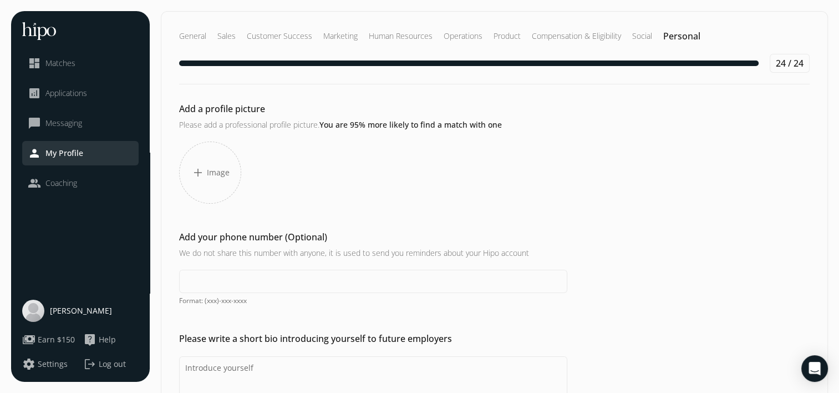
click at [207, 170] on span "Image" at bounding box center [218, 172] width 23 height 11
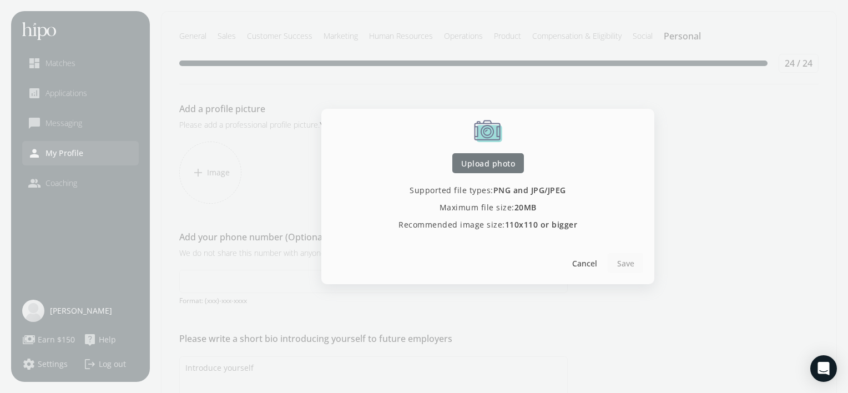
click at [490, 164] on span "Upload photo" at bounding box center [488, 164] width 54 height 12
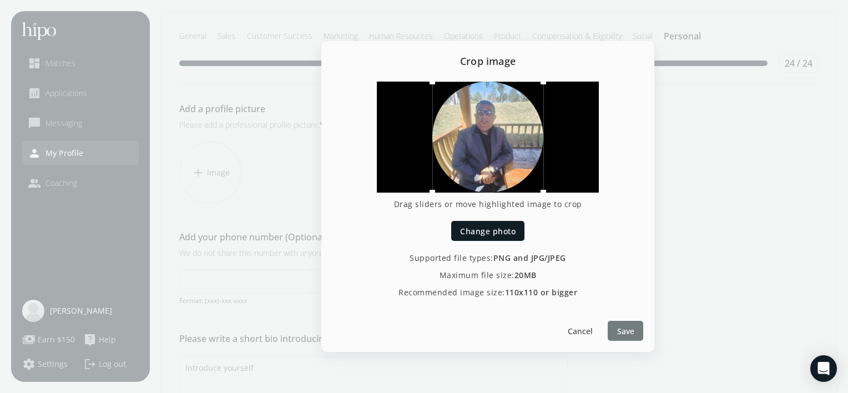
click at [624, 334] on span "Save" at bounding box center [625, 331] width 17 height 12
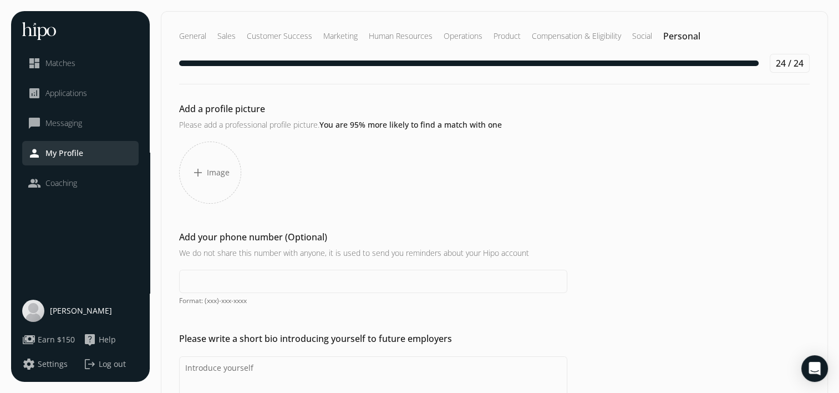
click at [545, 159] on div "Add a profile picture Please add a professional profile picture. You are 95% mo…" at bounding box center [494, 153] width 666 height 102
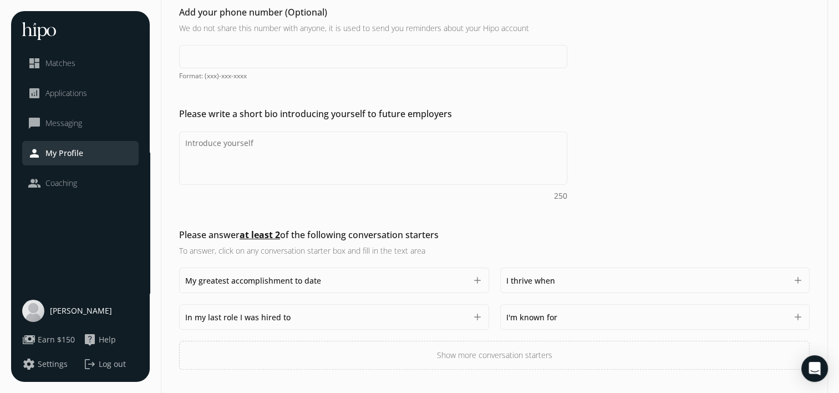
scroll to position [258, 0]
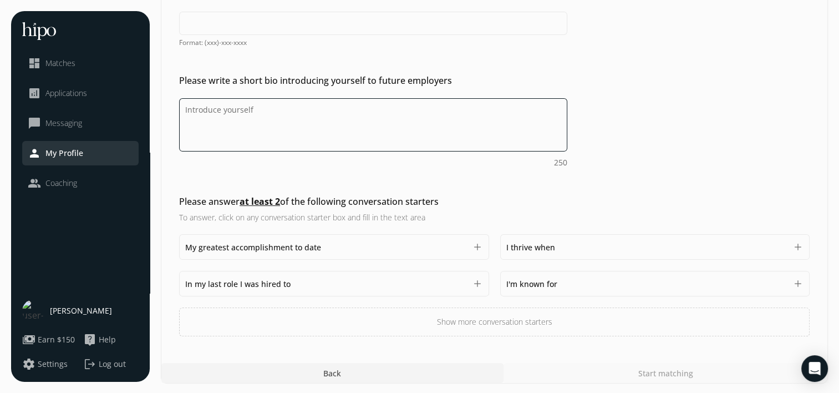
click at [339, 124] on textarea "Do you feel like we missed asking any questions that would improve your profile…" at bounding box center [373, 124] width 388 height 53
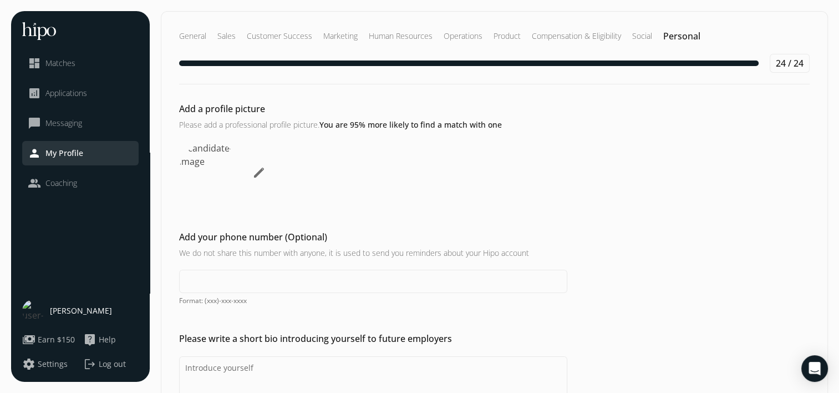
click at [656, 181] on div "Add a profile picture Please add a professional profile picture. You are 95% mo…" at bounding box center [494, 153] width 666 height 102
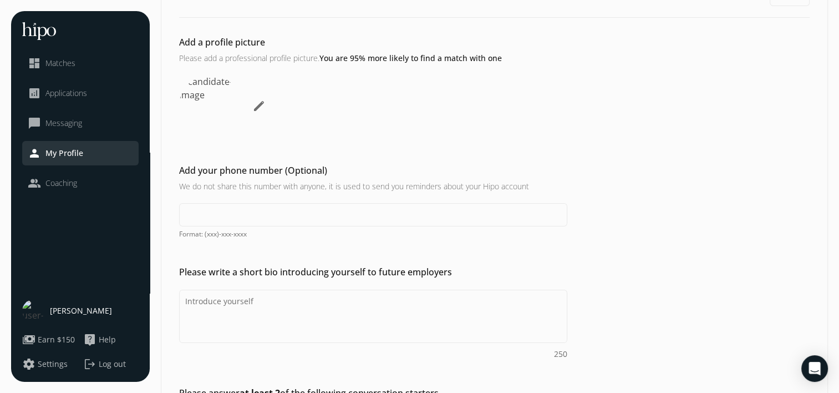
scroll to position [89, 0]
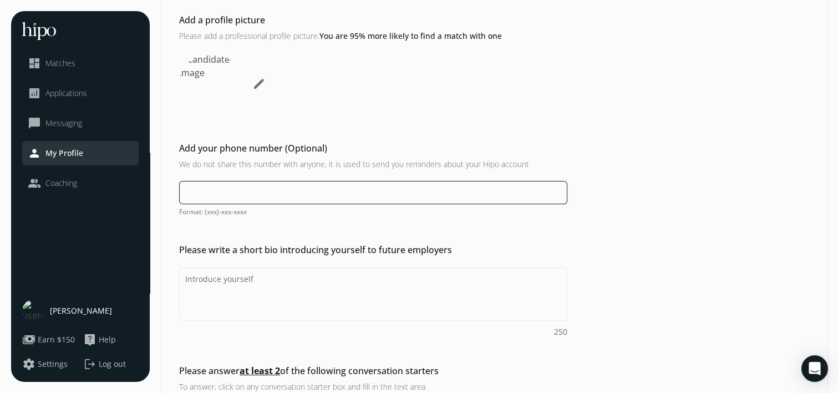
click at [279, 200] on input at bounding box center [373, 192] width 388 height 23
type input "="
type input "-91 [PHONE_NUMBER]"
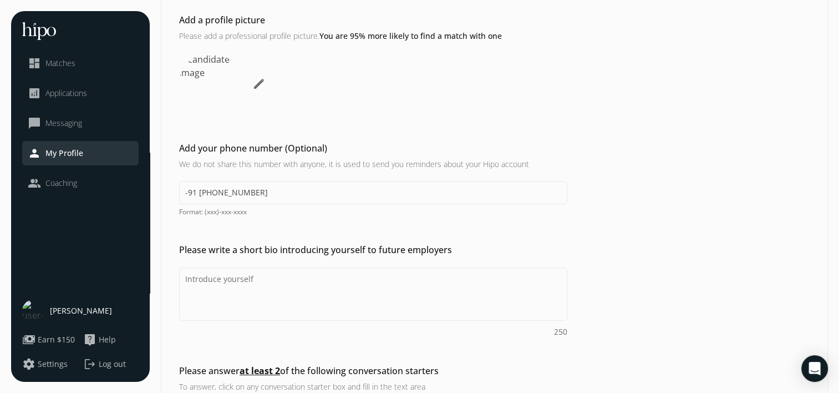
click at [272, 226] on div "Add a profile picture Please add a professional profile picture. You are 95% mo…" at bounding box center [494, 259] width 666 height 492
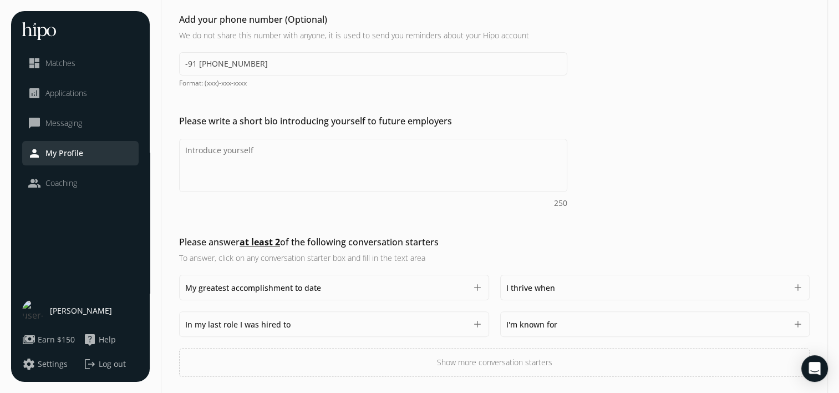
scroll to position [222, 0]
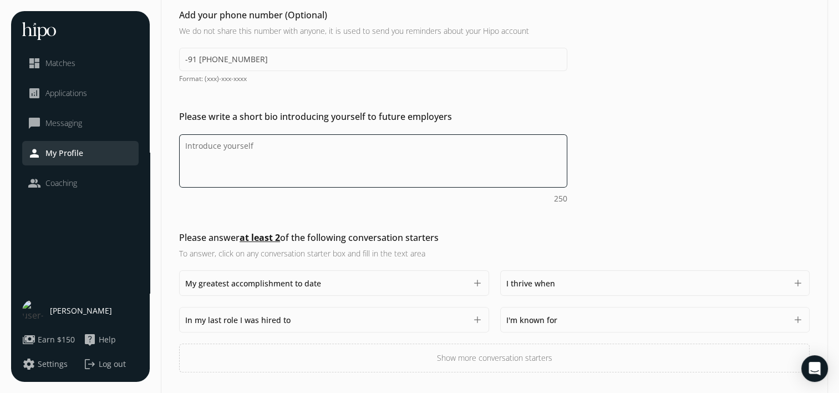
click at [254, 167] on textarea "Do you feel like we missed asking any questions that would improve your profile…" at bounding box center [373, 160] width 388 height 53
paste textarea "[PERSON_NAME] © [PHONE_NUMBER] [EMAIL_ADDRESS][PERSON_NAME][DOMAIN_NAME] To T…"
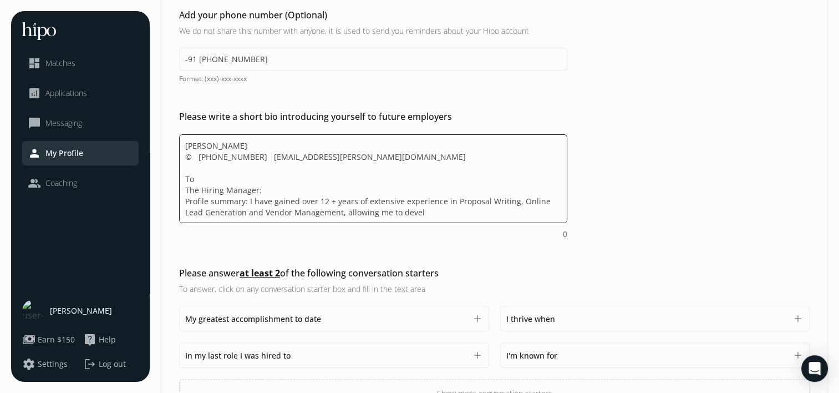
paste textarea "I have gained over 12 + years of extensive experience in Proposal Writing, Onli…"
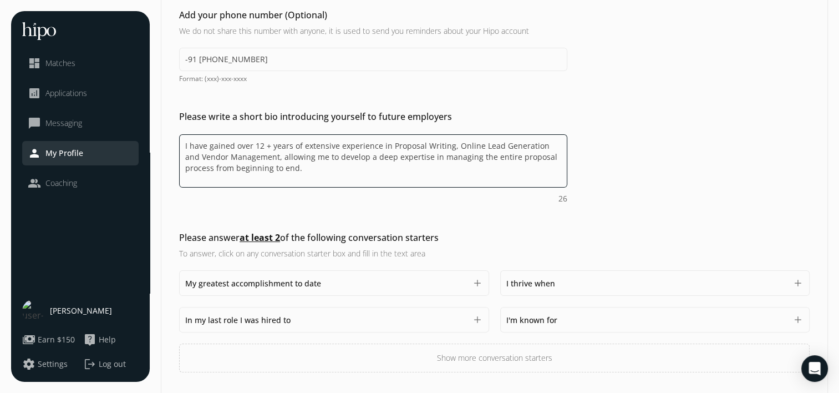
type textarea "I have gained over 12 + years of extensive experience in Proposal Writing, Onli…"
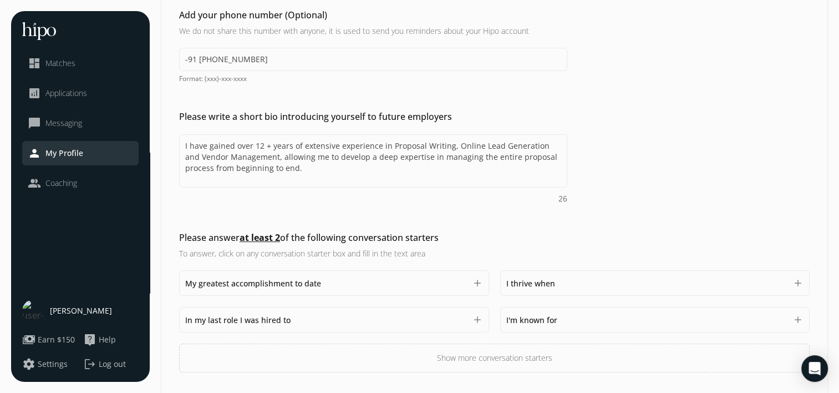
click at [309, 215] on div "Add a profile picture Please add a professional profile picture. You are 95% mo…" at bounding box center [494, 126] width 666 height 492
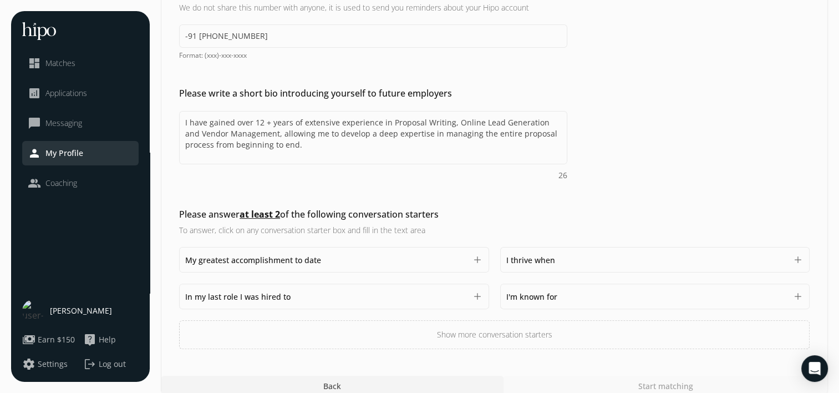
scroll to position [258, 0]
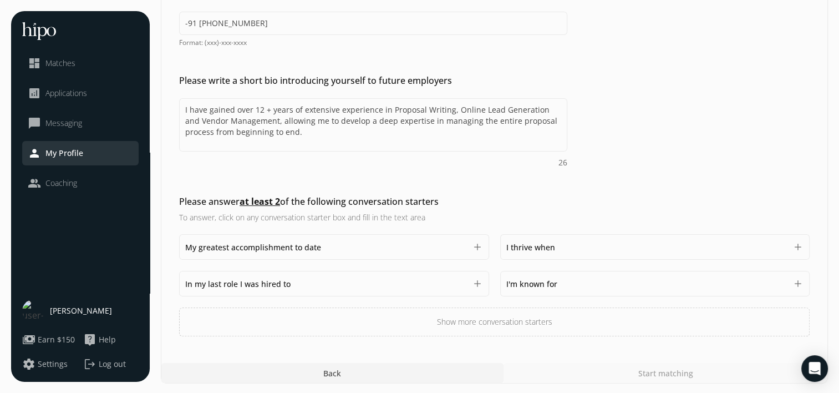
click at [397, 246] on div "My greatest accomplishment to date 1500" at bounding box center [325, 246] width 281 height 13
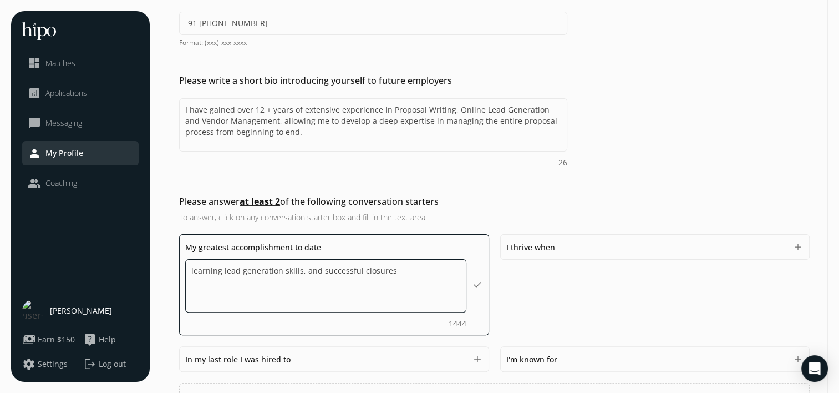
type textarea "learning lead generation skills, and successful closures."
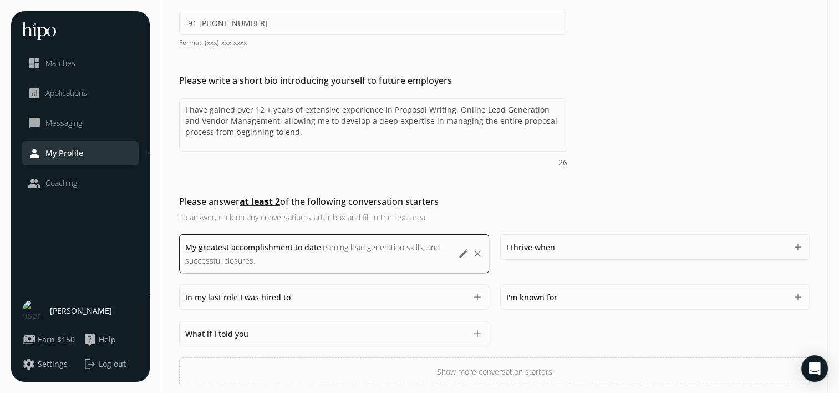
click at [550, 274] on div "My greatest accomplishment to date learning lead generation skills, and success…" at bounding box center [494, 310] width 631 height 152
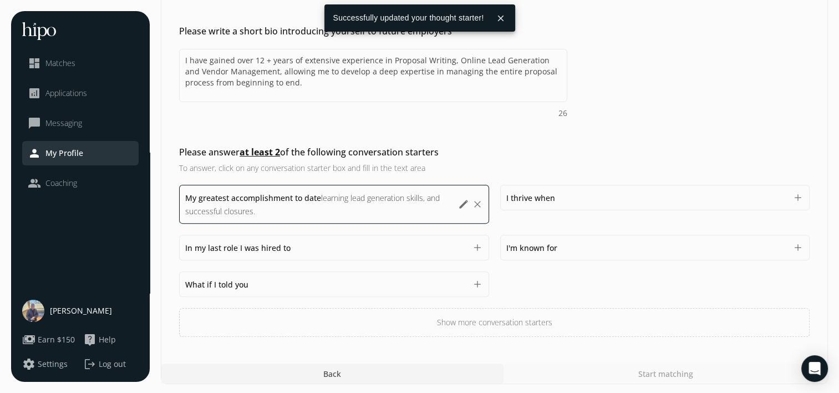
scroll to position [308, 0]
click at [601, 201] on div "I thrive when 1500" at bounding box center [646, 196] width 281 height 13
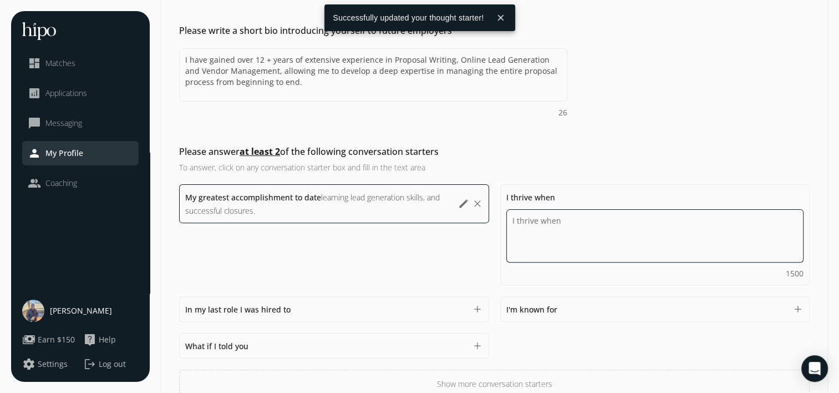
click at [573, 230] on textarea "Do you feel like we missed asking any questions that would improve your profile…" at bounding box center [655, 235] width 298 height 53
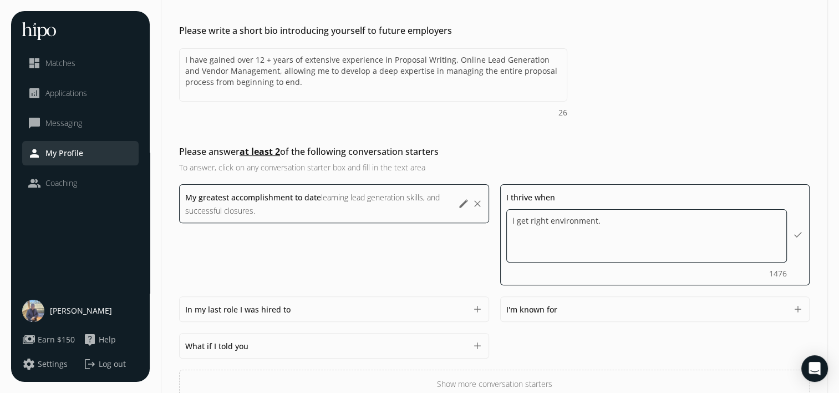
type textarea "i get right environment."
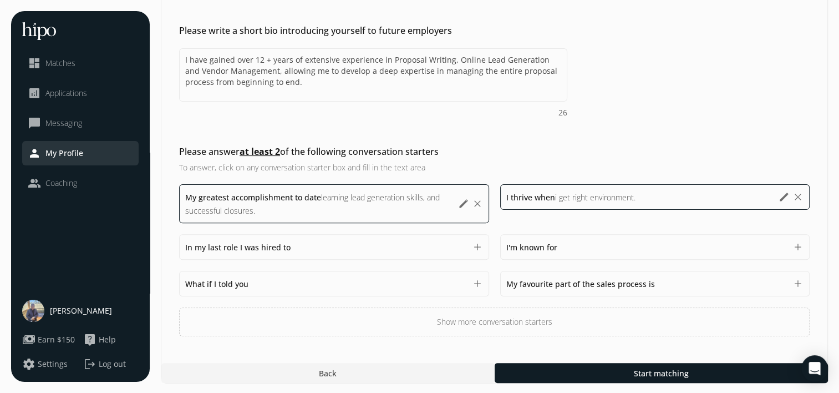
click at [530, 156] on h2 "Please answer at least 2 of the following conversation starters" at bounding box center [373, 151] width 388 height 13
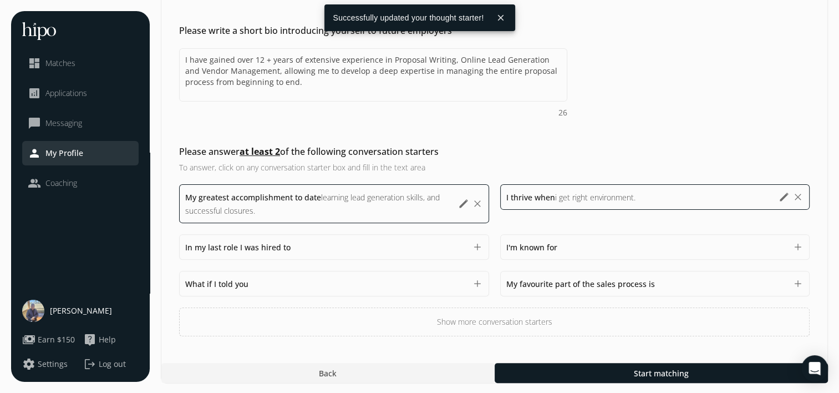
click at [638, 192] on div "I thrive when i get right environment. i get right environment. 1476" at bounding box center [639, 196] width 267 height 13
click at [359, 282] on div "My greatest accomplishment to date learning lead generation skills, and success…" at bounding box center [494, 260] width 631 height 152
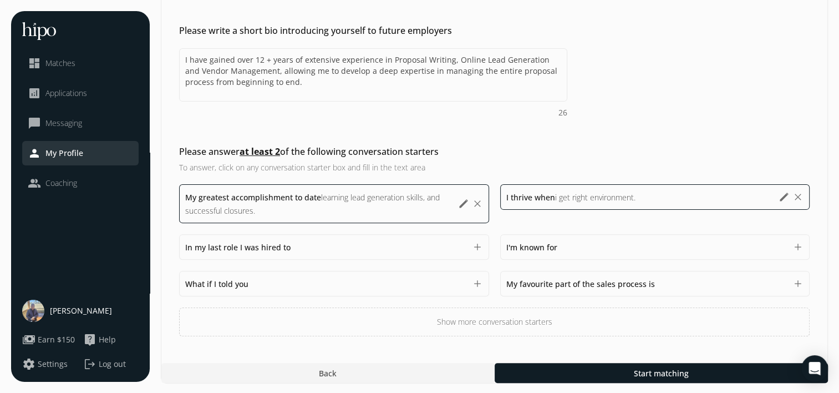
click at [554, 247] on span "I'm known for" at bounding box center [531, 247] width 51 height 11
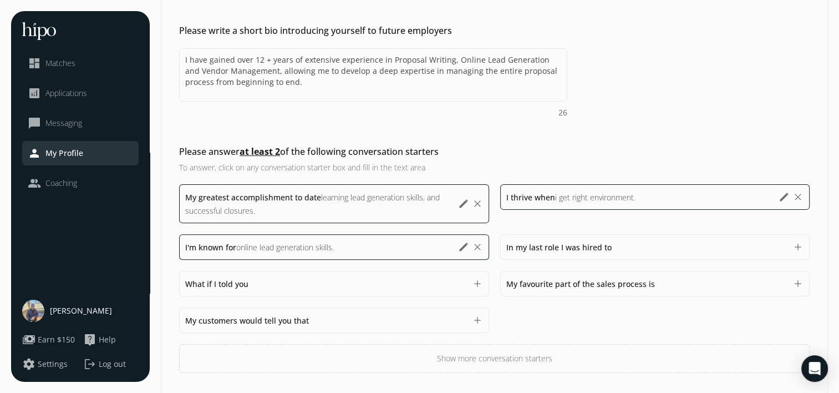
click at [459, 274] on div "My greatest accomplishment to date learning lead generation skills, and success…" at bounding box center [494, 278] width 631 height 189
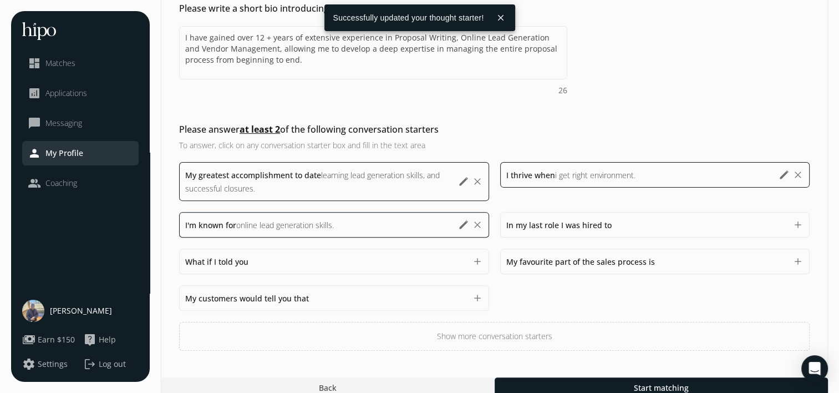
scroll to position [344, 0]
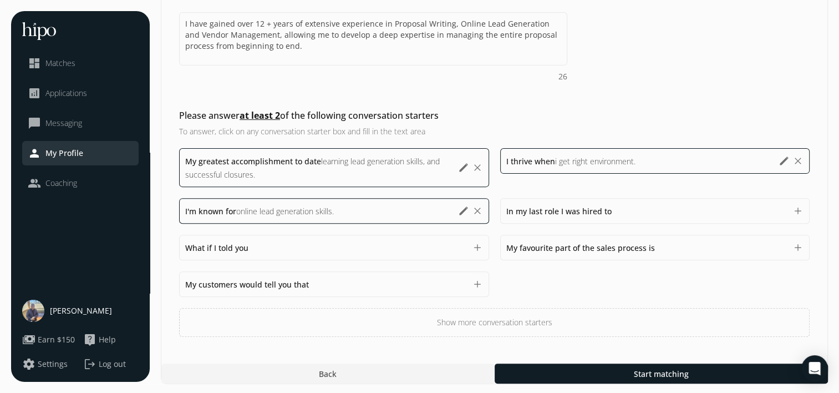
click at [622, 209] on div "In my last role I was hired to 1500" at bounding box center [646, 210] width 281 height 13
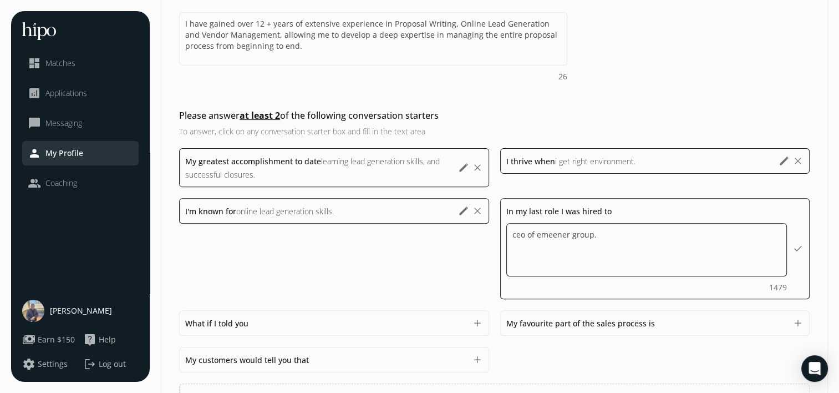
type textarea "ceo of emeener group."
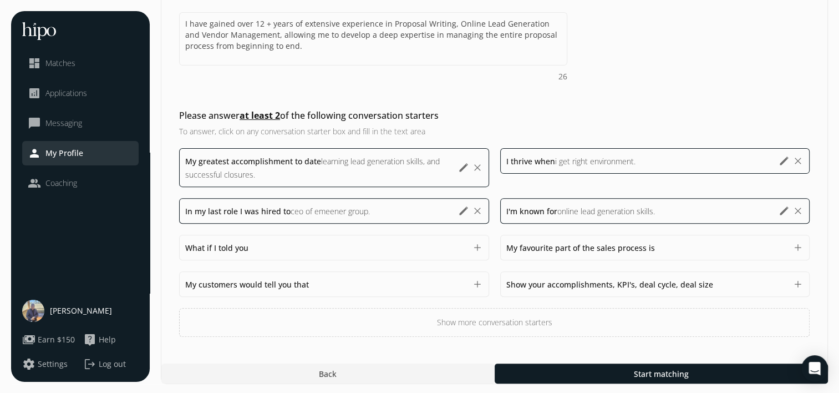
click at [473, 251] on div "My greatest accomplishment to date learning lead generation skills, and success…" at bounding box center [494, 242] width 631 height 189
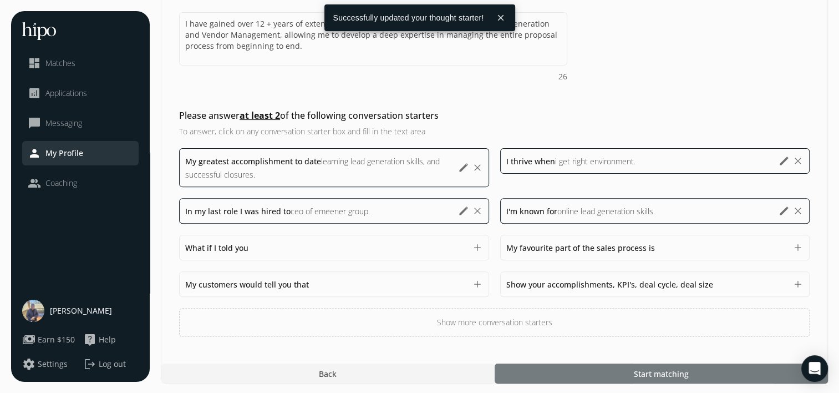
click at [630, 368] on div at bounding box center [661, 373] width 333 height 20
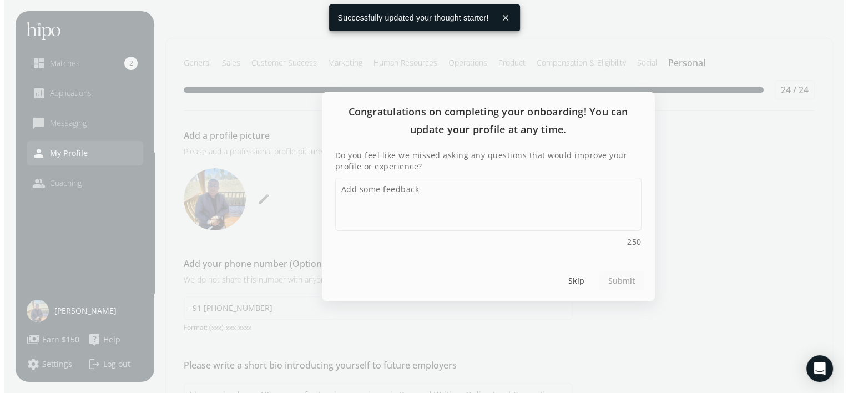
scroll to position [714, 0]
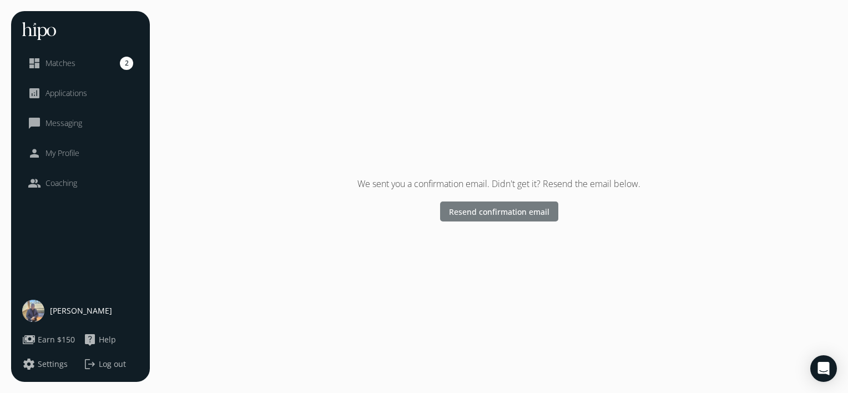
click at [467, 210] on span "Resend confirmation email" at bounding box center [499, 212] width 100 height 12
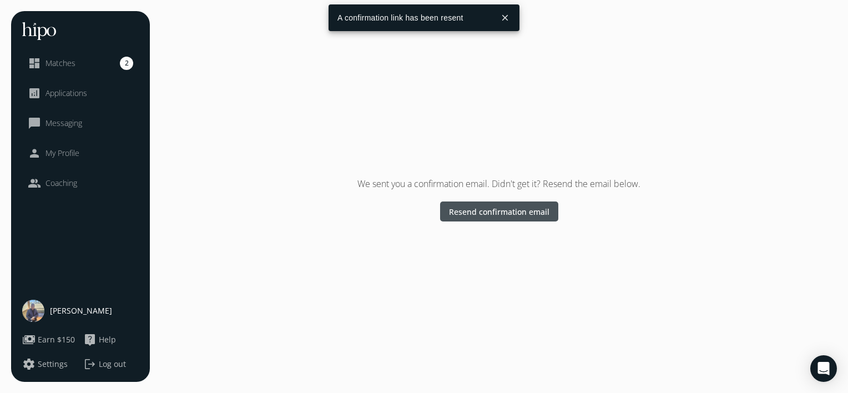
click at [62, 67] on span "Matches" at bounding box center [60, 63] width 30 height 11
click at [65, 60] on span "Matches" at bounding box center [60, 63] width 30 height 11
click at [109, 58] on link "dashboard Matches 2" at bounding box center [80, 63] width 105 height 13
click at [481, 229] on div "We sent you a confirmation email. Didn't get it? Resend the email below. Resend…" at bounding box center [499, 196] width 676 height 371
drag, startPoint x: 481, startPoint y: 229, endPoint x: 500, endPoint y: 206, distance: 29.1
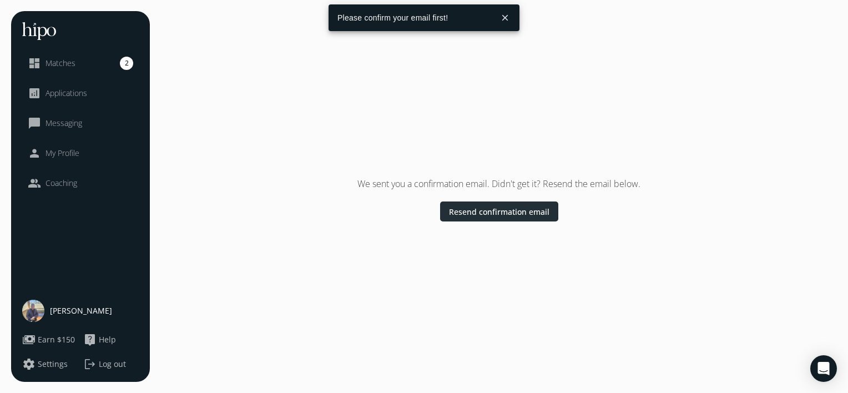
click at [500, 206] on div "We sent you a confirmation email. Didn't get it? Resend the email below. Resend…" at bounding box center [499, 196] width 676 height 371
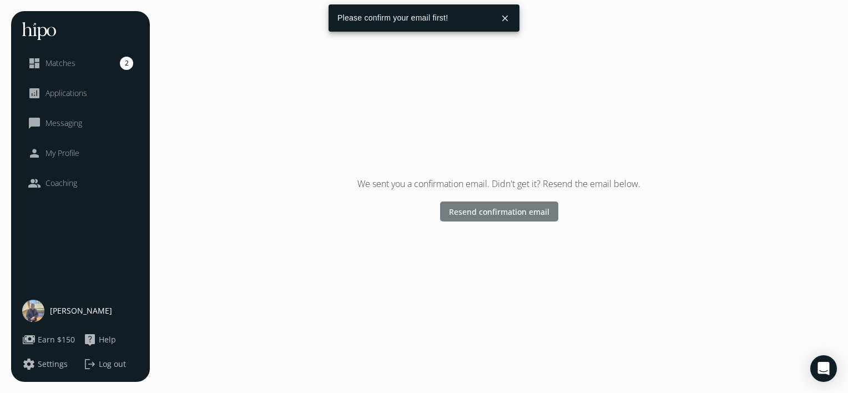
click at [500, 206] on span "Resend confirmation email" at bounding box center [499, 212] width 100 height 12
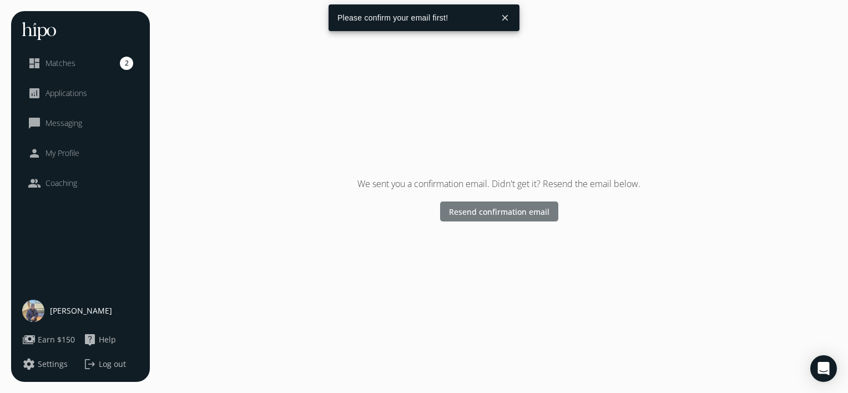
click at [500, 206] on span "Resend confirmation email" at bounding box center [499, 212] width 100 height 12
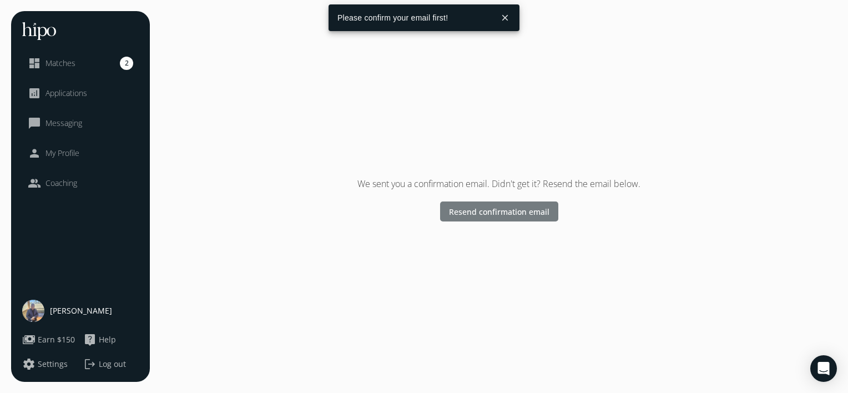
click at [500, 206] on span "Resend confirmation email" at bounding box center [499, 212] width 100 height 12
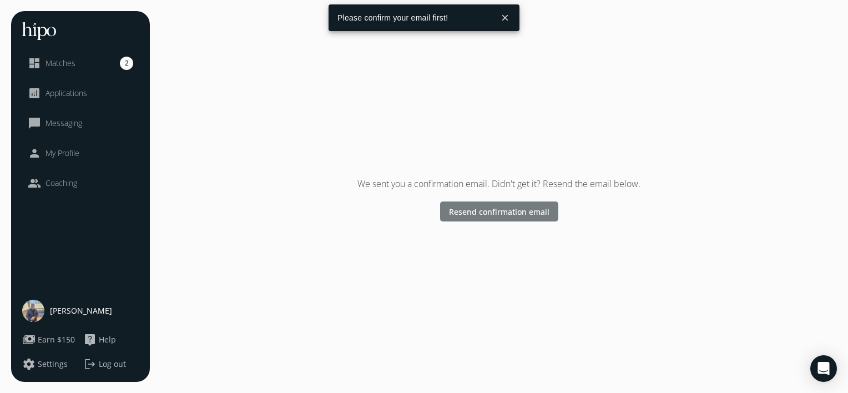
click at [500, 206] on span "Resend confirmation email" at bounding box center [499, 212] width 100 height 12
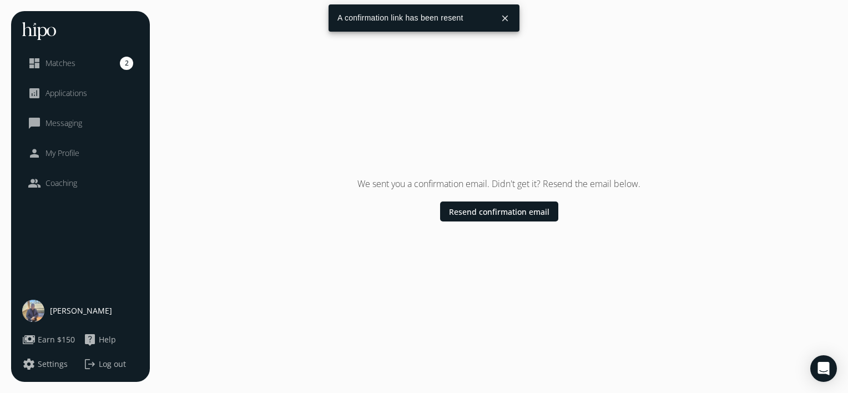
click at [73, 317] on div "[PERSON_NAME]" at bounding box center [80, 311] width 116 height 22
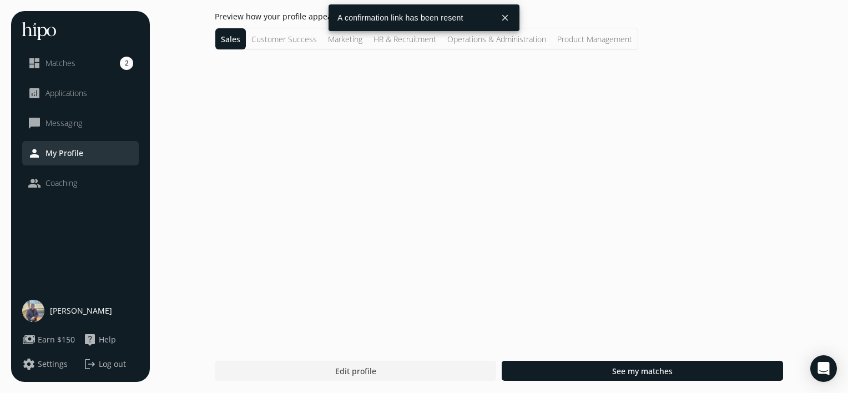
click at [73, 317] on div "[PERSON_NAME]" at bounding box center [80, 311] width 116 height 22
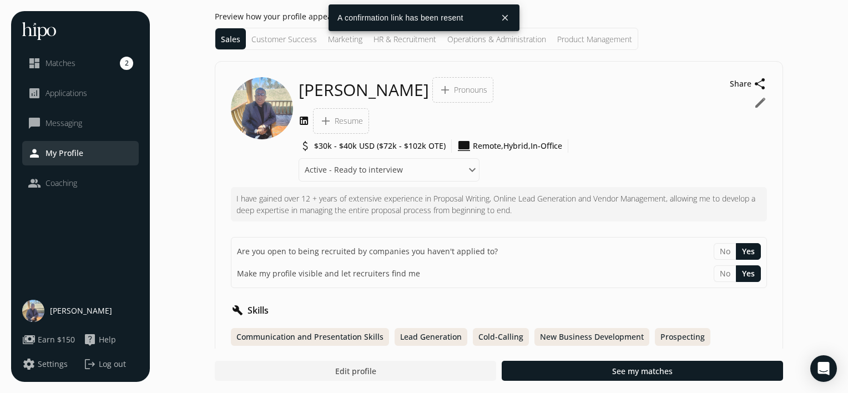
click at [55, 182] on span "Coaching" at bounding box center [61, 182] width 32 height 11
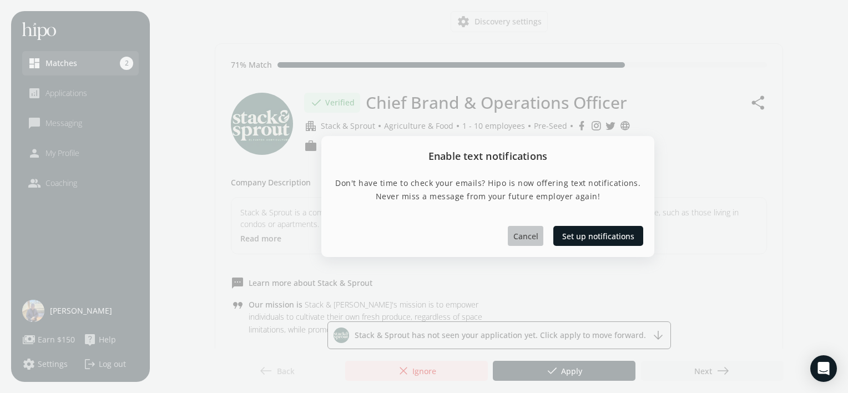
click at [529, 239] on span "Cancel" at bounding box center [525, 236] width 25 height 12
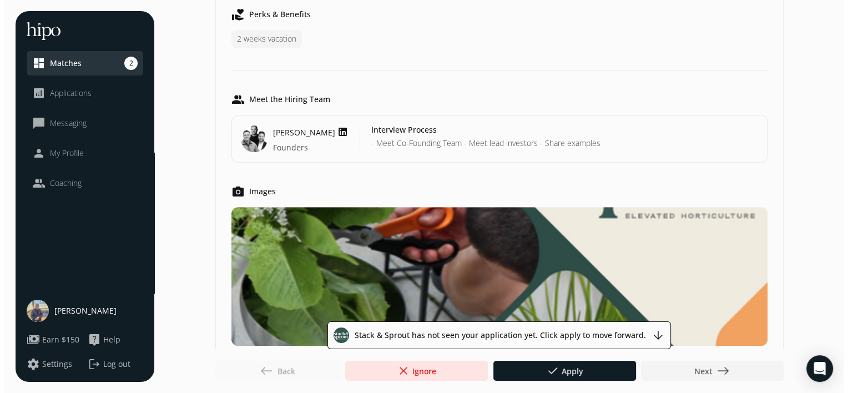
scroll to position [831, 0]
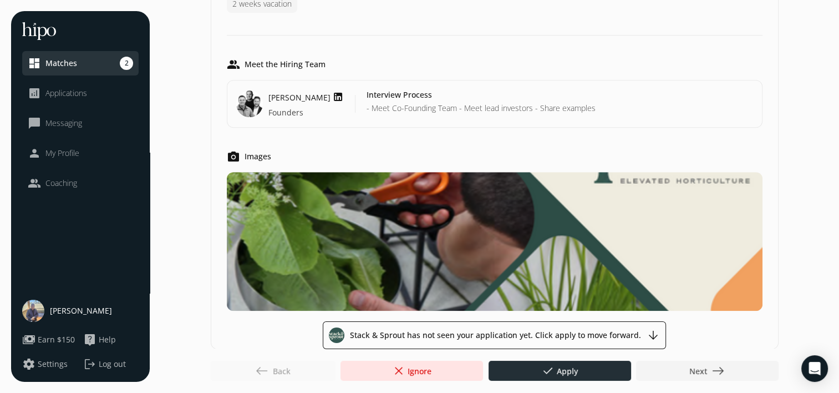
click at [550, 377] on span "done" at bounding box center [547, 370] width 13 height 13
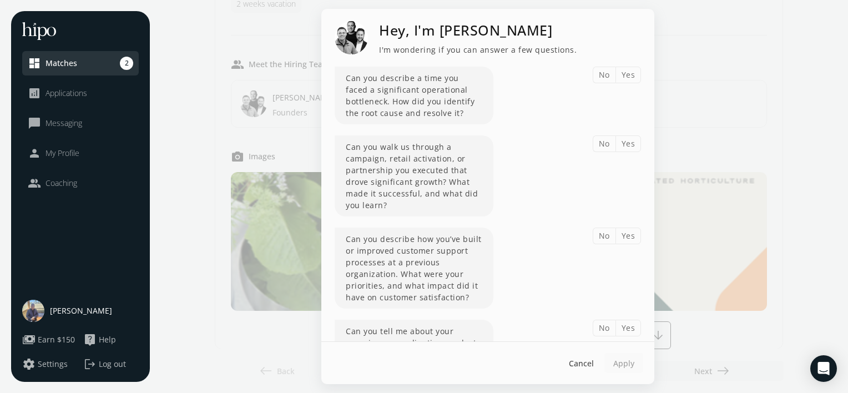
click at [616, 76] on button "Yes" at bounding box center [628, 75] width 26 height 17
click at [502, 106] on div "Can you describe a time you faced a significant operational bottleneck. How did…" at bounding box center [487, 96] width 306 height 58
click at [627, 140] on button "Yes" at bounding box center [628, 143] width 26 height 17
click at [620, 234] on button "Yes" at bounding box center [628, 235] width 26 height 17
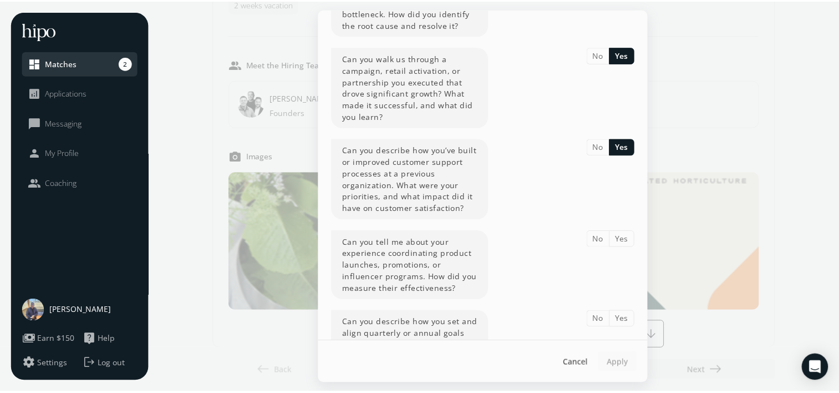
scroll to position [139, 0]
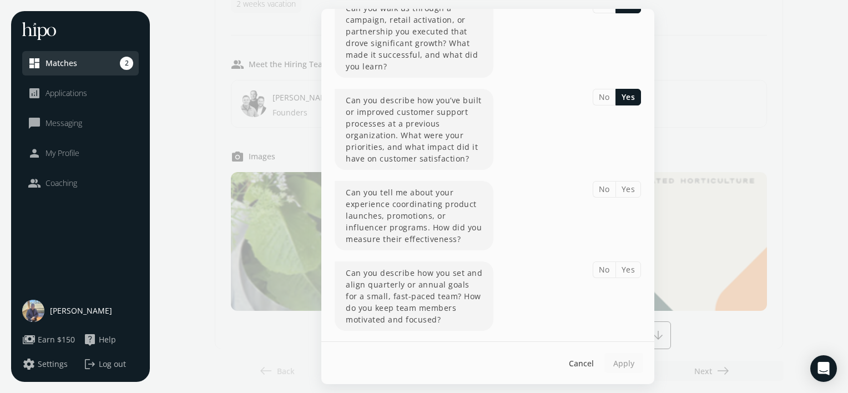
click at [623, 190] on button "Yes" at bounding box center [628, 189] width 26 height 17
click at [620, 263] on button "Yes" at bounding box center [628, 269] width 26 height 17
click at [620, 363] on span "Apply" at bounding box center [623, 363] width 21 height 12
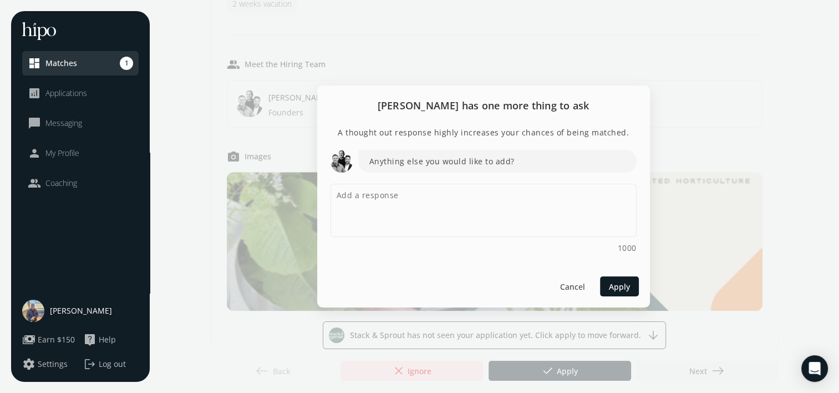
scroll to position [0, 0]
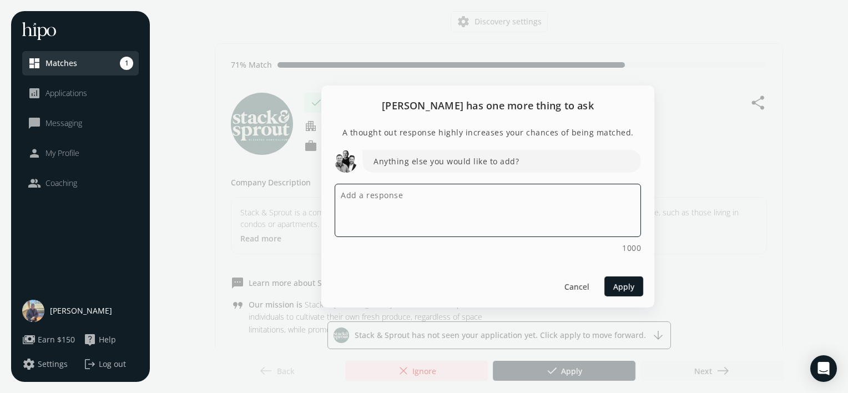
click at [435, 201] on textarea at bounding box center [487, 210] width 306 height 53
type textarea "H"
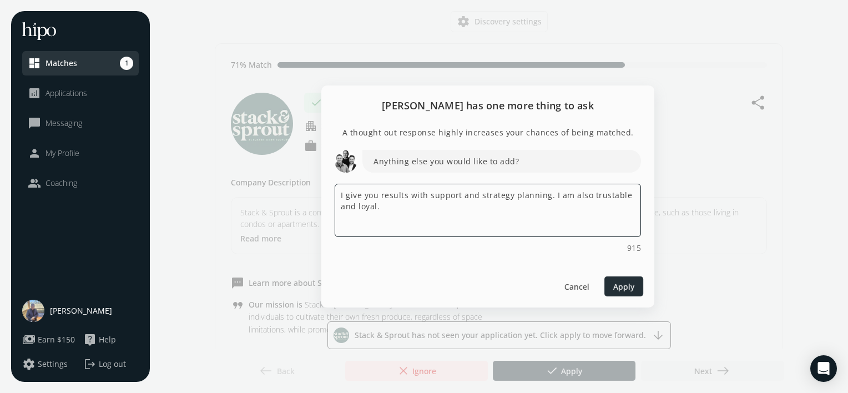
type textarea "I give you results with support and strategy planning. I am also trustable and …"
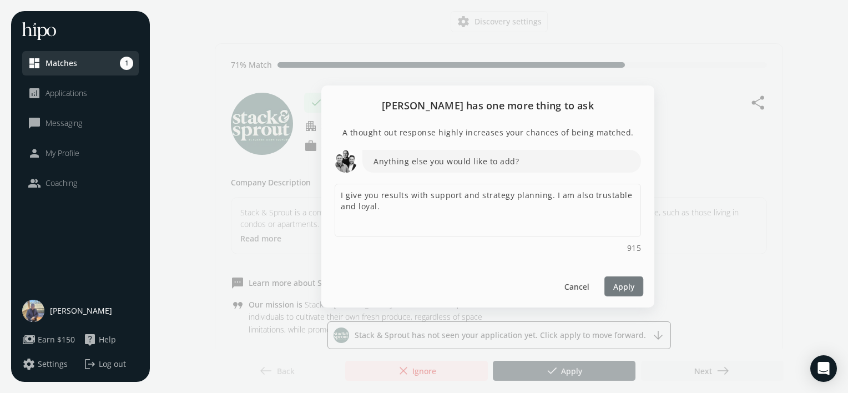
click at [620, 285] on span "Apply" at bounding box center [623, 287] width 21 height 12
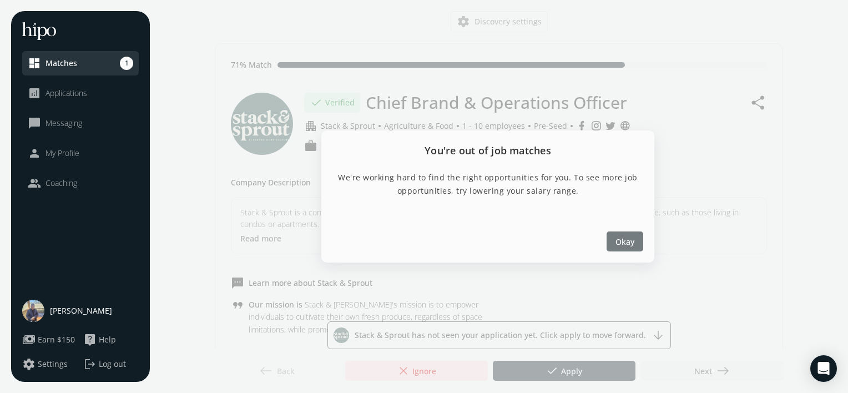
click at [631, 234] on div at bounding box center [624, 241] width 37 height 20
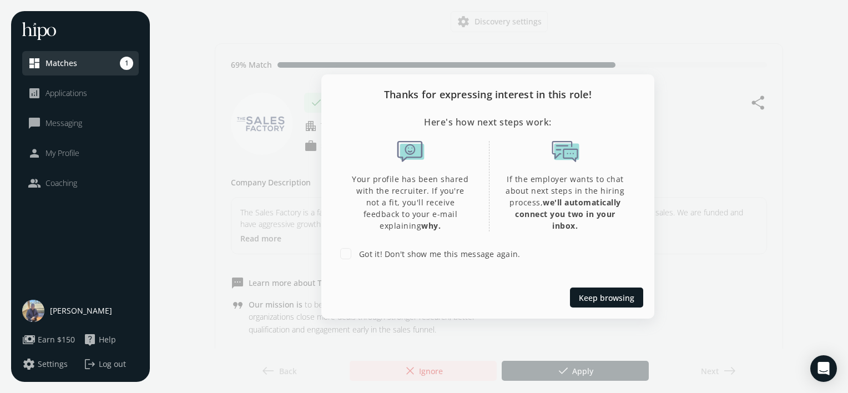
click at [661, 110] on div at bounding box center [424, 196] width 848 height 393
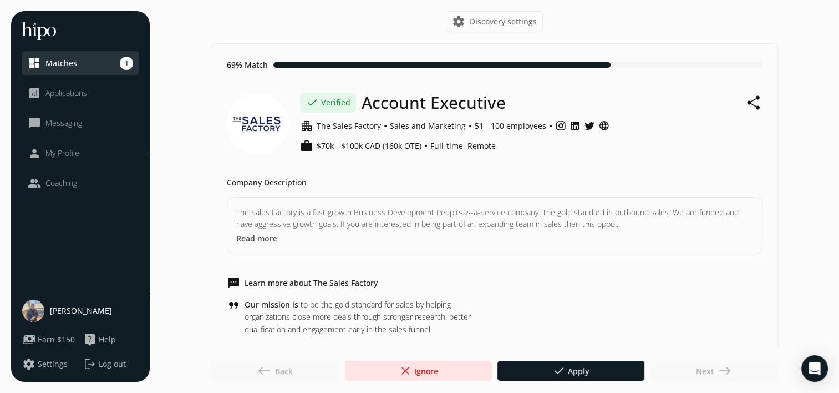
click at [93, 61] on link "dashboard Matches 1" at bounding box center [80, 63] width 105 height 13
click at [559, 377] on span "done" at bounding box center [558, 370] width 13 height 13
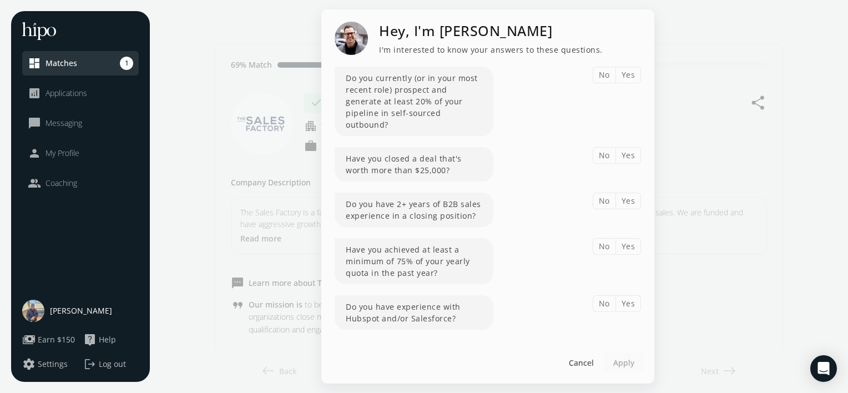
click at [625, 83] on button "Yes" at bounding box center [628, 75] width 26 height 17
click at [627, 151] on button "Yes" at bounding box center [628, 155] width 26 height 17
click at [627, 195] on button "Yes" at bounding box center [628, 200] width 26 height 17
click at [630, 238] on button "Yes" at bounding box center [628, 246] width 26 height 17
click at [632, 295] on button "Yes" at bounding box center [628, 303] width 26 height 17
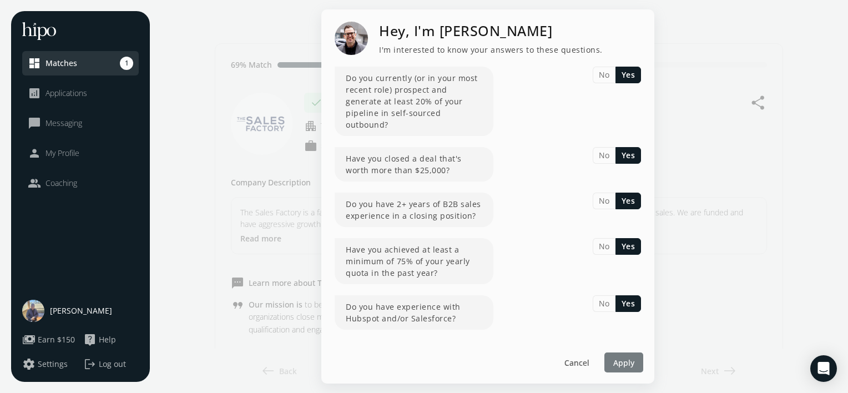
click at [623, 357] on span "Apply" at bounding box center [623, 363] width 21 height 12
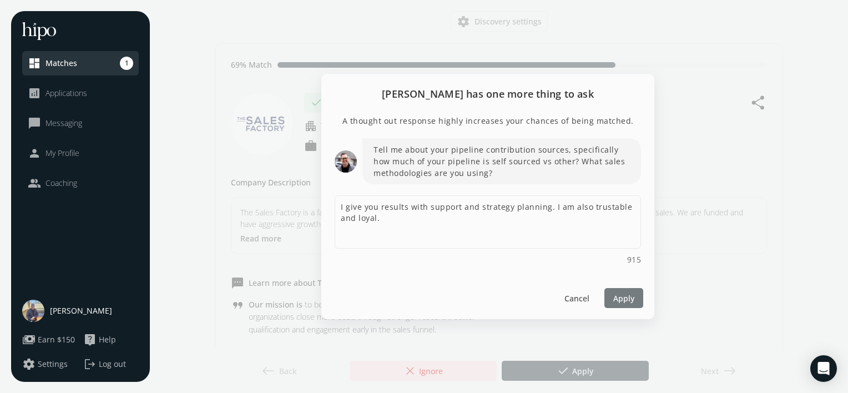
click at [633, 296] on span "Apply" at bounding box center [623, 298] width 21 height 12
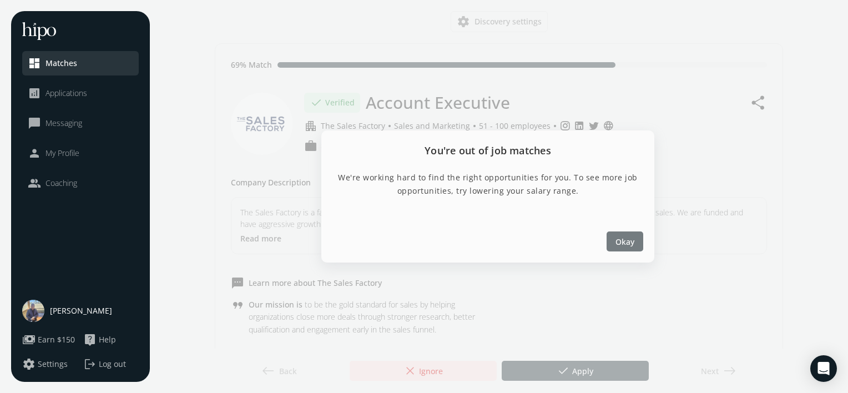
click at [636, 242] on div at bounding box center [624, 241] width 37 height 20
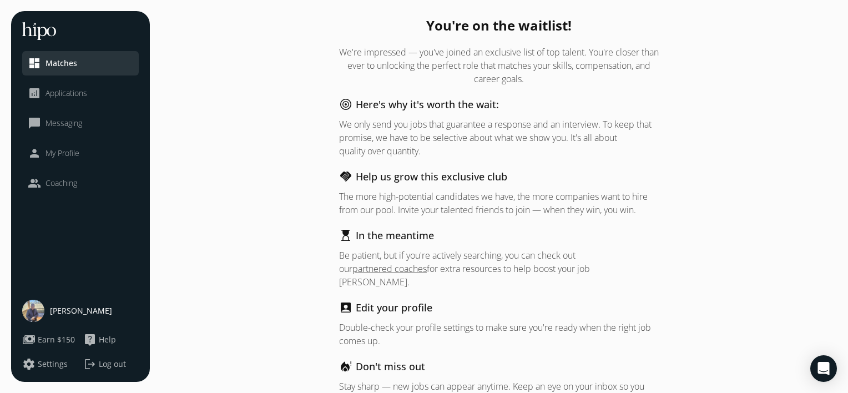
click at [79, 91] on span "Applications" at bounding box center [66, 93] width 42 height 11
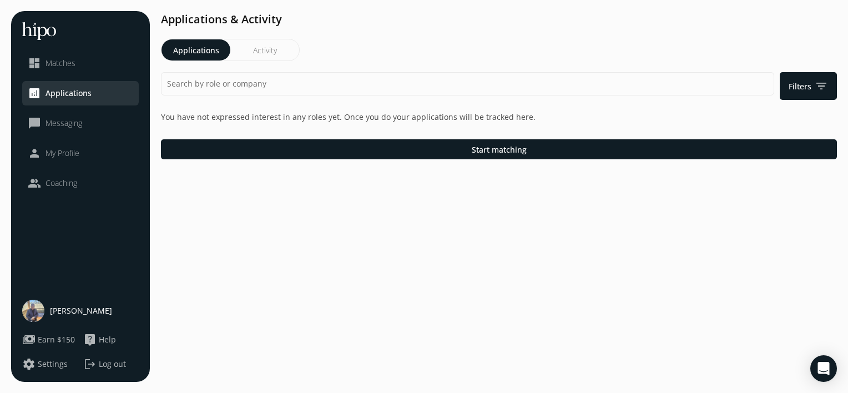
click at [79, 91] on span "Applications" at bounding box center [68, 93] width 46 height 11
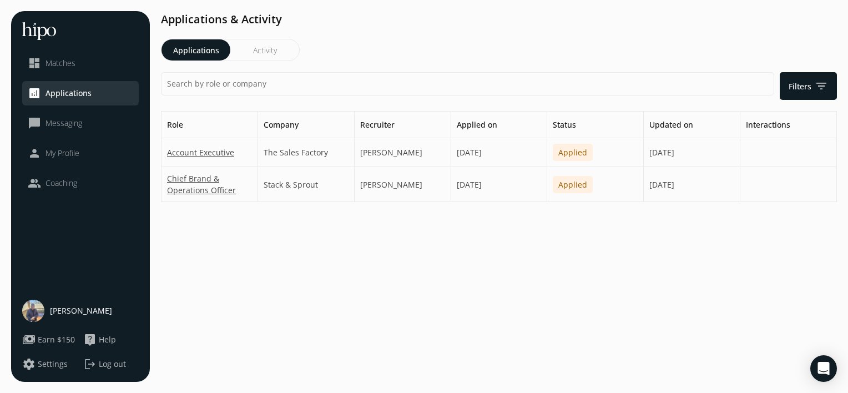
click at [444, 32] on div "Applications & Activity Applications Activity Filters filter_list Role Company …" at bounding box center [499, 106] width 676 height 191
click at [442, 32] on div "Applications & Activity Applications Activity Filters filter_list Role Company …" at bounding box center [499, 106] width 676 height 191
click at [63, 181] on span "Coaching" at bounding box center [61, 182] width 32 height 11
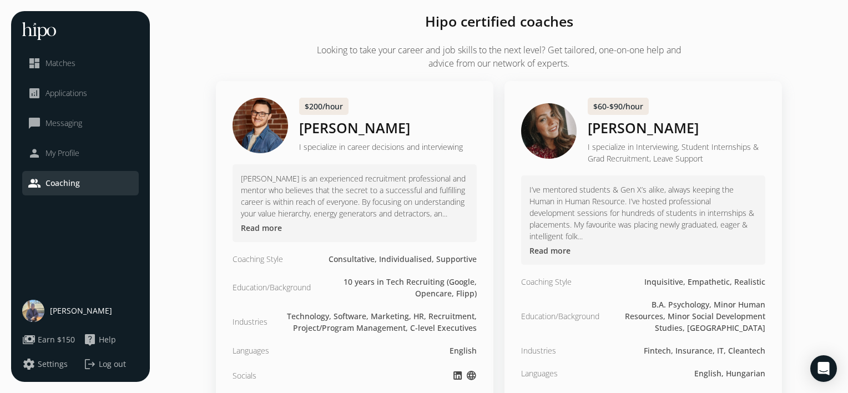
click at [478, 65] on h2 "Looking to take your career and job skills to the next level? Get tailored, one…" at bounding box center [499, 56] width 388 height 27
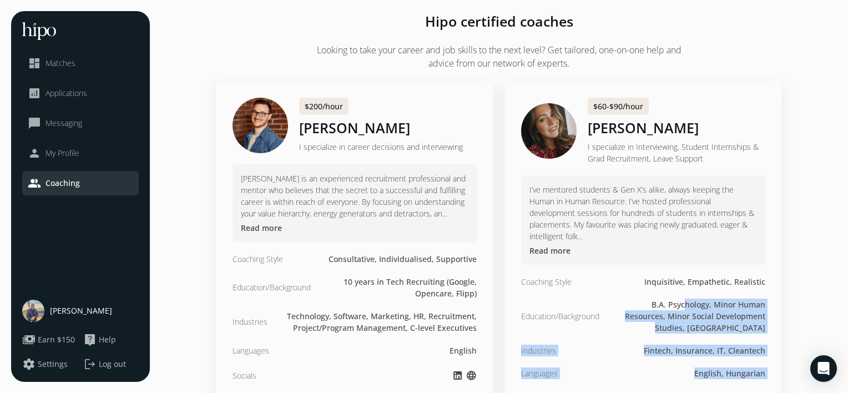
drag, startPoint x: 686, startPoint y: 291, endPoint x: 703, endPoint y: 412, distance: 122.7
click at [703, 392] on html "“You miss 100% of the shots you don't take.” – Wayne Gretzky menu close dashboa…" at bounding box center [424, 196] width 848 height 393
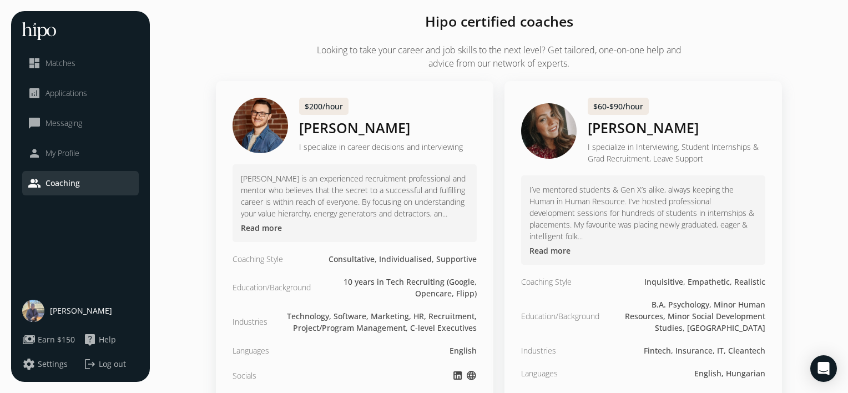
click at [390, 44] on h2 "Looking to take your career and job skills to the next level? Get tailored, one…" at bounding box center [499, 56] width 388 height 27
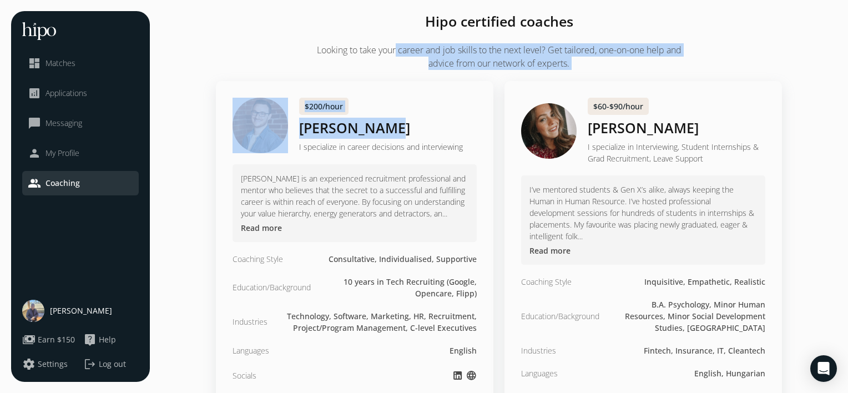
drag, startPoint x: 390, startPoint y: 43, endPoint x: 410, endPoint y: 89, distance: 50.2
click at [410, 89] on div "$200/hour Mike Bettley I specialize in career decisions and interviewing Mike B…" at bounding box center [354, 256] width 277 height 351
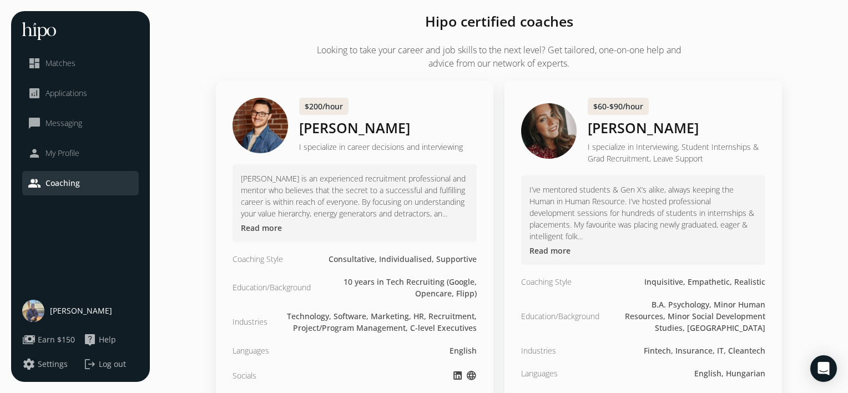
click at [266, 227] on button "Read more" at bounding box center [261, 228] width 41 height 12
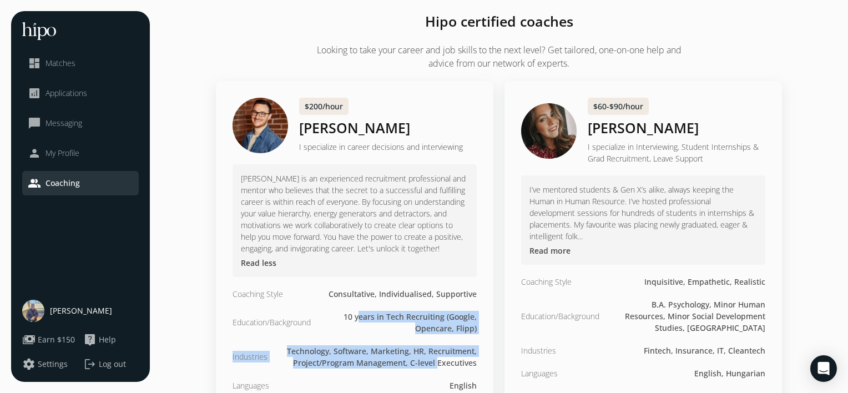
drag, startPoint x: 361, startPoint y: 313, endPoint x: 439, endPoint y: 357, distance: 89.6
click at [439, 357] on div "$200/hour Mike Bettley I specialize in career decisions and interviewing Mike B…" at bounding box center [354, 273] width 277 height 385
click at [439, 357] on div "Technology, Software, Marketing, HR, Recruitment, Project/Program Management, C…" at bounding box center [377, 356] width 198 height 23
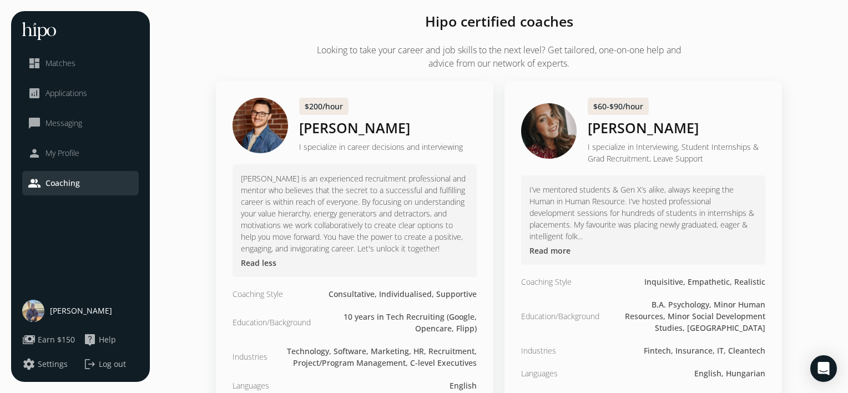
click at [439, 357] on div "Technology, Software, Marketing, HR, Recruitment, Project/Program Management, C…" at bounding box center [377, 356] width 198 height 23
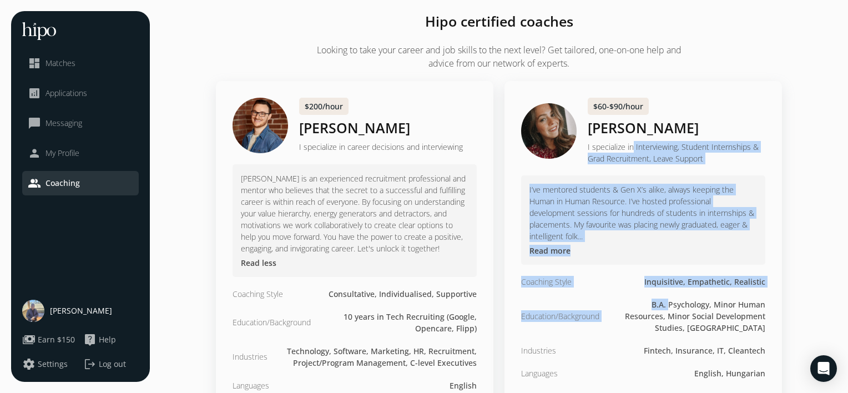
drag, startPoint x: 631, startPoint y: 144, endPoint x: 669, endPoint y: 295, distance: 155.8
click at [669, 295] on div "$60-$90/hour Andrea Kedves I specialize in Interviewing, Student Internships & …" at bounding box center [642, 268] width 277 height 374
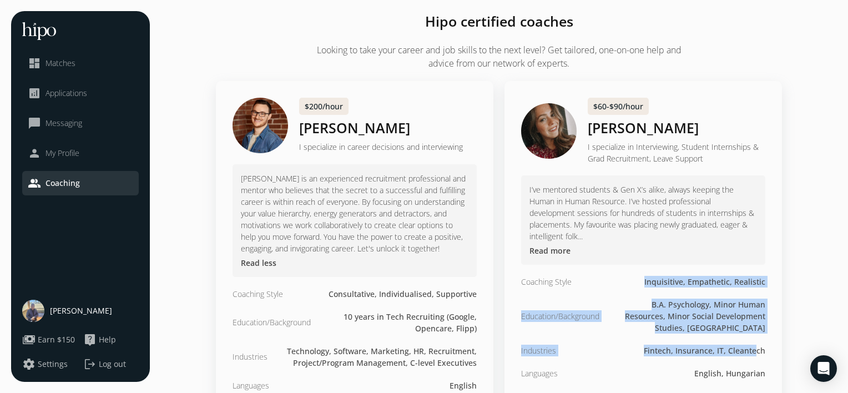
drag, startPoint x: 575, startPoint y: 280, endPoint x: 755, endPoint y: 334, distance: 188.3
click at [755, 334] on div "$60-$90/hour Andrea Kedves I specialize in Interviewing, Student Internships & …" at bounding box center [642, 268] width 277 height 374
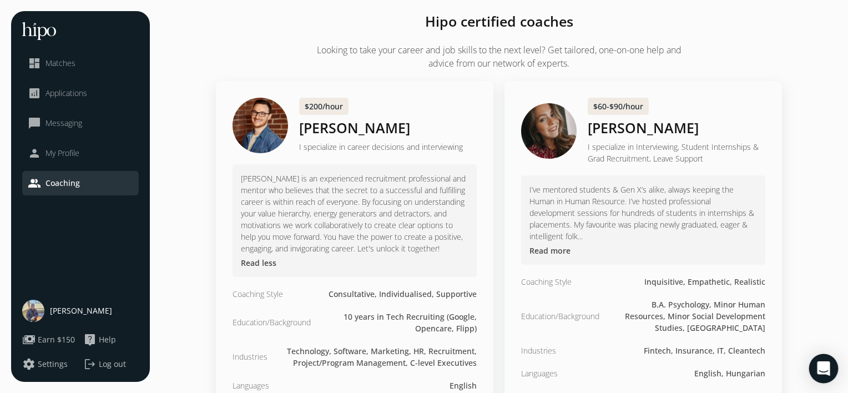
click at [832, 369] on div "Open Intercom Messenger" at bounding box center [823, 368] width 29 height 29
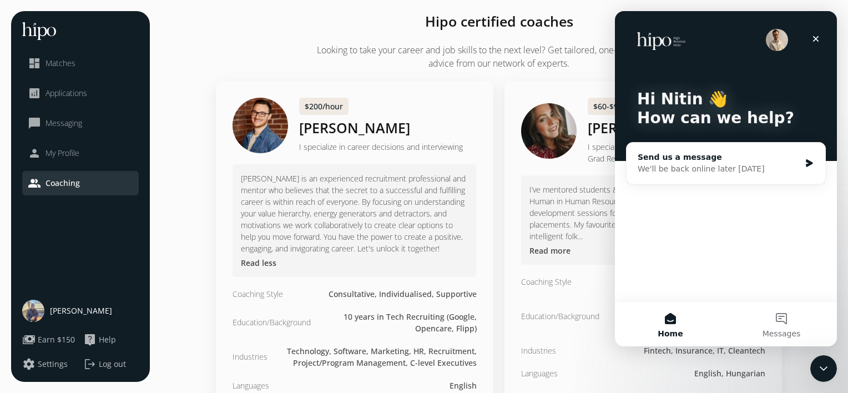
click at [715, 163] on div "We'll be back online later today" at bounding box center [718, 169] width 163 height 12
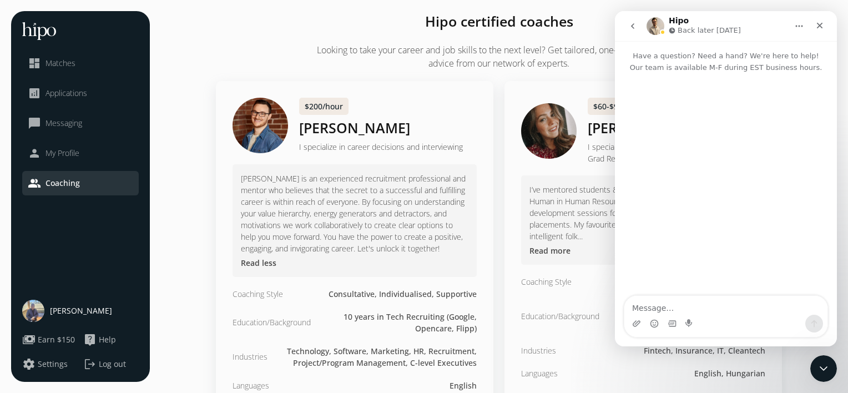
click at [681, 308] on textarea "Message…" at bounding box center [725, 305] width 203 height 19
click at [787, 338] on div "how to become a coach @ hippohire. or how can i earn @hippohire how to become a…" at bounding box center [726, 315] width 222 height 62
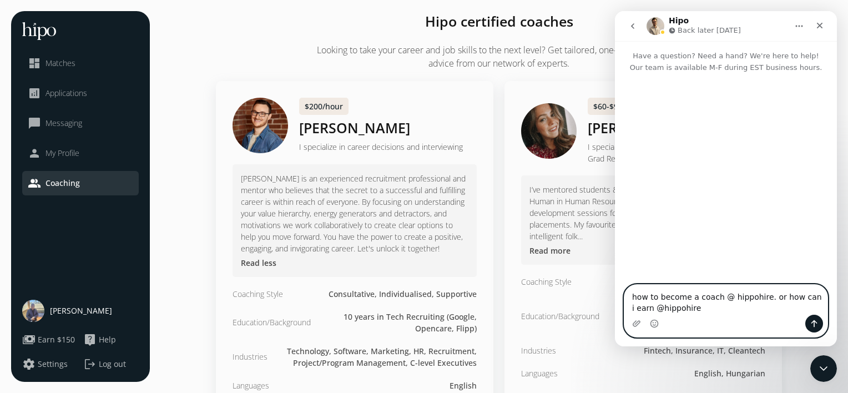
click at [742, 312] on textarea "how to become a coach @ hippohire. or how can i earn @hippohire" at bounding box center [725, 300] width 203 height 30
type textarea "how to become a coach @ hippohire. or how can i earn @hippohire. I am skilled"
click at [816, 324] on icon "Send a message…" at bounding box center [813, 323] width 9 height 9
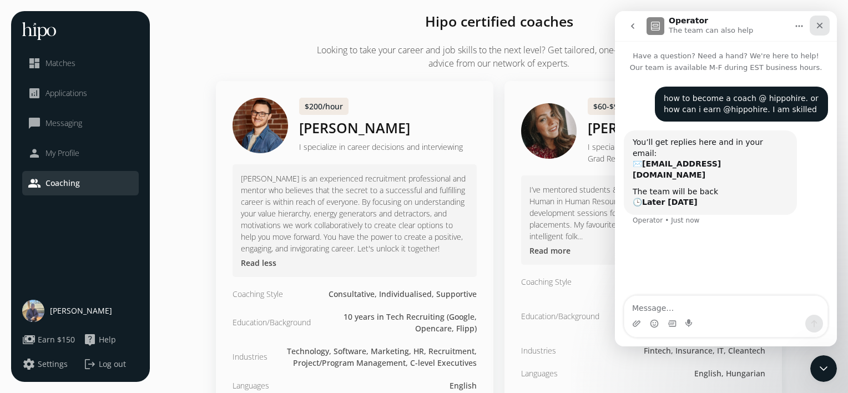
click at [817, 29] on icon "Close" at bounding box center [819, 25] width 9 height 9
